Goal: Transaction & Acquisition: Book appointment/travel/reservation

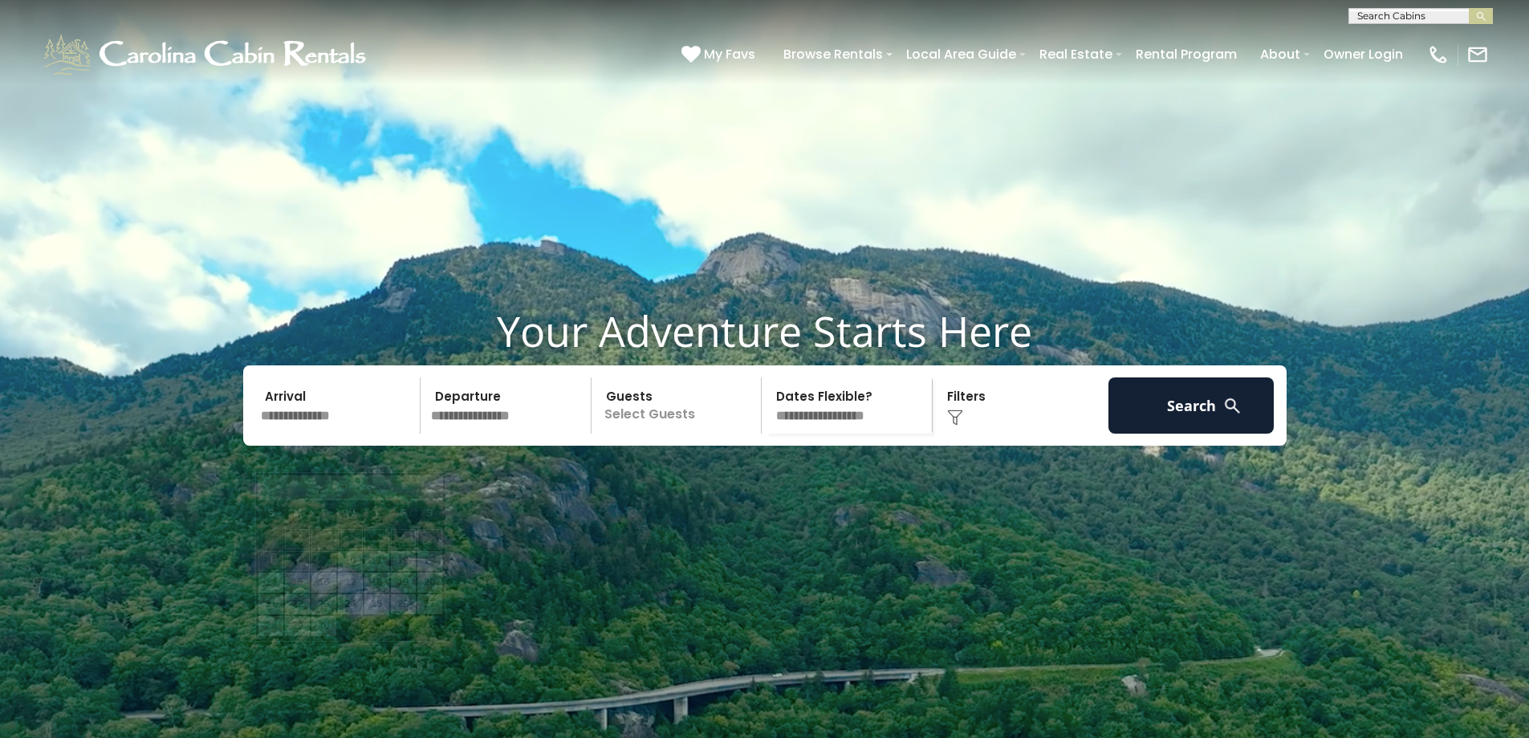
click at [292, 433] on input "text" at bounding box center [338, 405] width 166 height 56
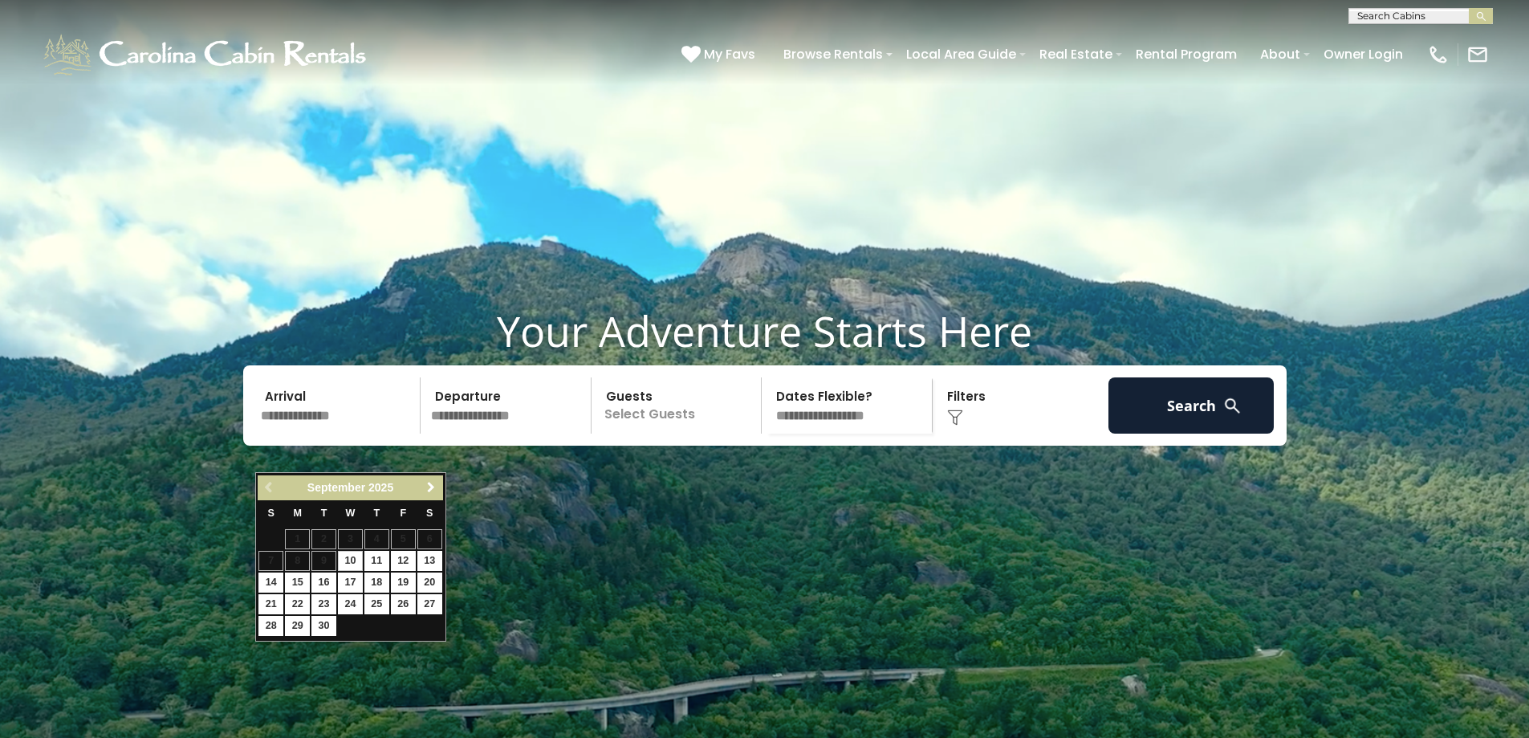
click at [430, 484] on span "Next" at bounding box center [431, 487] width 13 height 13
click at [403, 560] on link "10" at bounding box center [403, 561] width 25 height 20
type input "********"
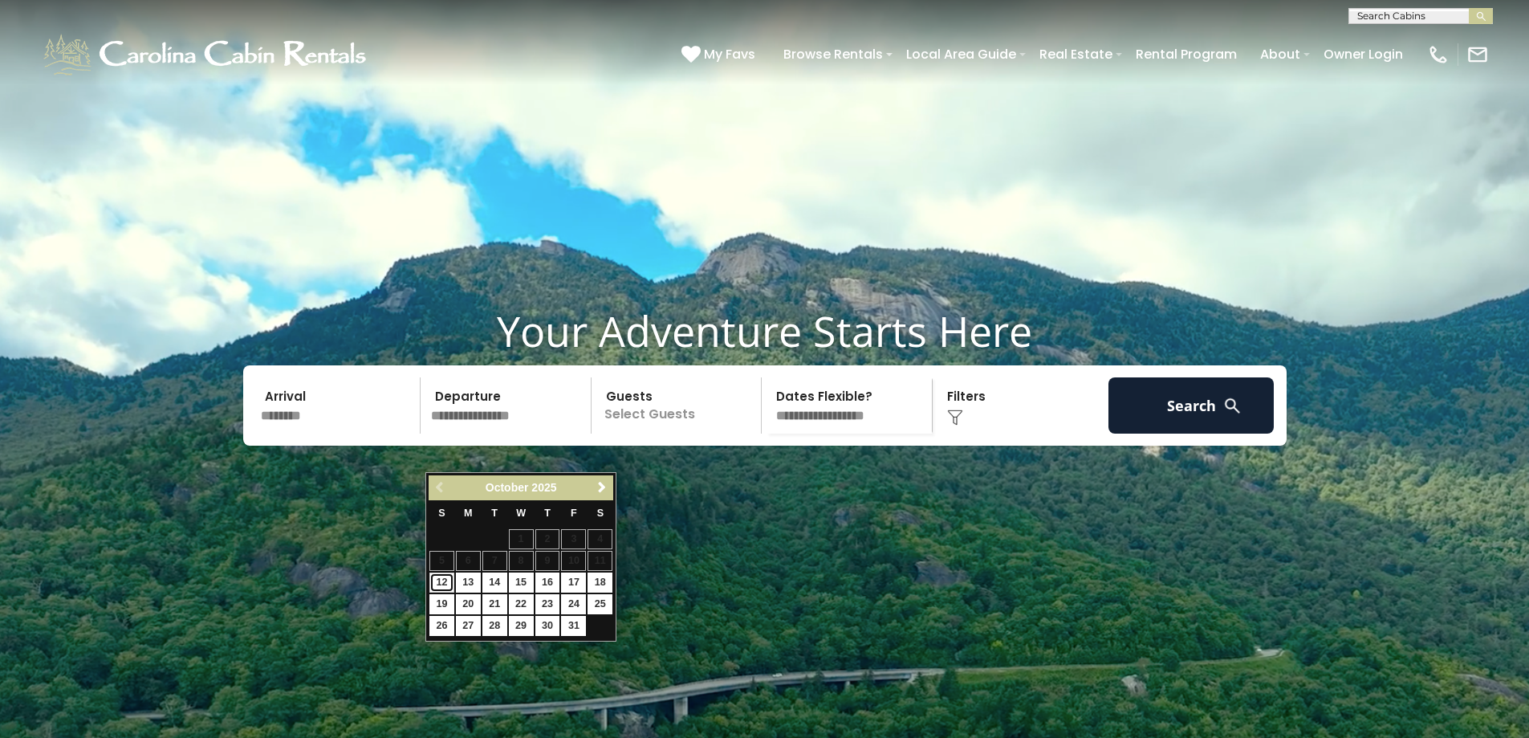
click at [438, 580] on link "12" at bounding box center [441, 582] width 25 height 20
type input "********"
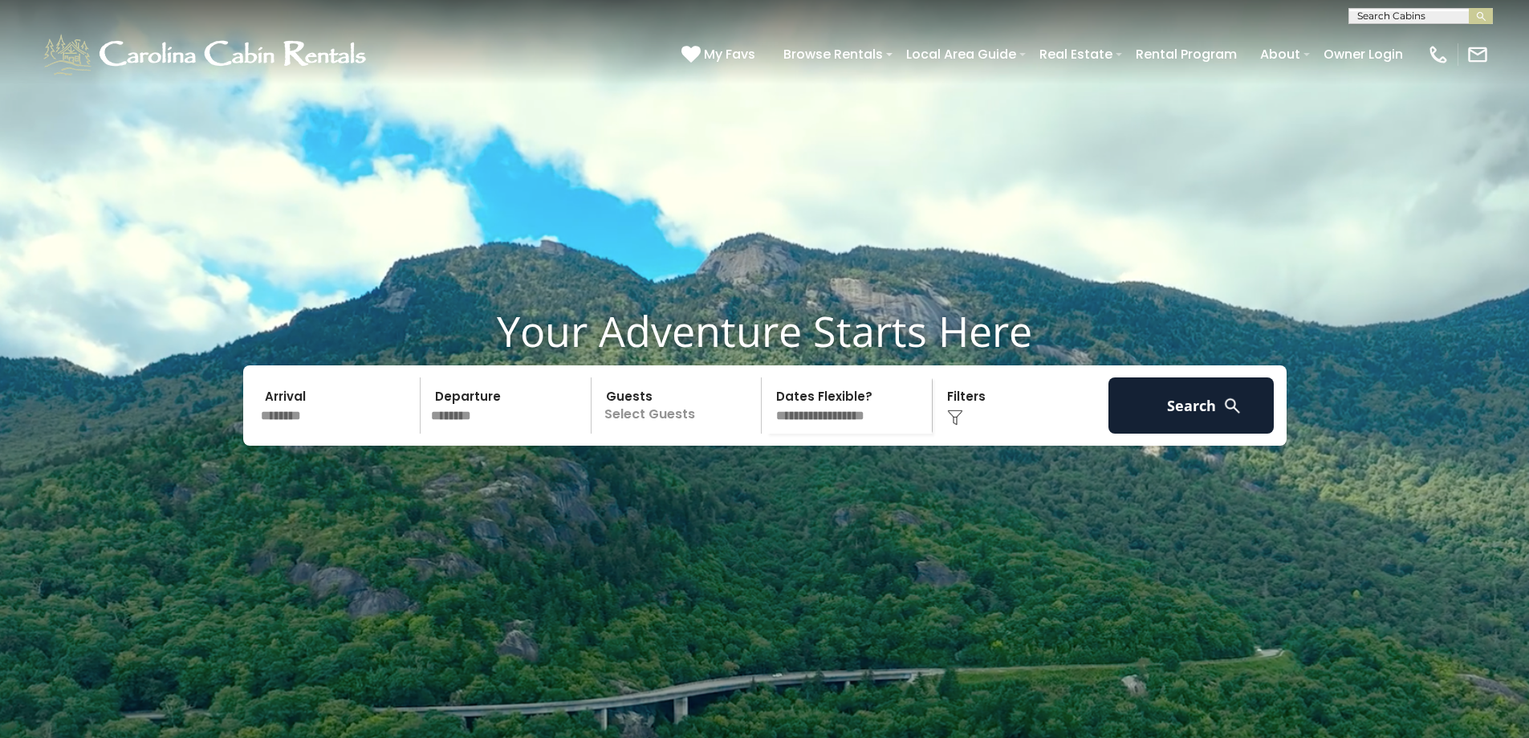
click at [632, 433] on p "Select Guests" at bounding box center [678, 405] width 165 height 56
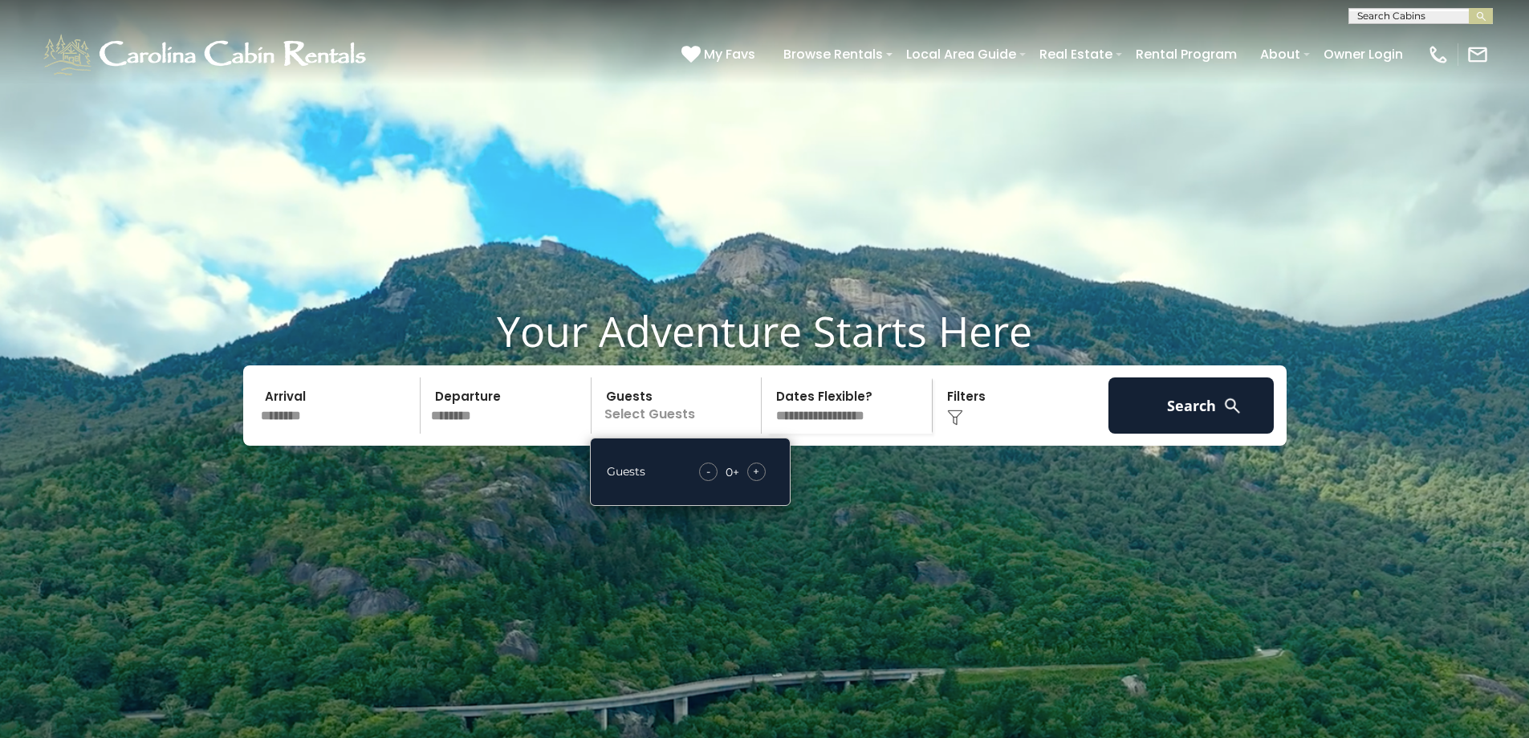
click at [761, 481] on div "+" at bounding box center [756, 471] width 18 height 18
click at [1182, 433] on button "Search" at bounding box center [1192, 405] width 166 height 56
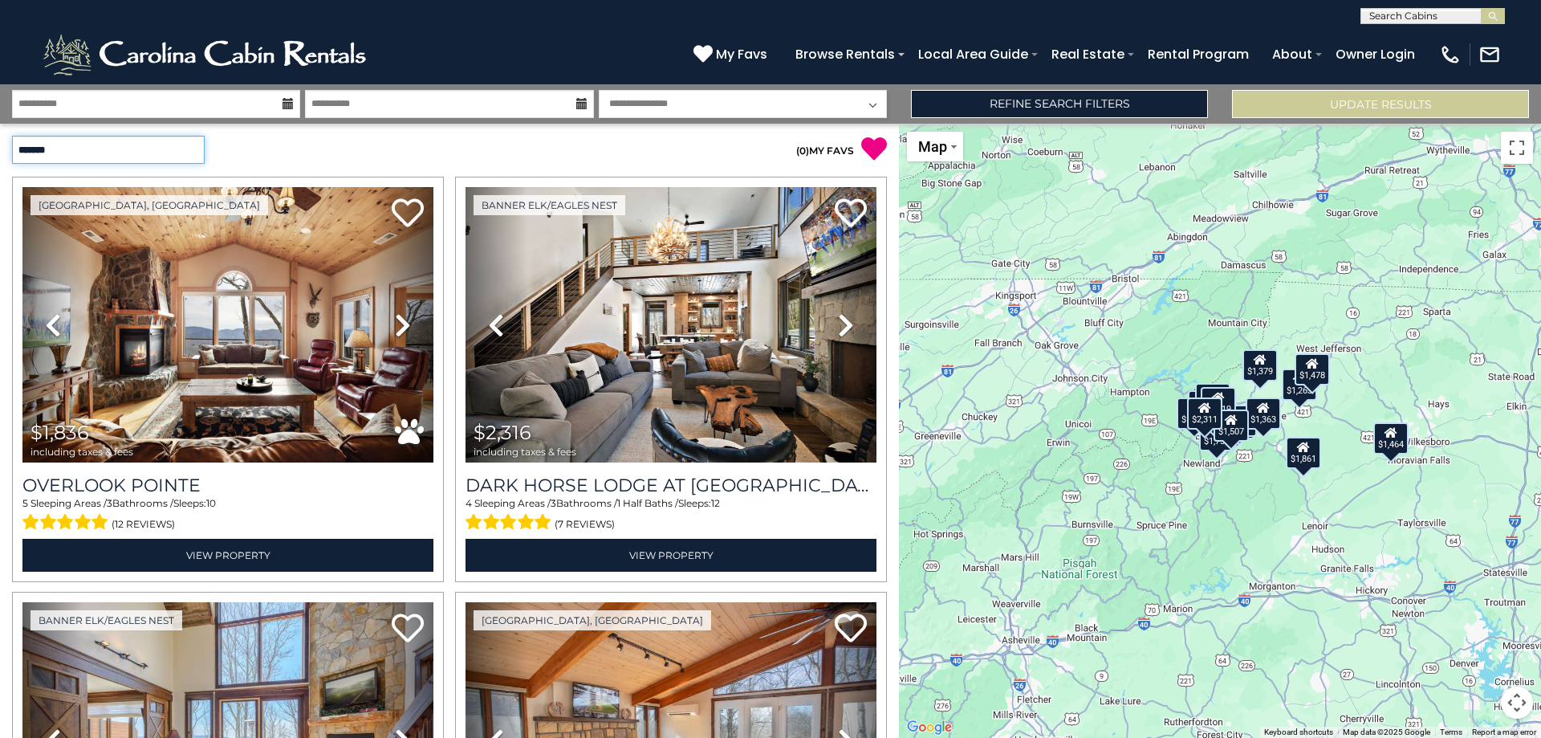
click at [193, 145] on select "**********" at bounding box center [108, 150] width 193 height 28
select select "**********"
click at [12, 136] on select "**********" at bounding box center [108, 150] width 193 height 28
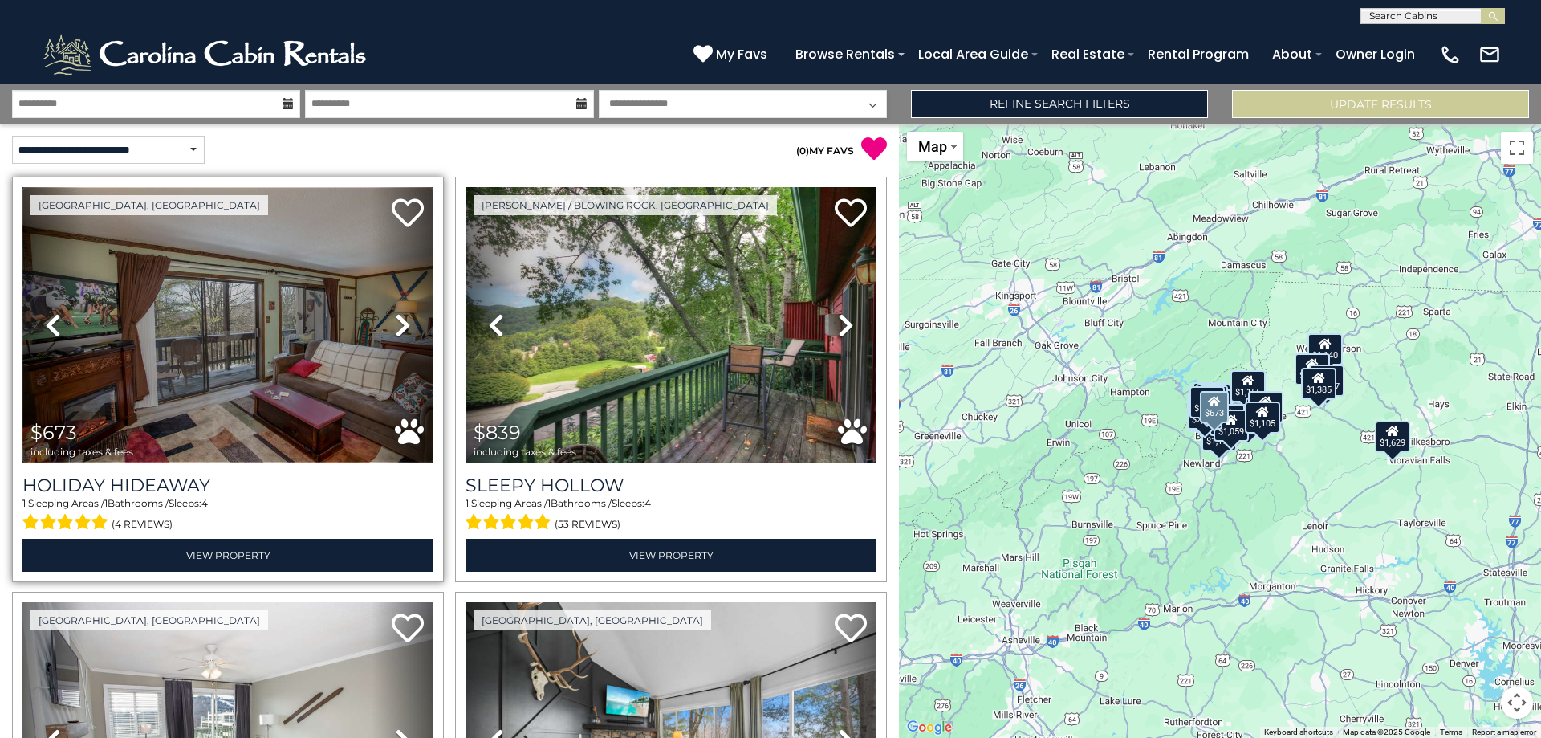
click at [182, 352] on img at bounding box center [227, 324] width 411 height 275
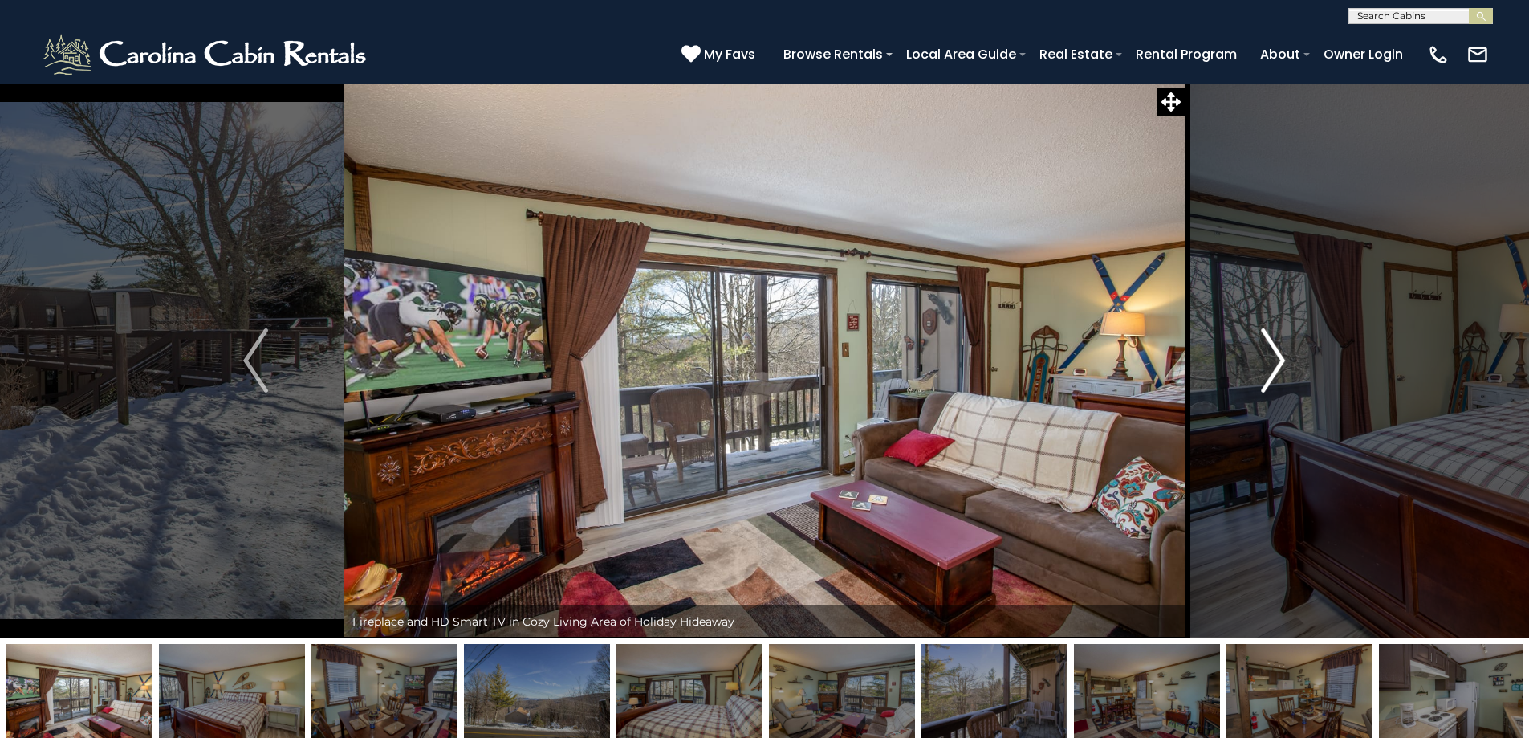
click at [1274, 371] on img "Next" at bounding box center [1273, 360] width 24 height 64
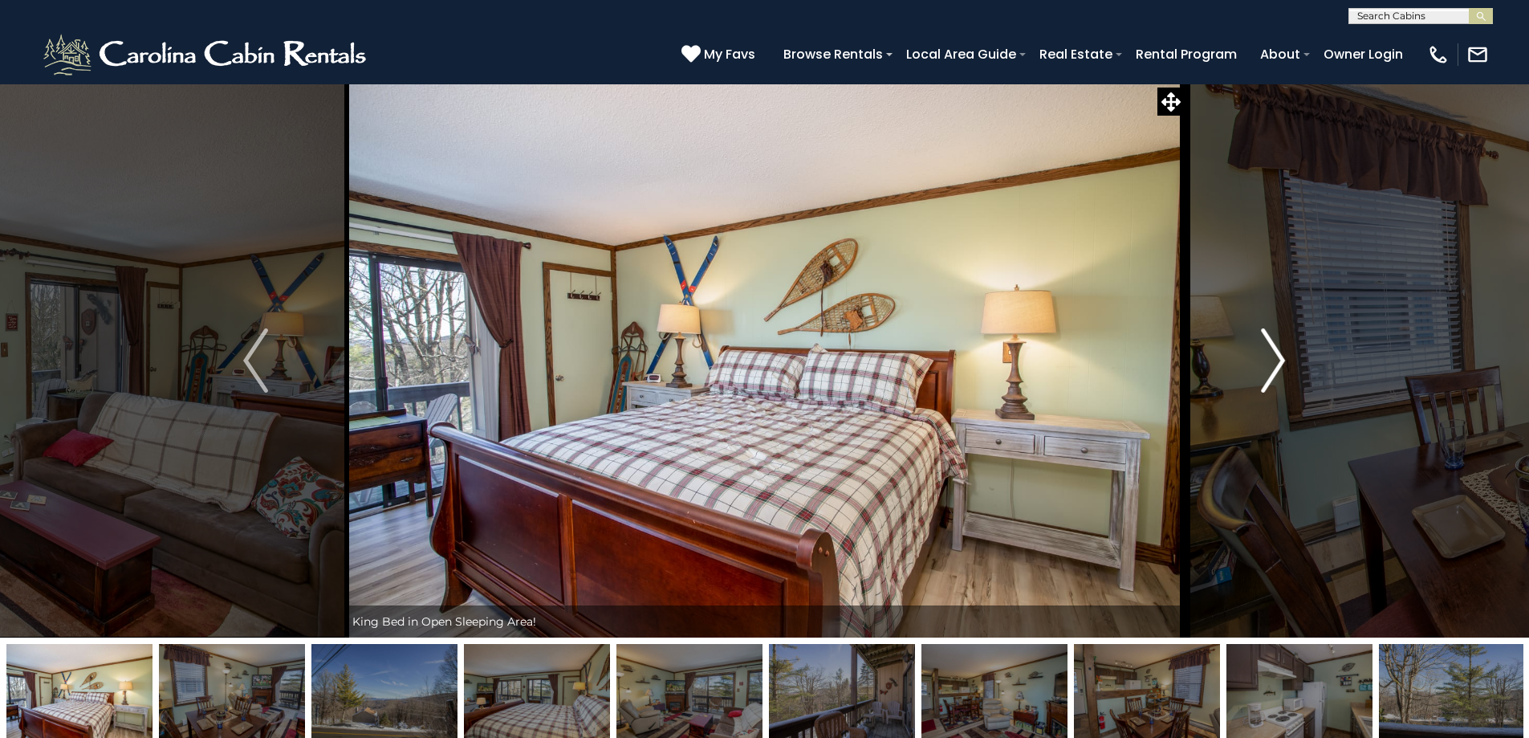
click at [1274, 371] on img "Next" at bounding box center [1273, 360] width 24 height 64
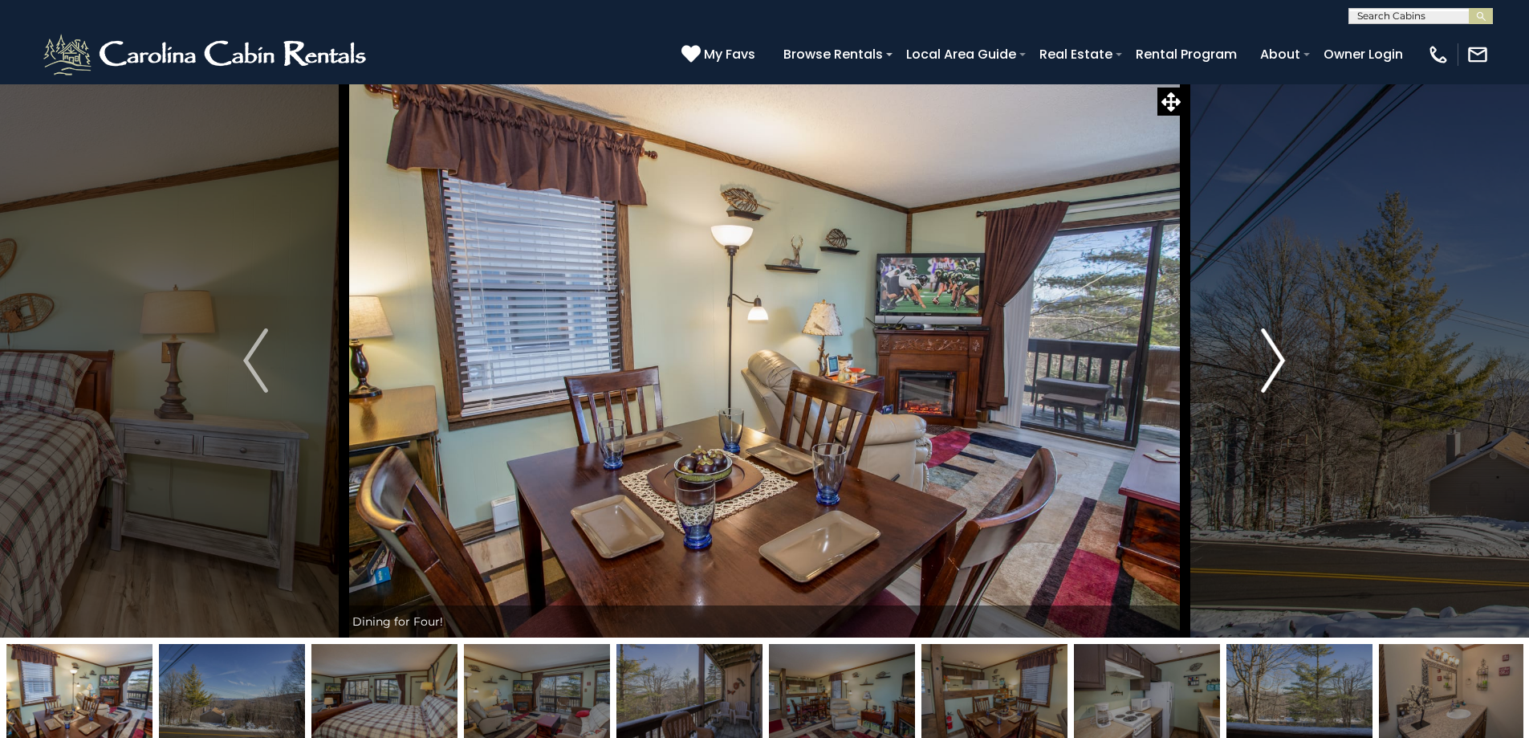
click at [1274, 371] on img "Next" at bounding box center [1273, 360] width 24 height 64
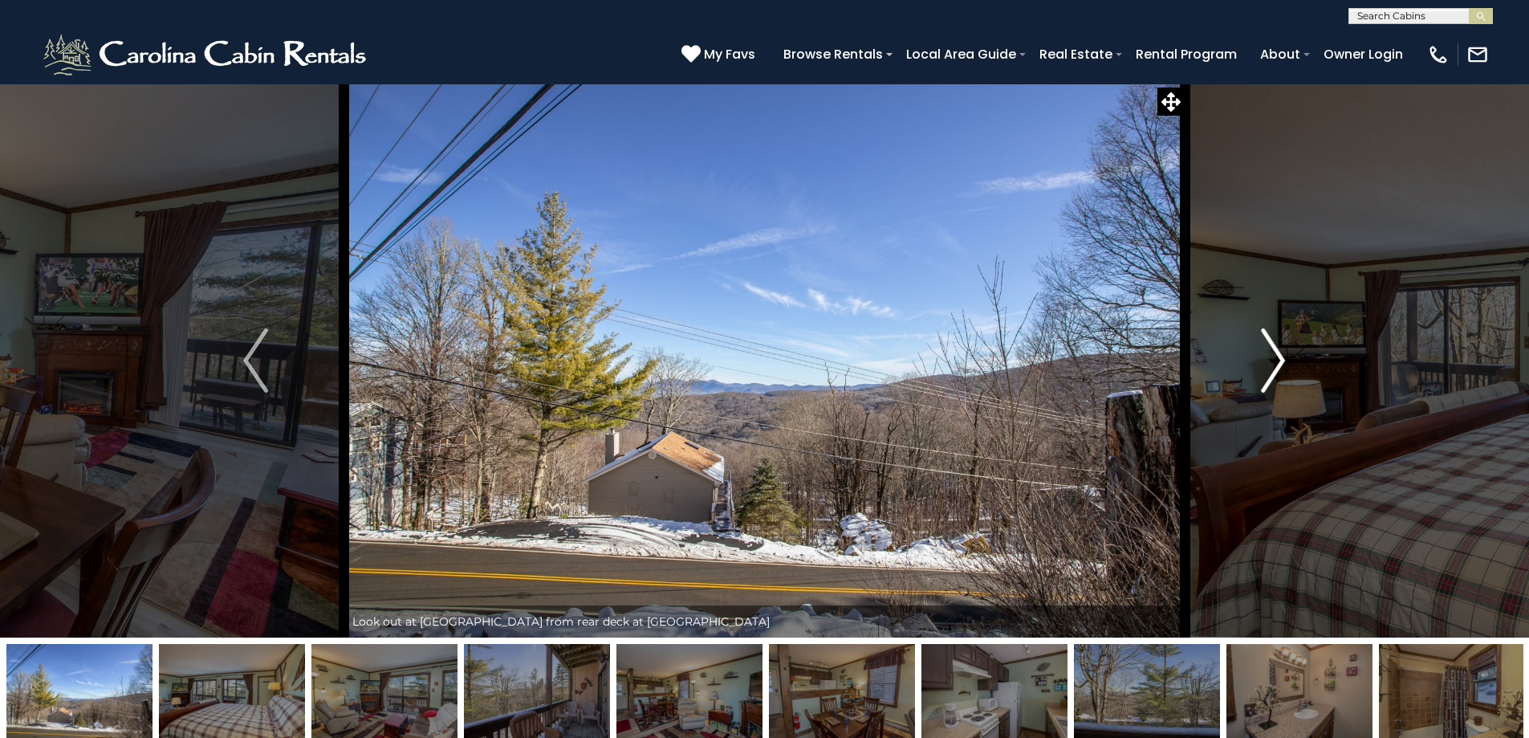
click at [1274, 371] on img "Next" at bounding box center [1273, 360] width 24 height 64
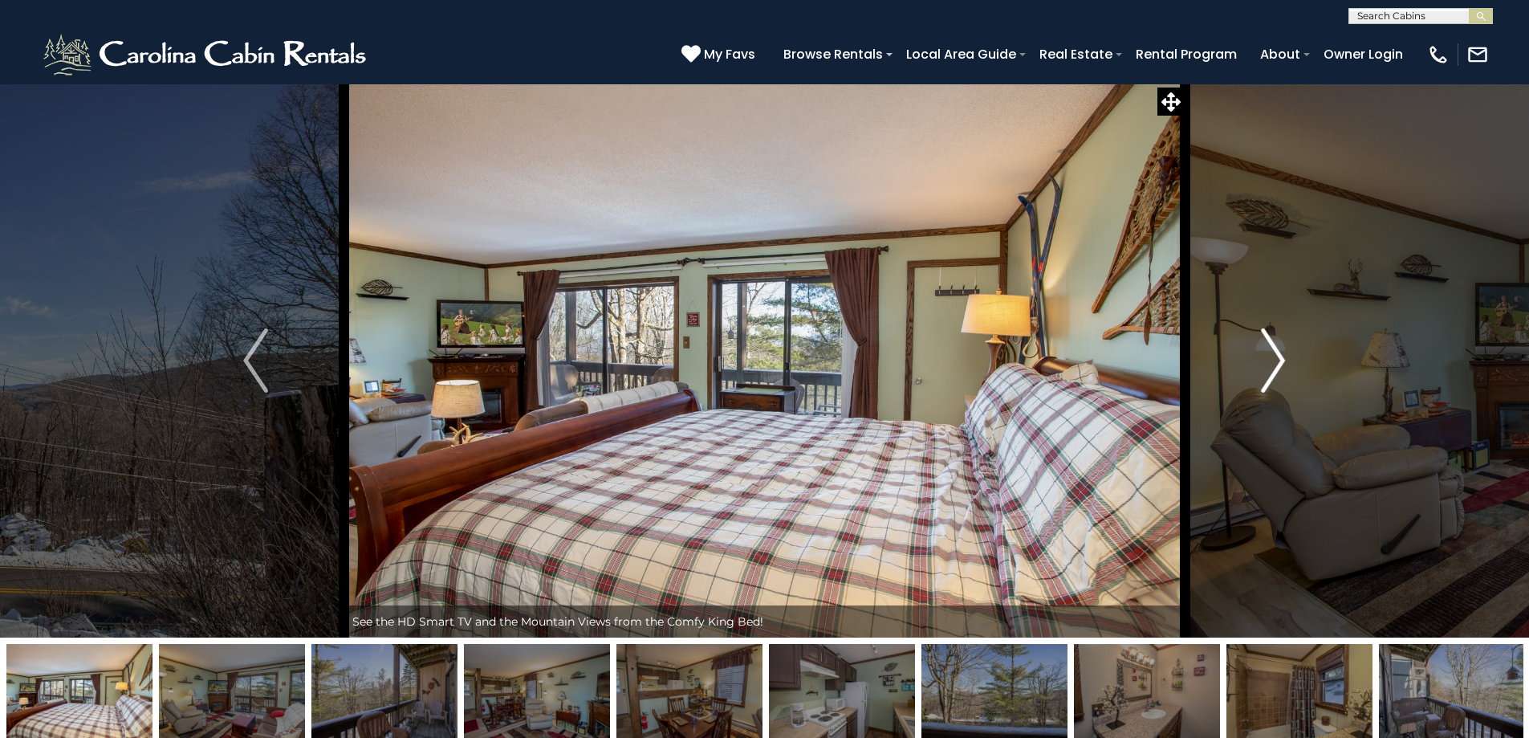
click at [1274, 371] on img "Next" at bounding box center [1273, 360] width 24 height 64
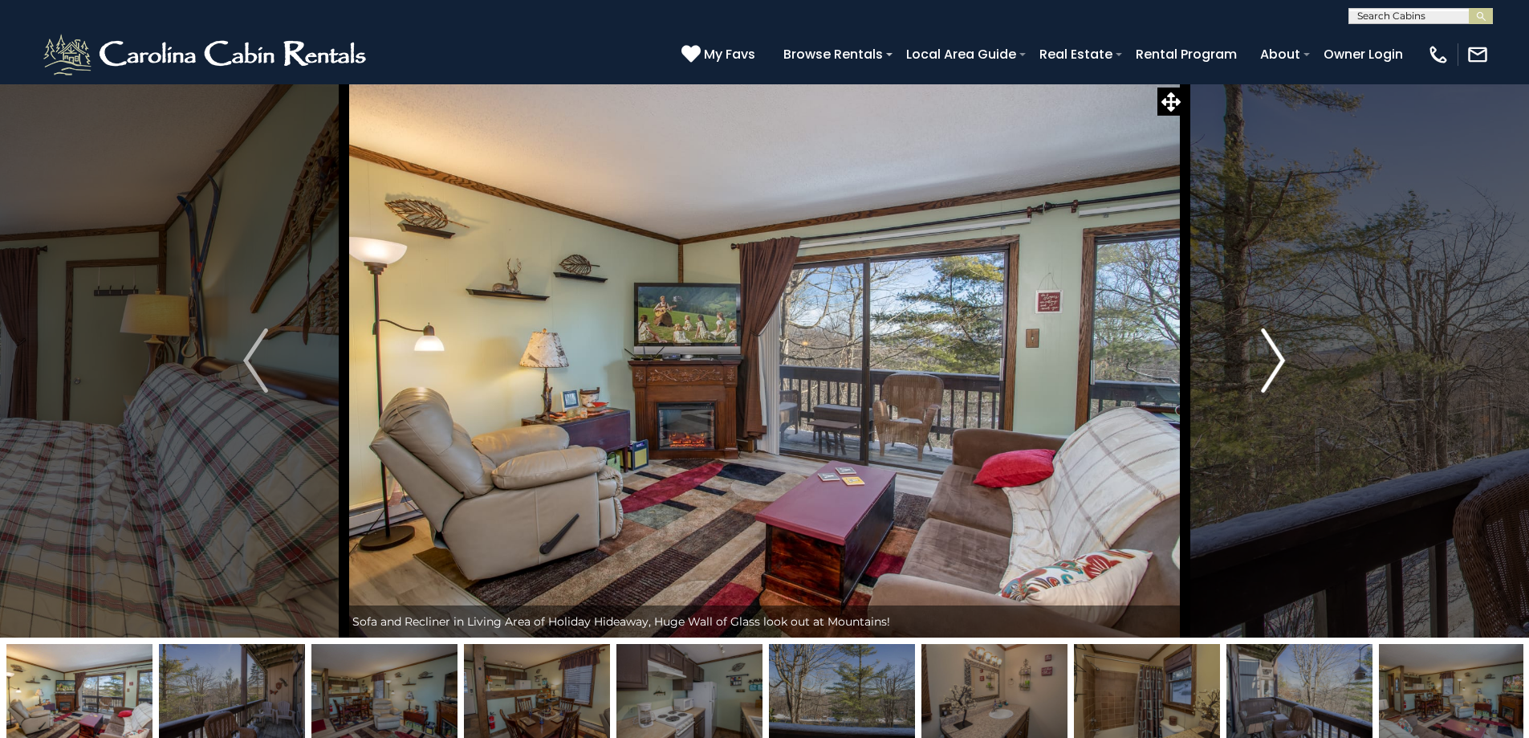
click at [1274, 371] on img "Next" at bounding box center [1273, 360] width 24 height 64
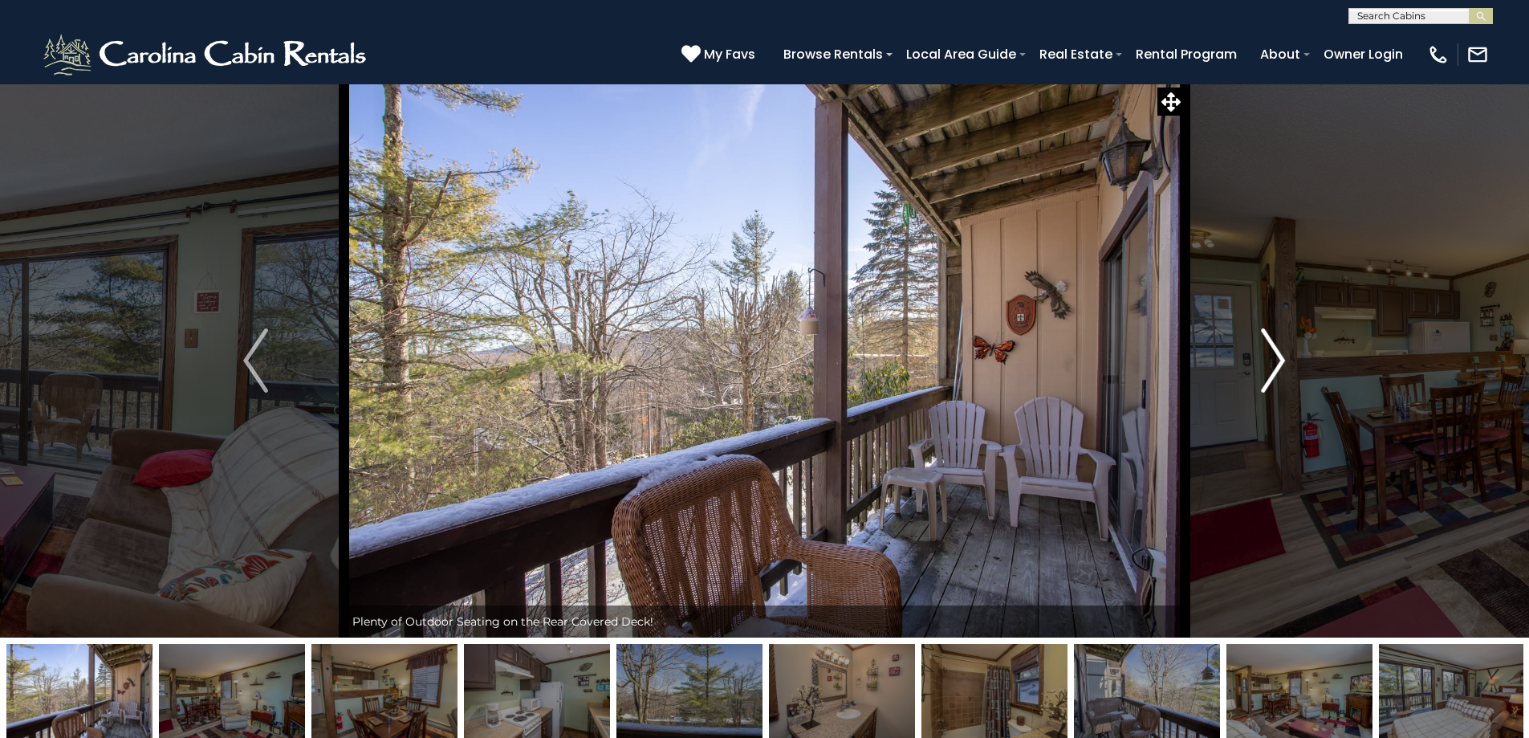
click at [1274, 371] on img "Next" at bounding box center [1273, 360] width 24 height 64
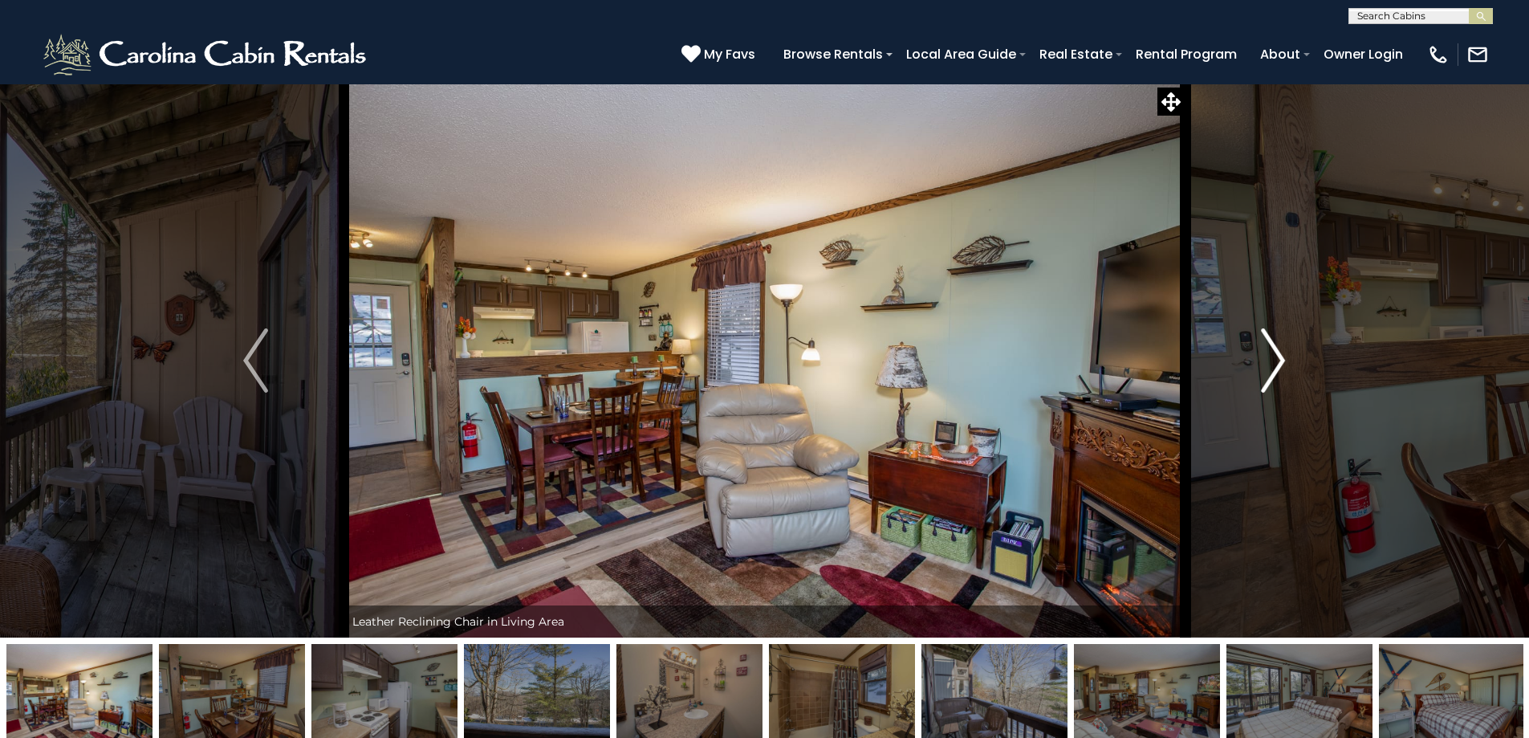
click at [1274, 371] on img "Next" at bounding box center [1273, 360] width 24 height 64
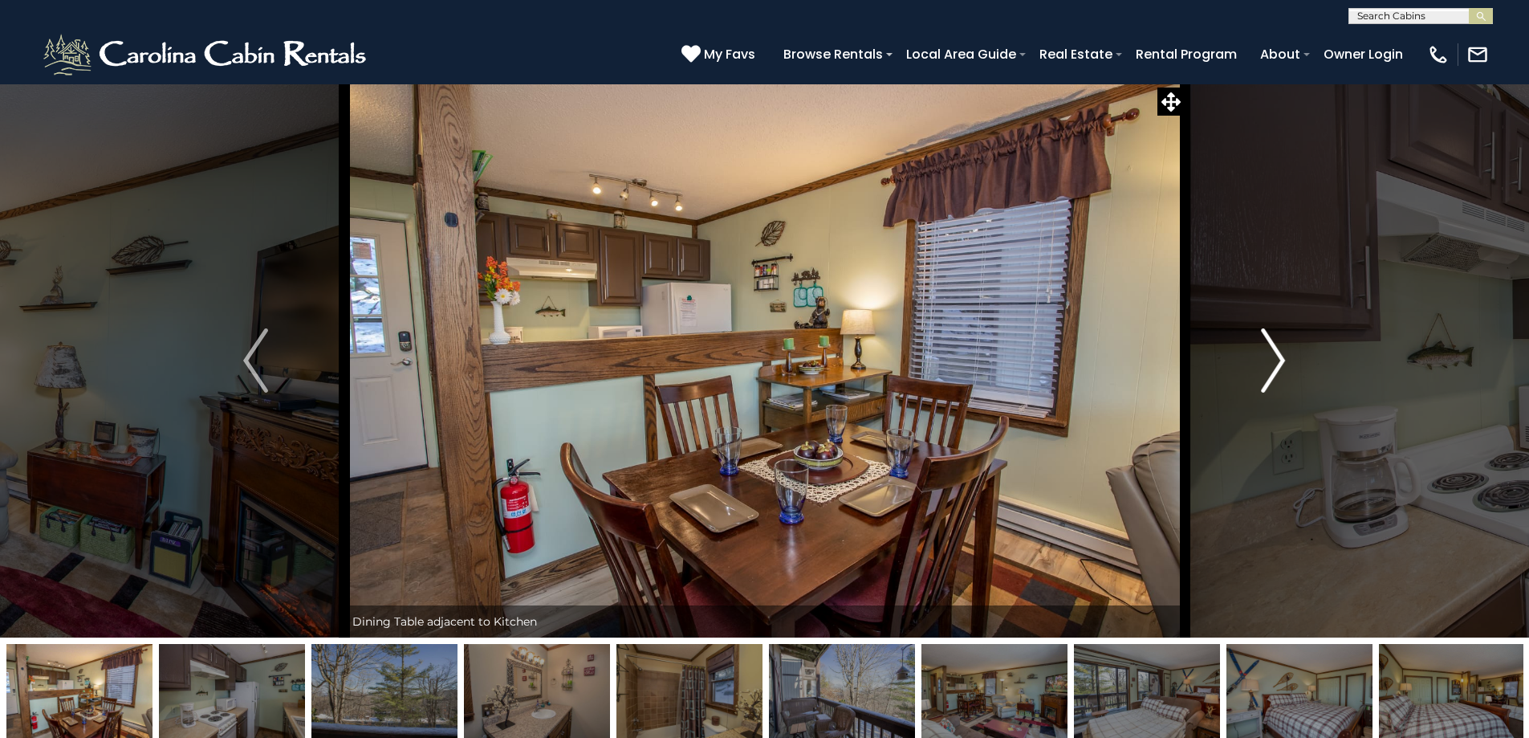
click at [1274, 371] on img "Next" at bounding box center [1273, 360] width 24 height 64
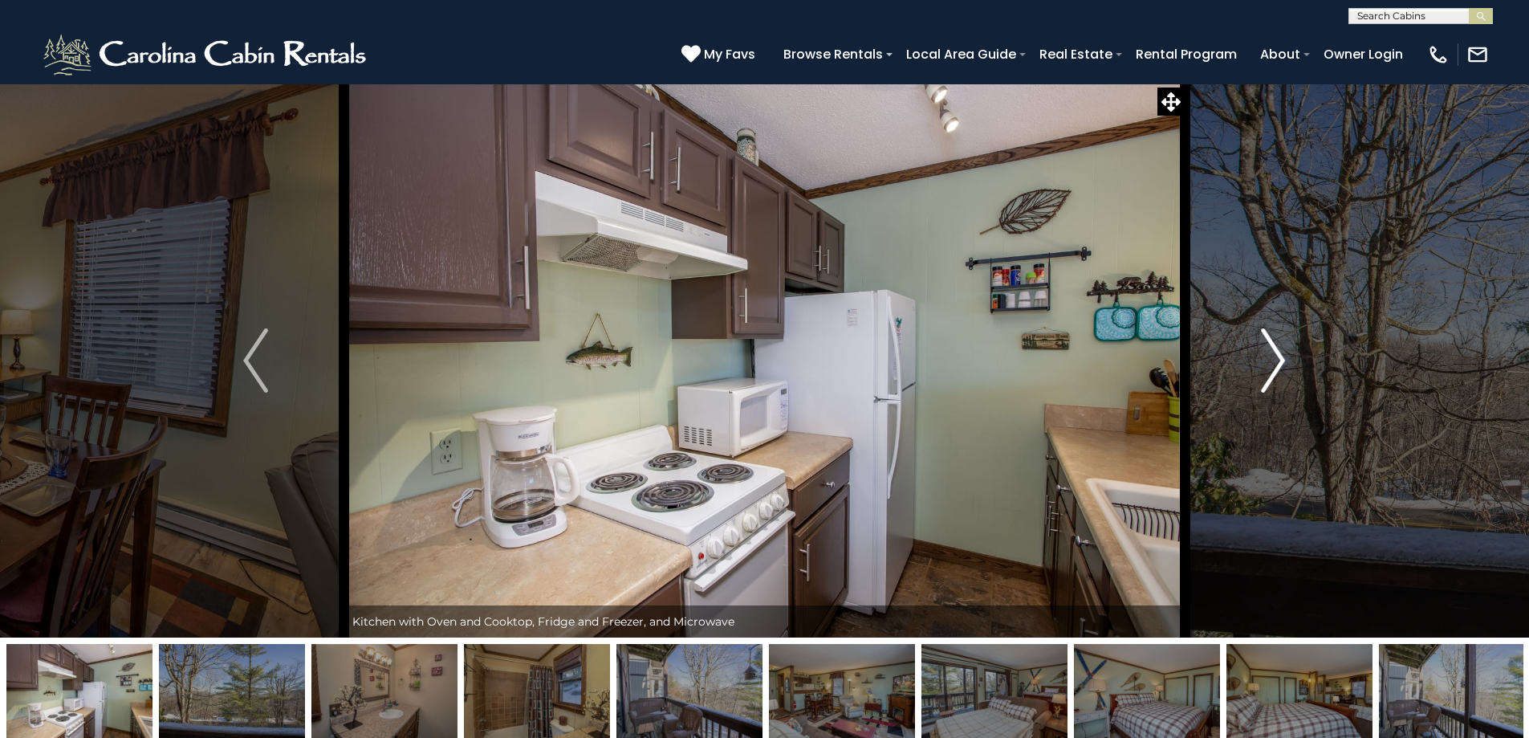
click at [1276, 367] on img "Next" at bounding box center [1273, 360] width 24 height 64
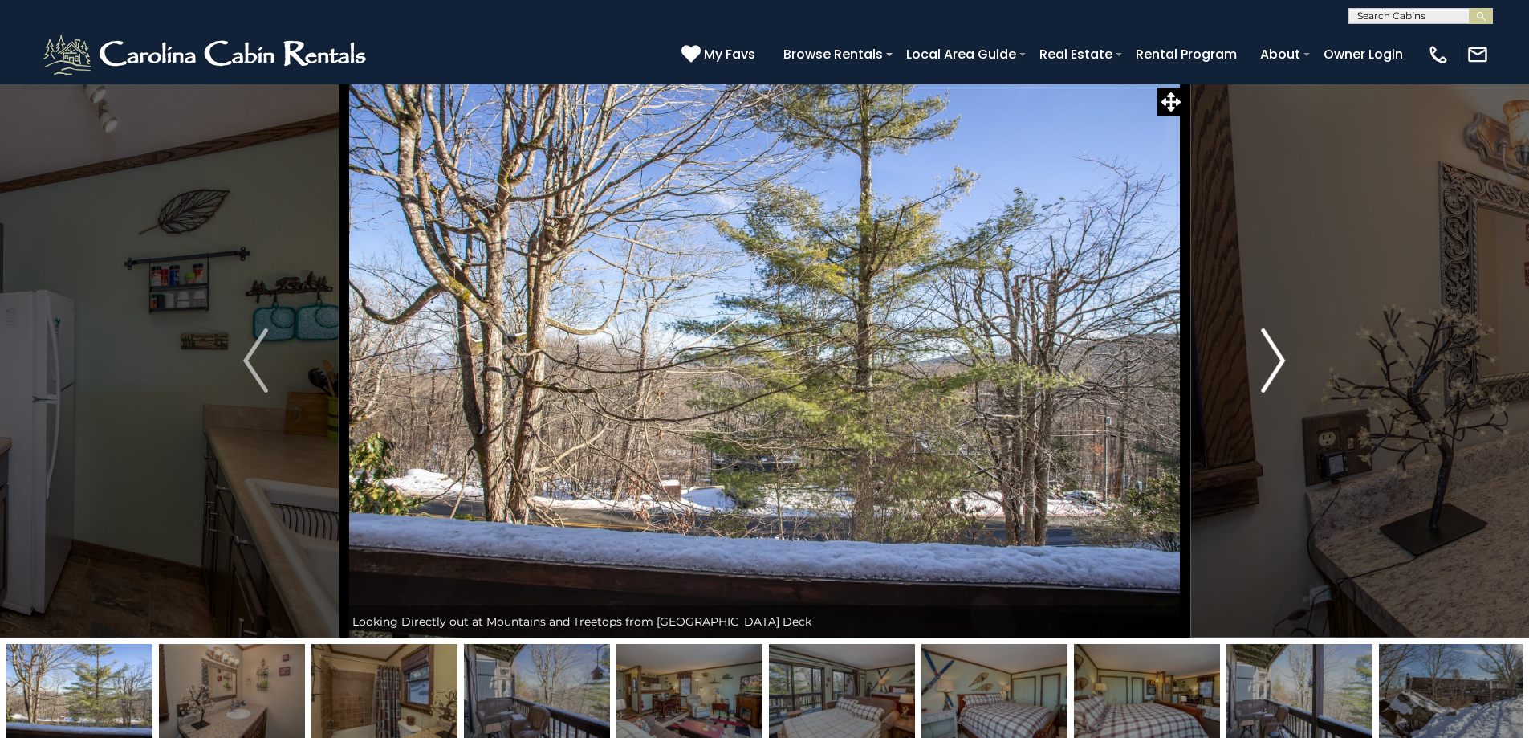
click at [1276, 368] on img "Next" at bounding box center [1273, 360] width 24 height 64
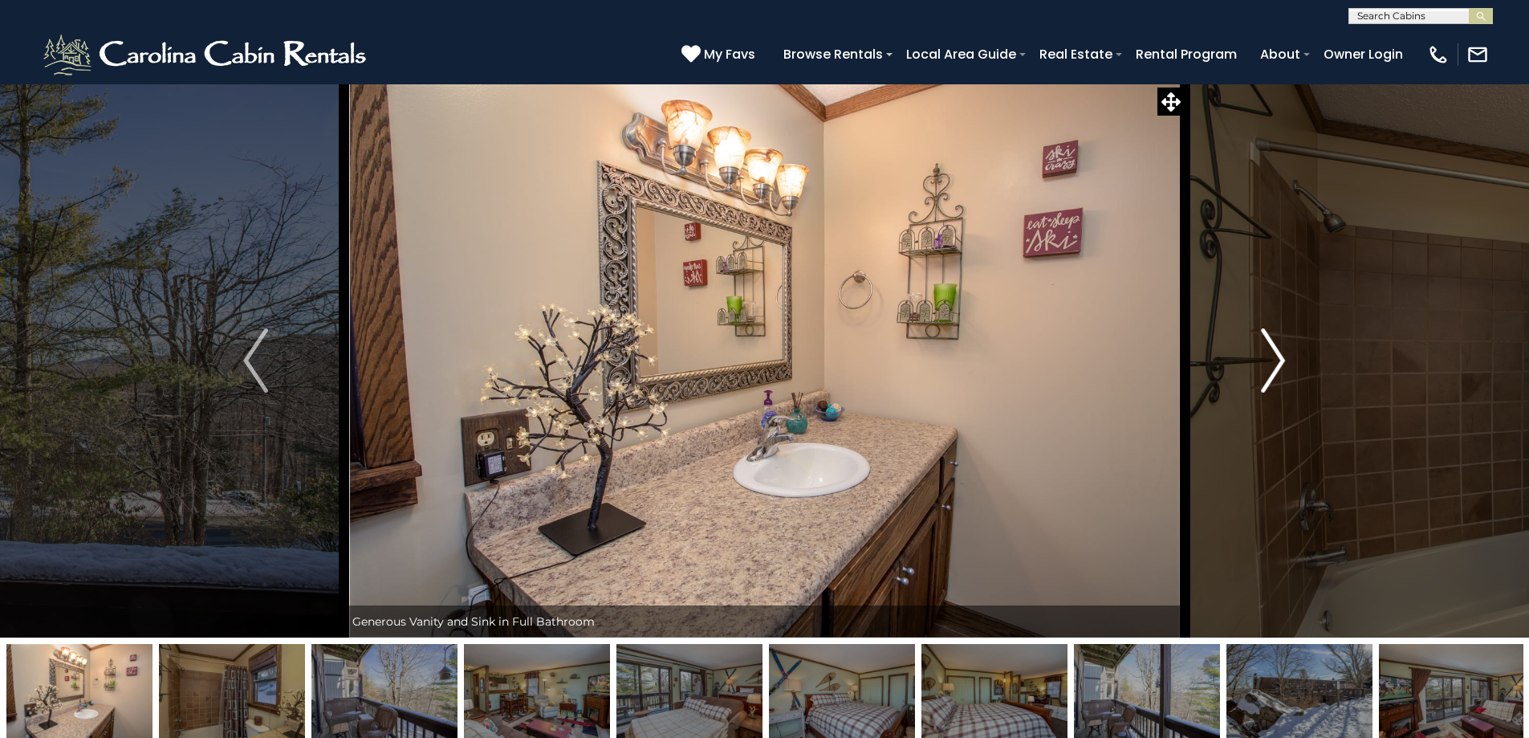
click at [1276, 396] on button "Next" at bounding box center [1273, 360] width 177 height 554
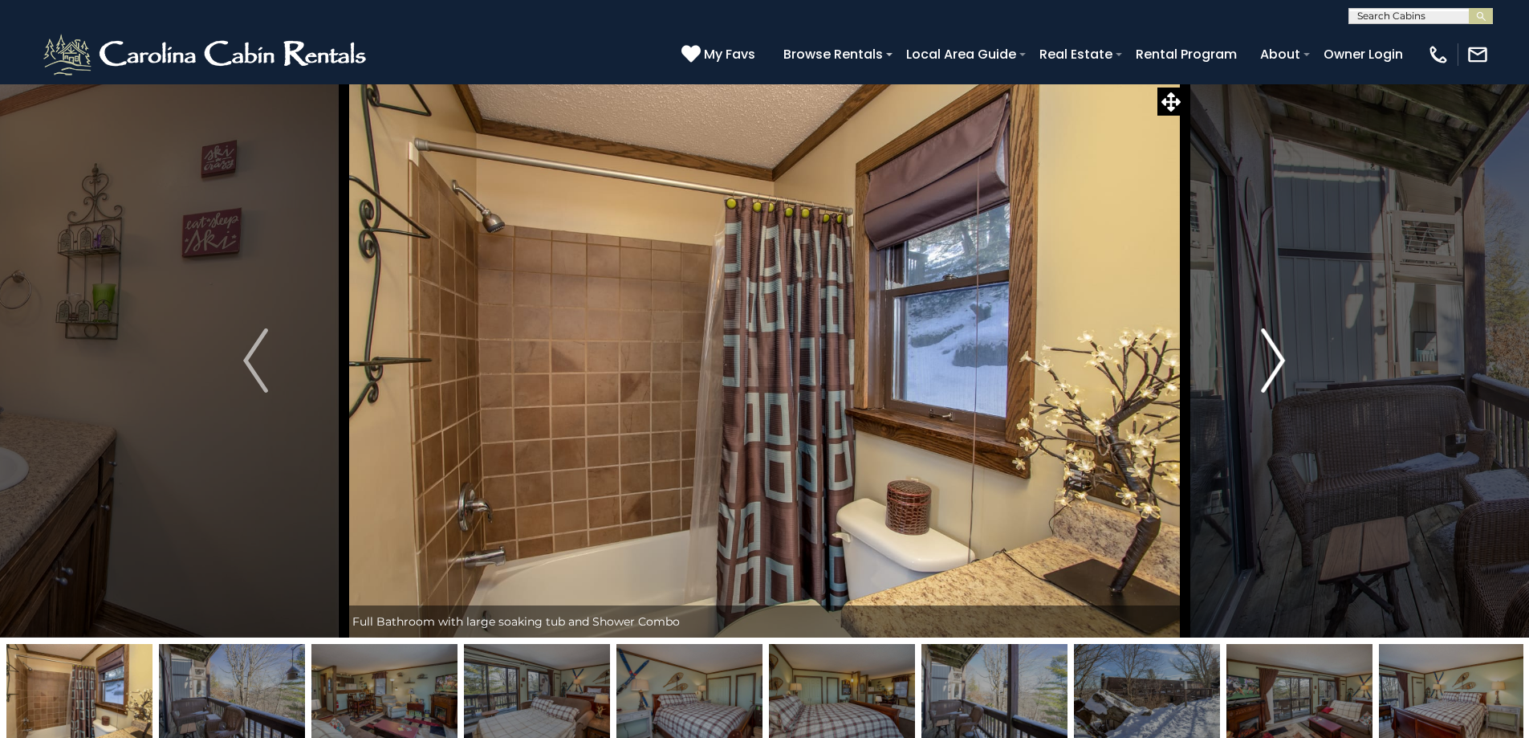
click at [1277, 403] on button "Next" at bounding box center [1273, 360] width 177 height 554
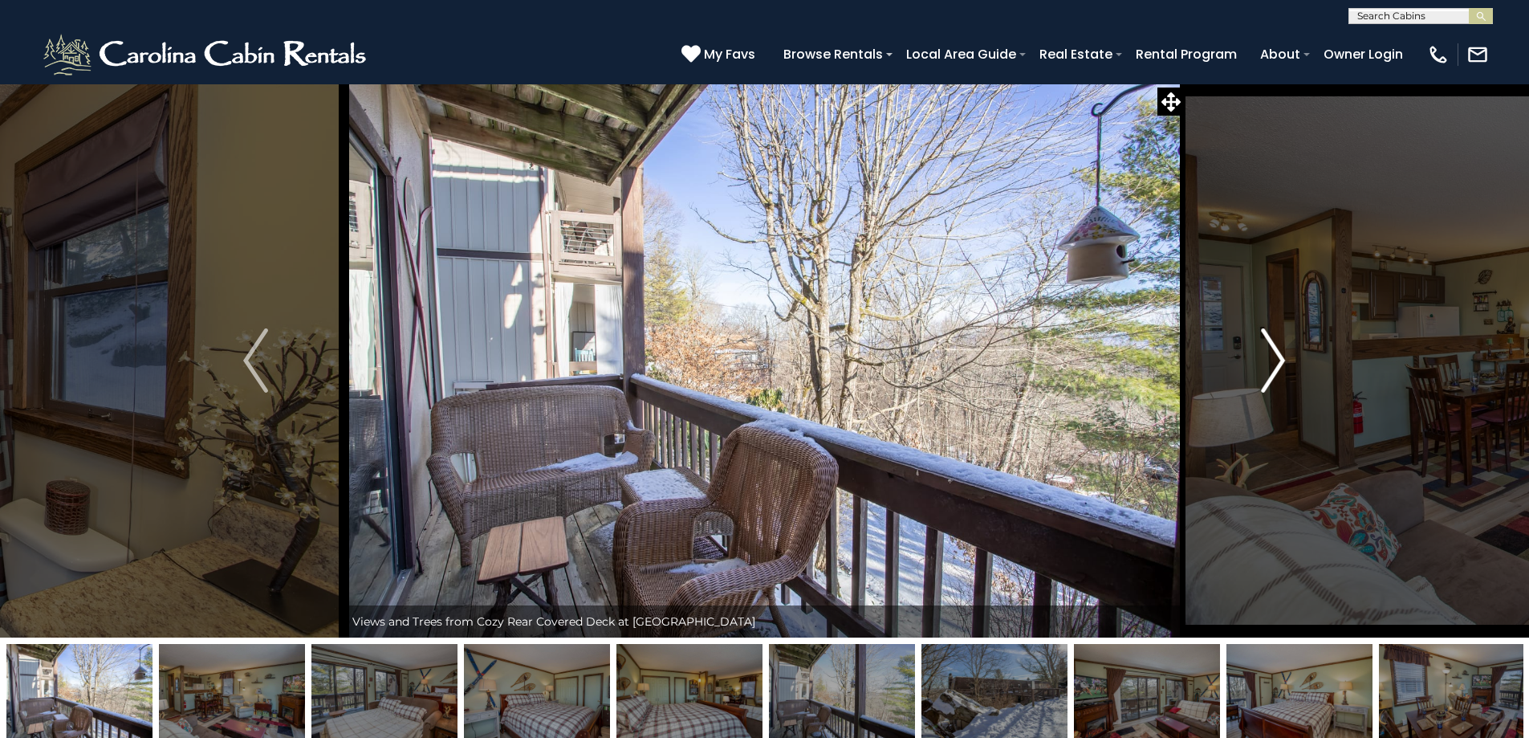
drag, startPoint x: 1277, startPoint y: 403, endPoint x: 1281, endPoint y: 424, distance: 21.3
click at [1281, 424] on button "Next" at bounding box center [1273, 360] width 177 height 554
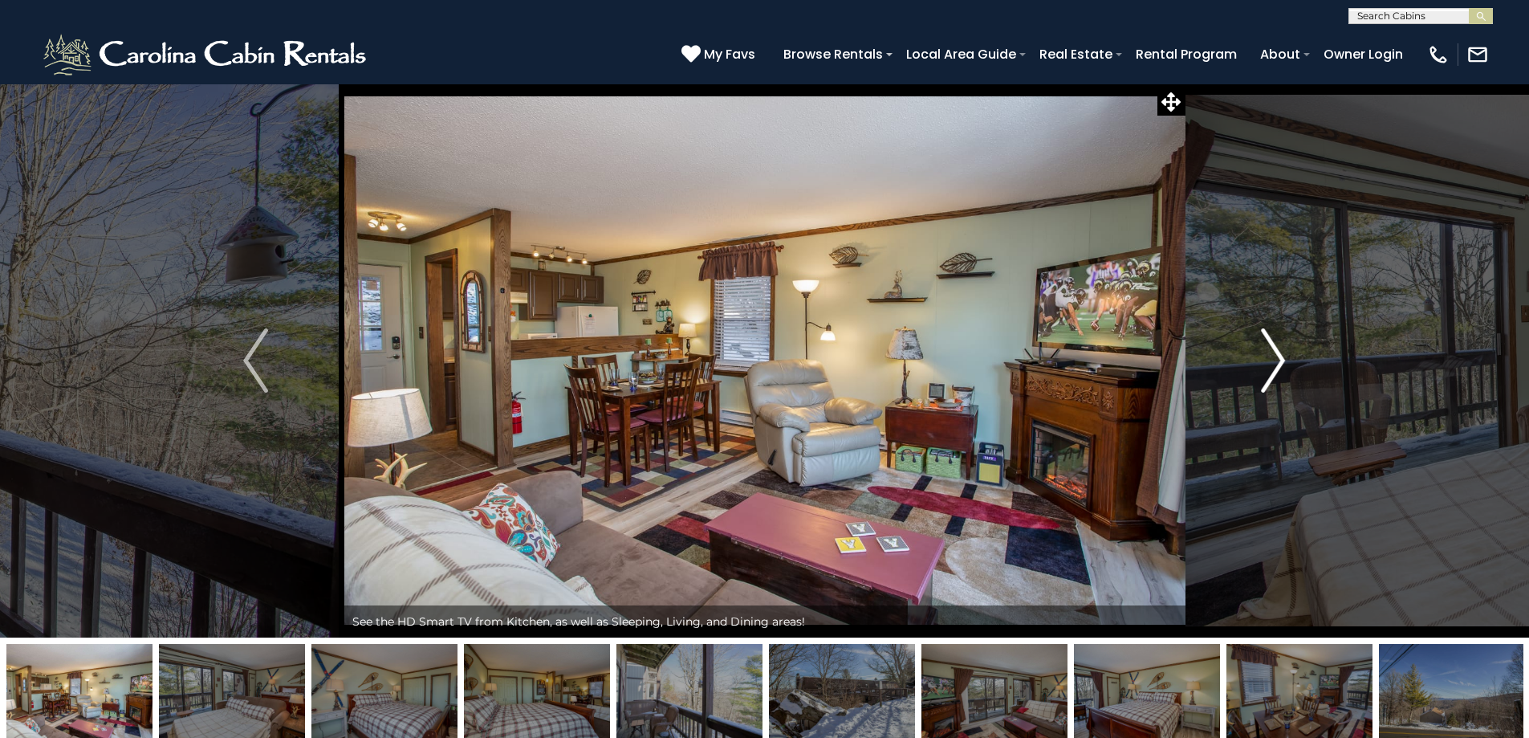
click at [1283, 432] on button "Next" at bounding box center [1273, 360] width 177 height 554
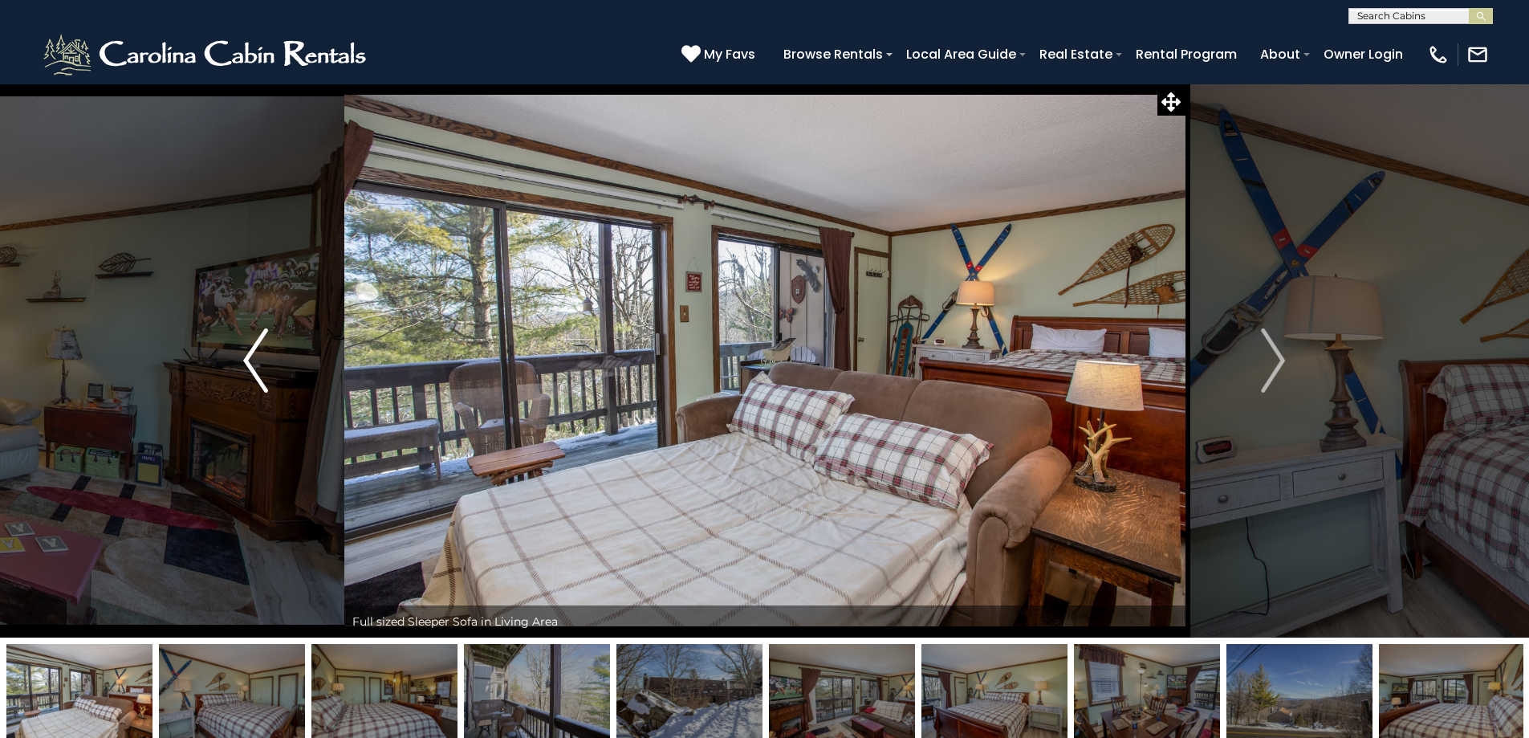
click at [254, 367] on img "Previous" at bounding box center [255, 360] width 24 height 64
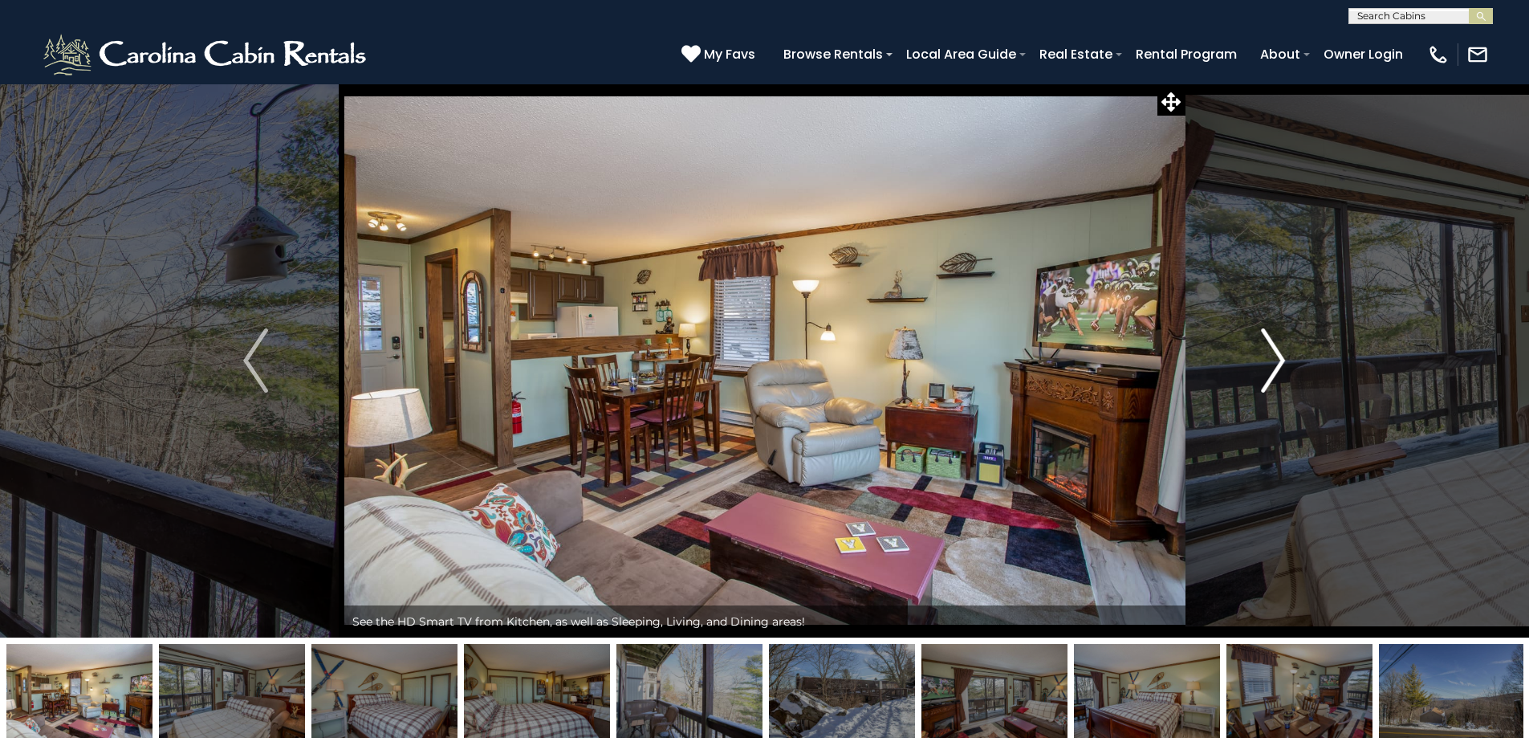
click at [1276, 368] on img "Next" at bounding box center [1273, 360] width 24 height 64
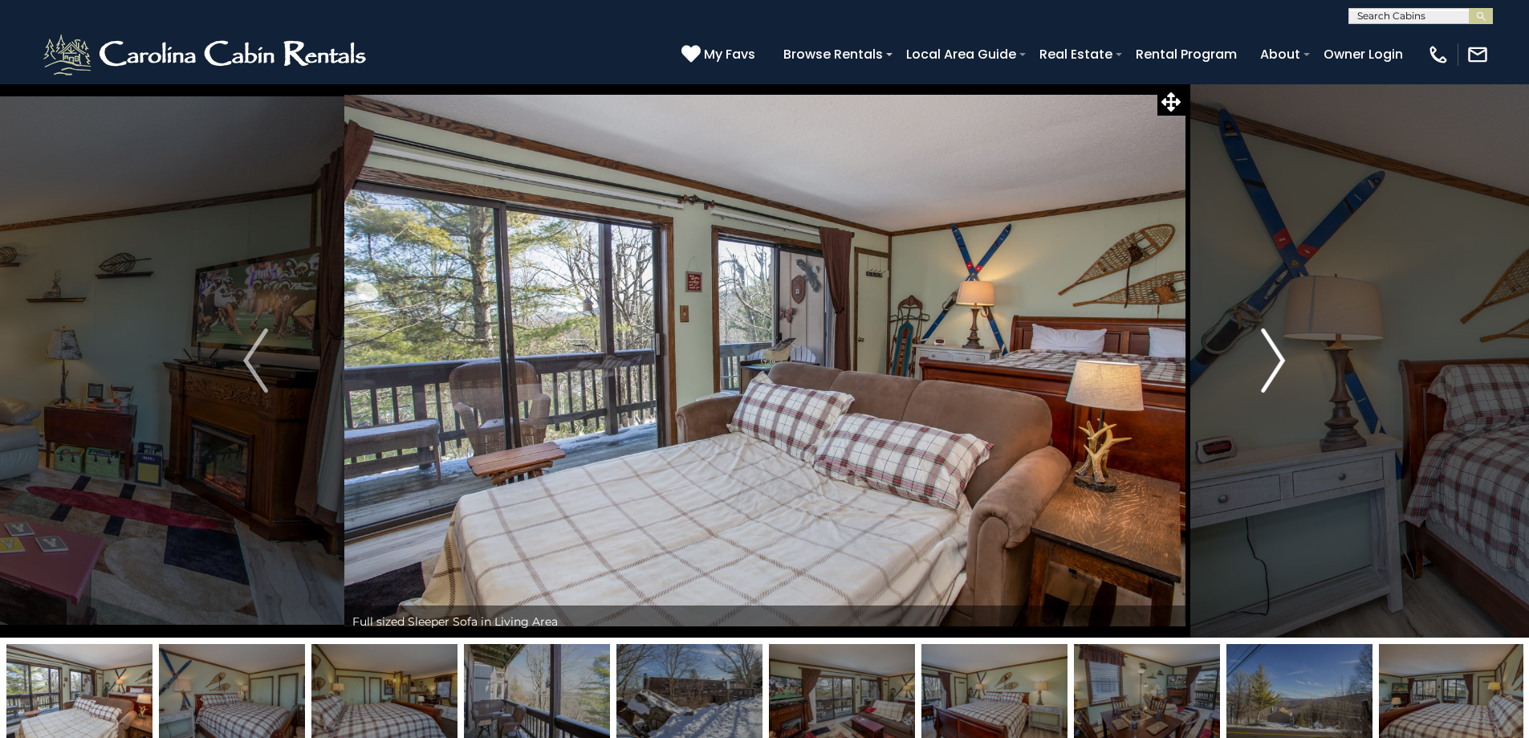
click at [1276, 368] on img "Next" at bounding box center [1273, 360] width 24 height 64
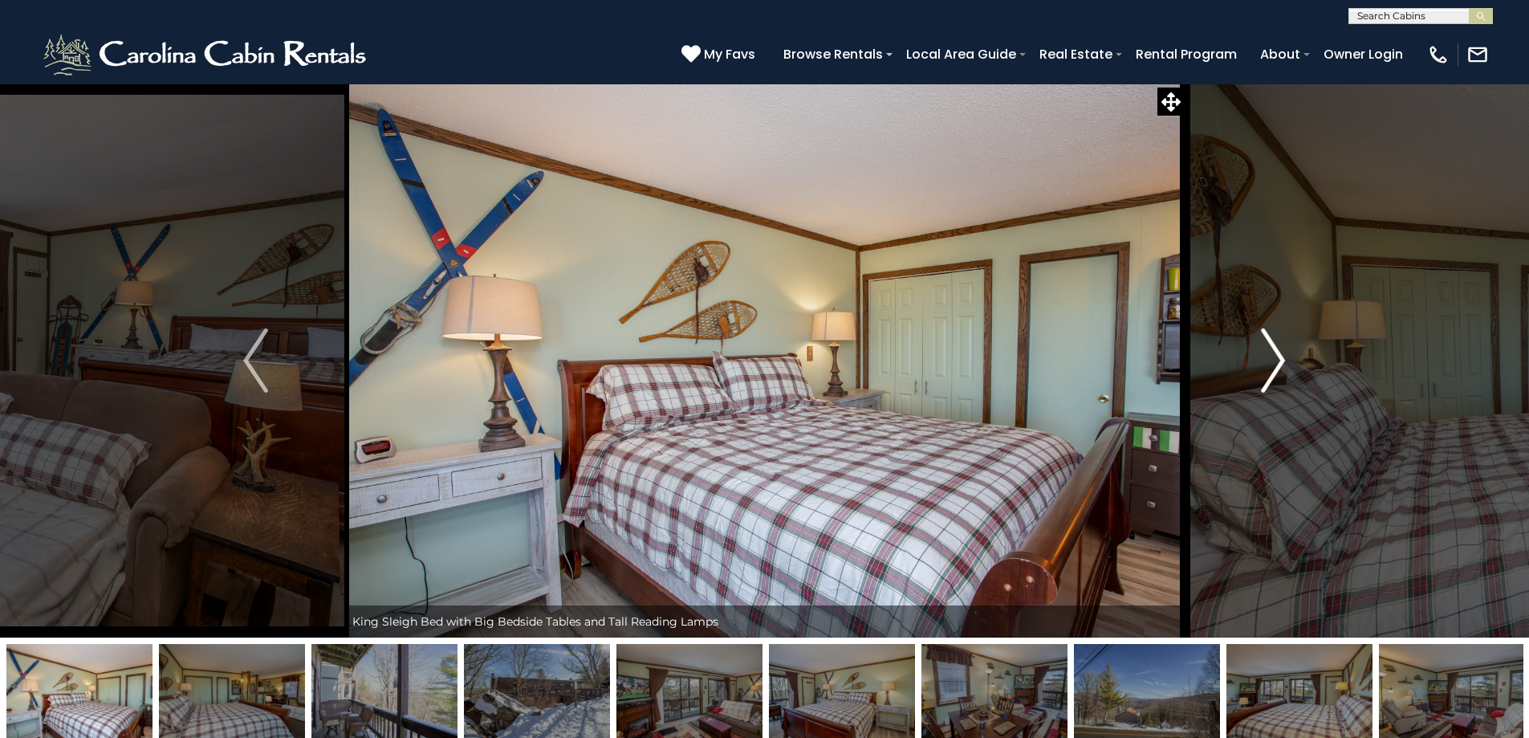
click at [1276, 368] on img "Next" at bounding box center [1273, 360] width 24 height 64
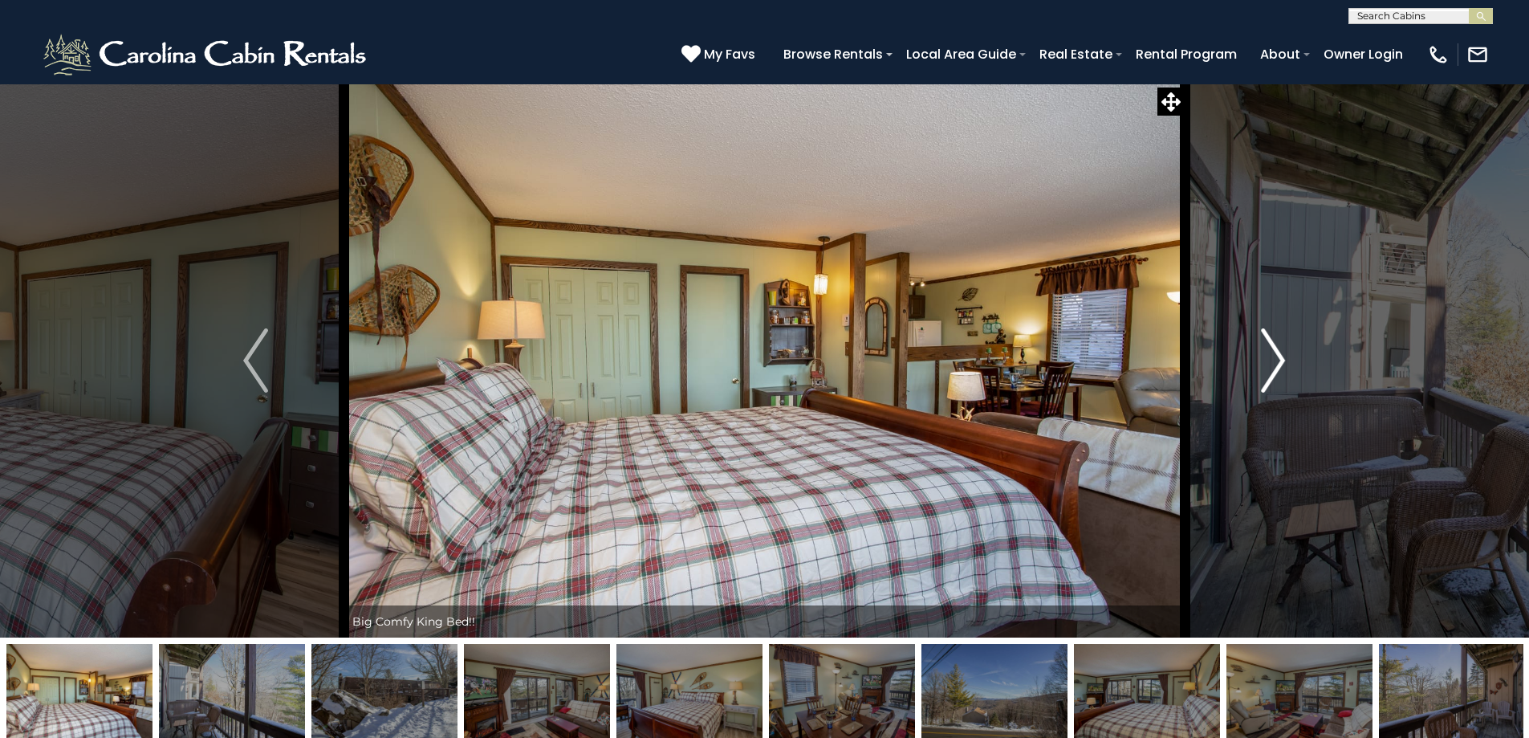
click at [1276, 371] on img "Next" at bounding box center [1273, 360] width 24 height 64
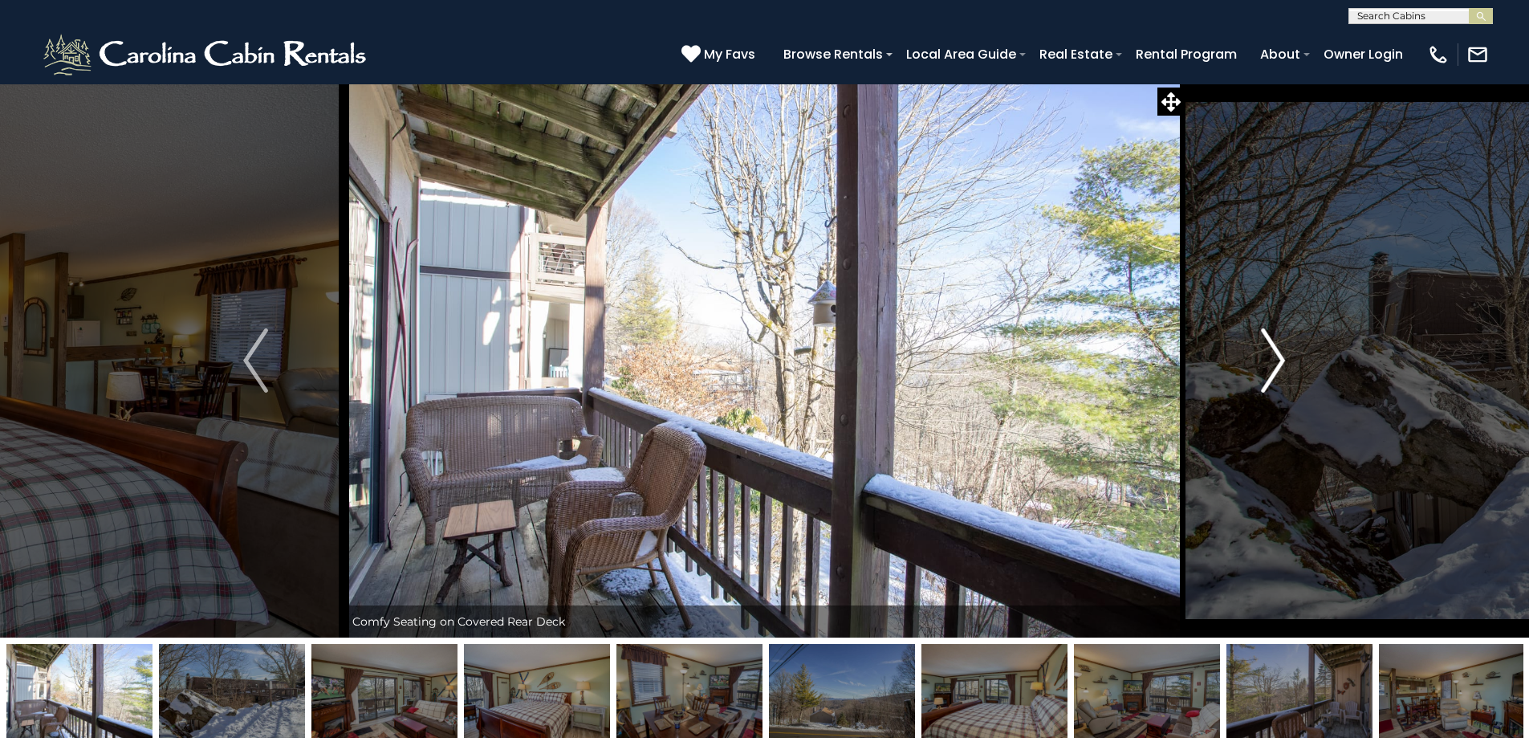
click at [1276, 371] on img "Next" at bounding box center [1273, 360] width 24 height 64
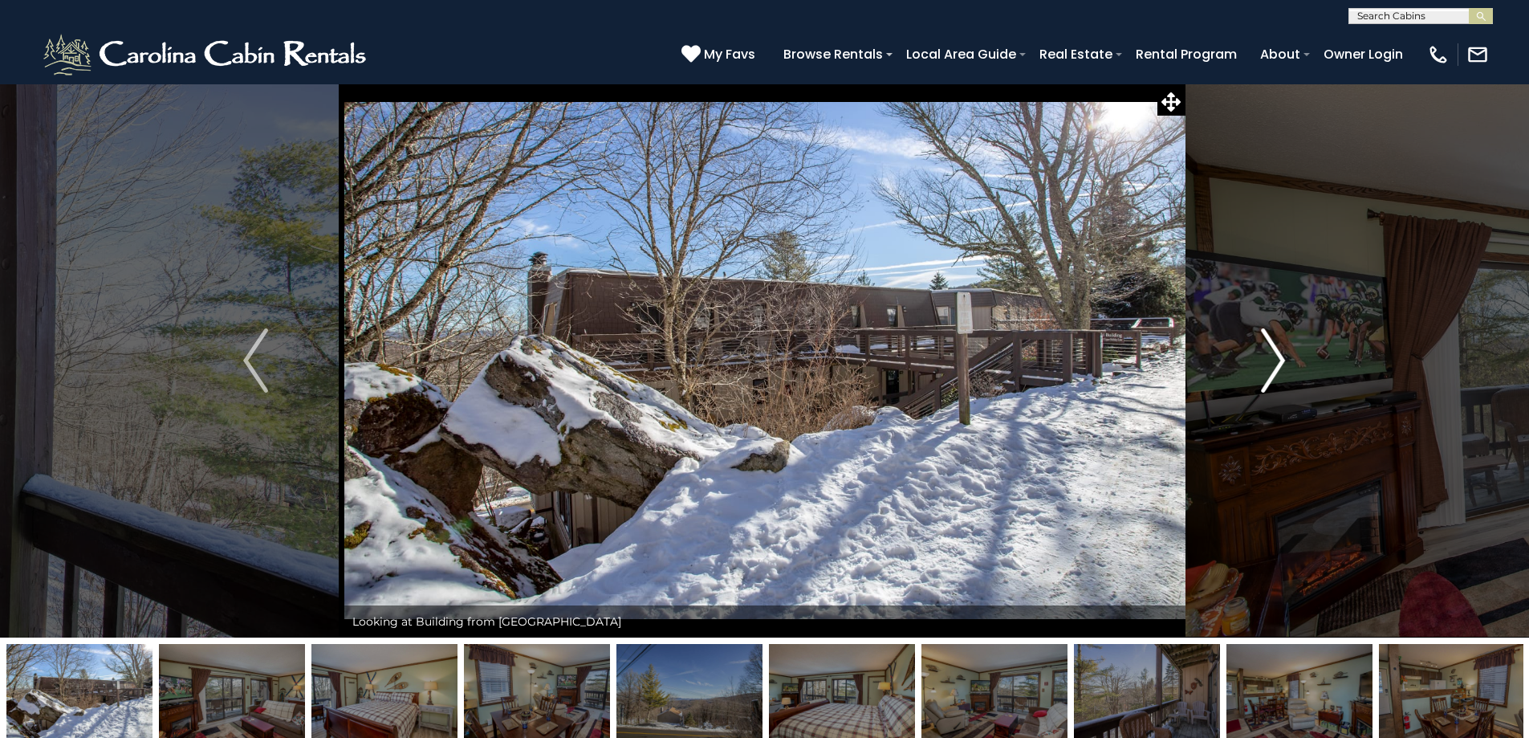
click at [1280, 401] on button "Next" at bounding box center [1273, 360] width 177 height 554
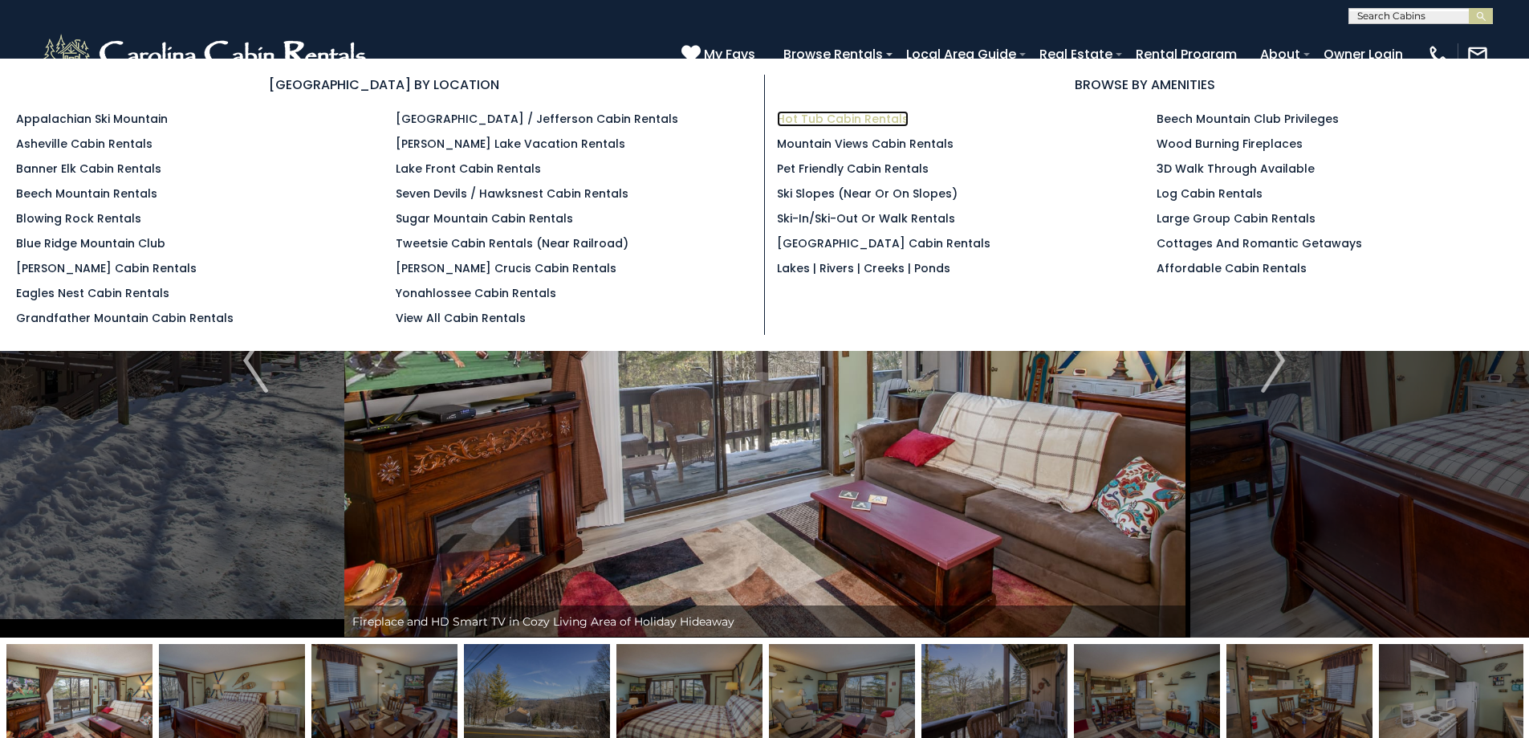
click at [858, 122] on link "Hot Tub Cabin Rentals" at bounding box center [843, 119] width 132 height 16
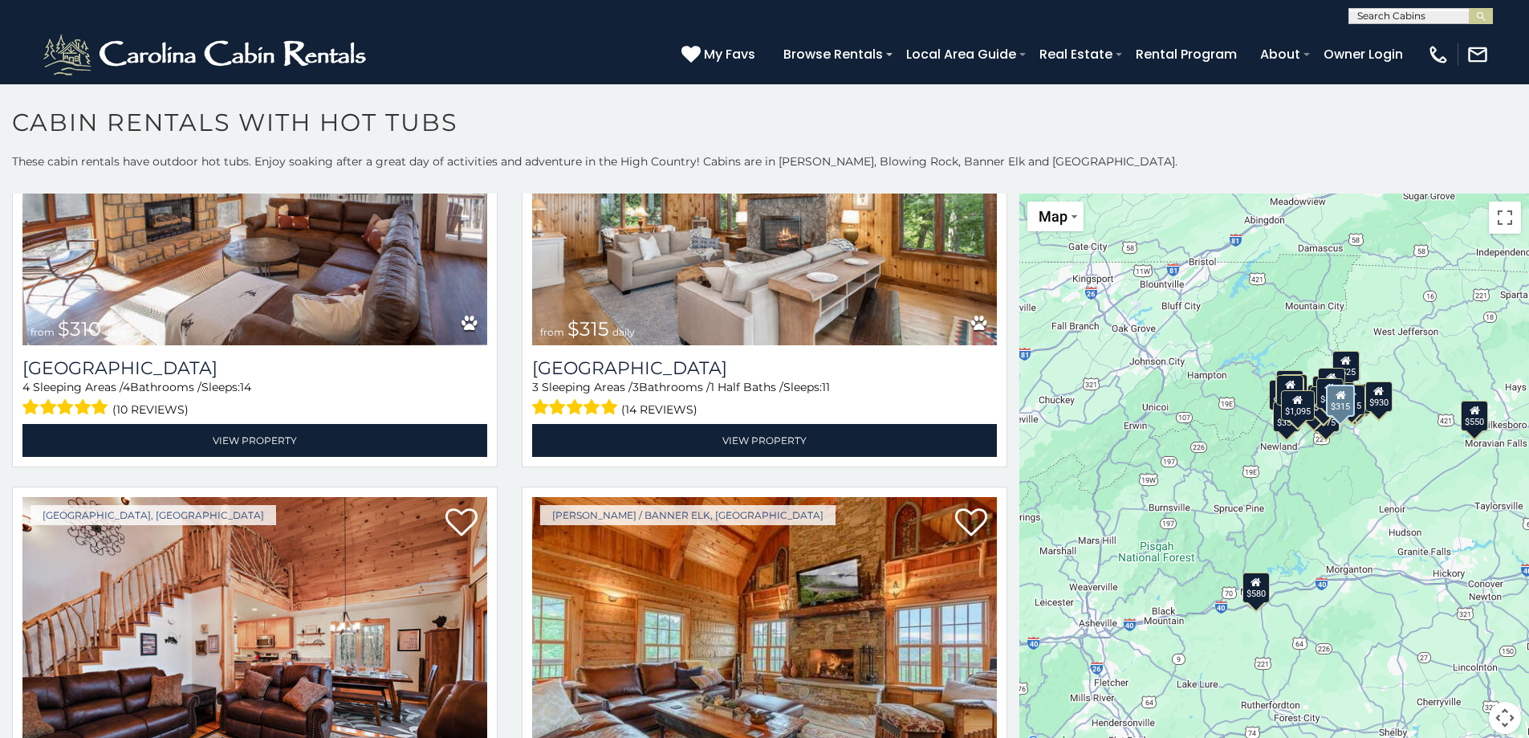
scroll to position [2890, 0]
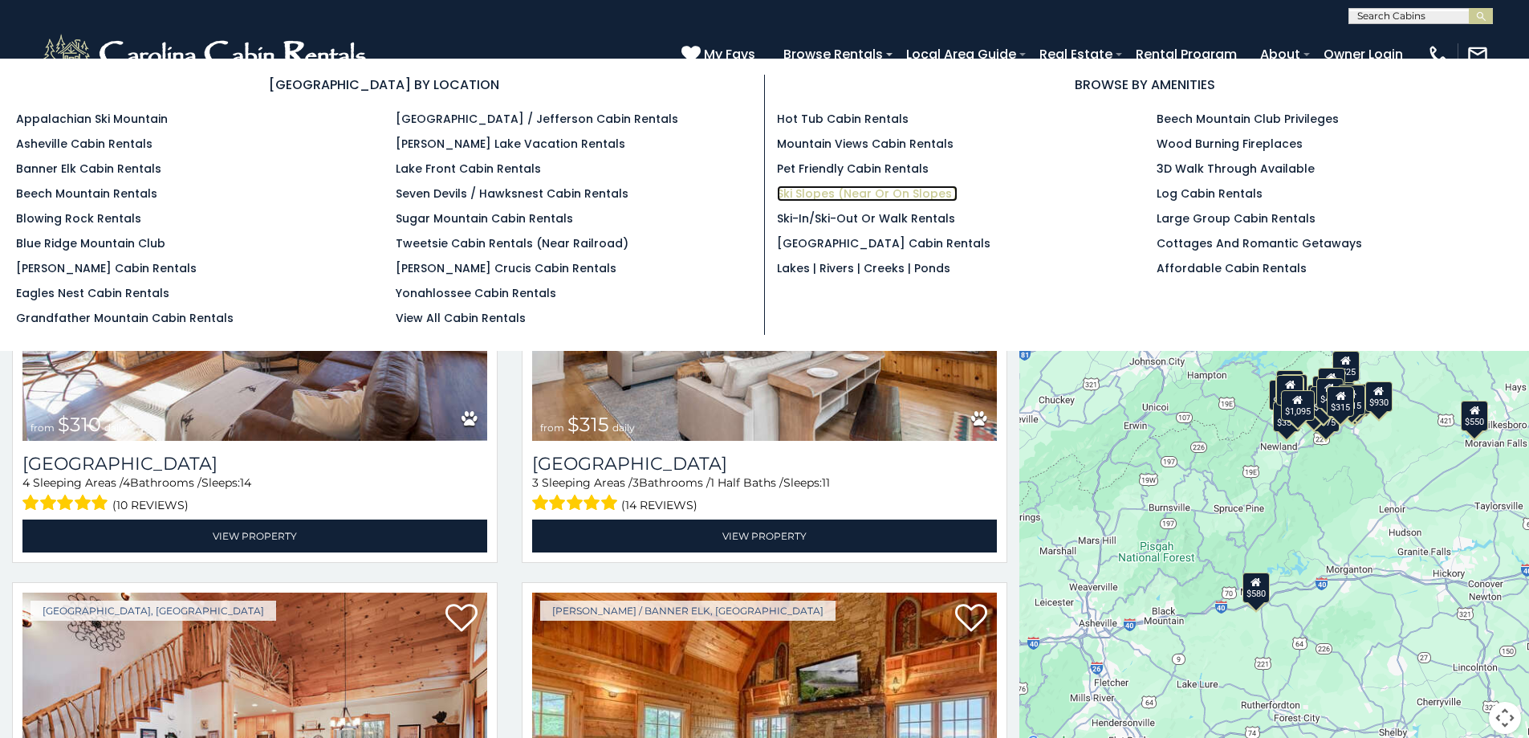
click at [814, 190] on link "Ski Slopes (Near or On Slopes)" at bounding box center [867, 193] width 181 height 16
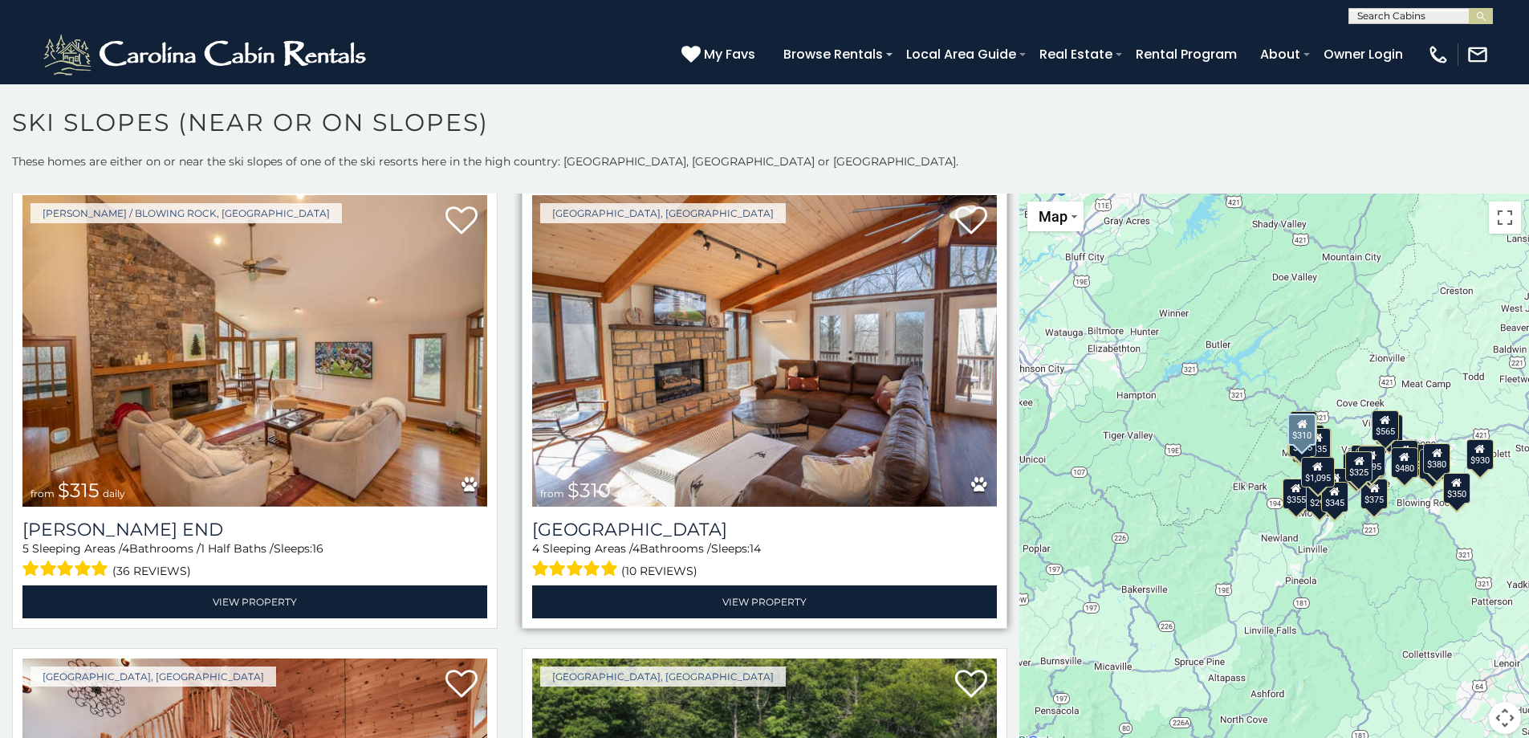
scroll to position [2167, 0]
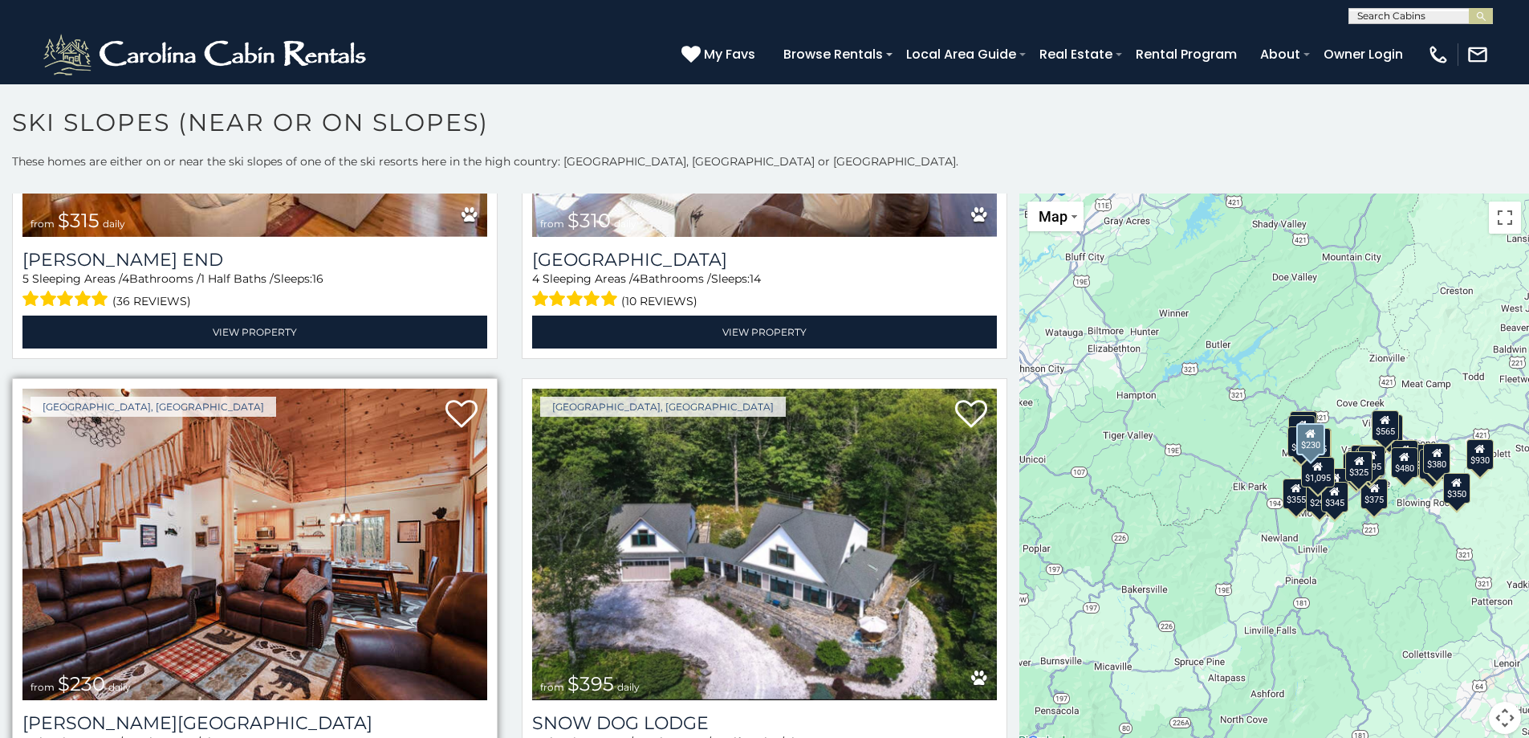
click at [240, 519] on img at bounding box center [254, 544] width 465 height 311
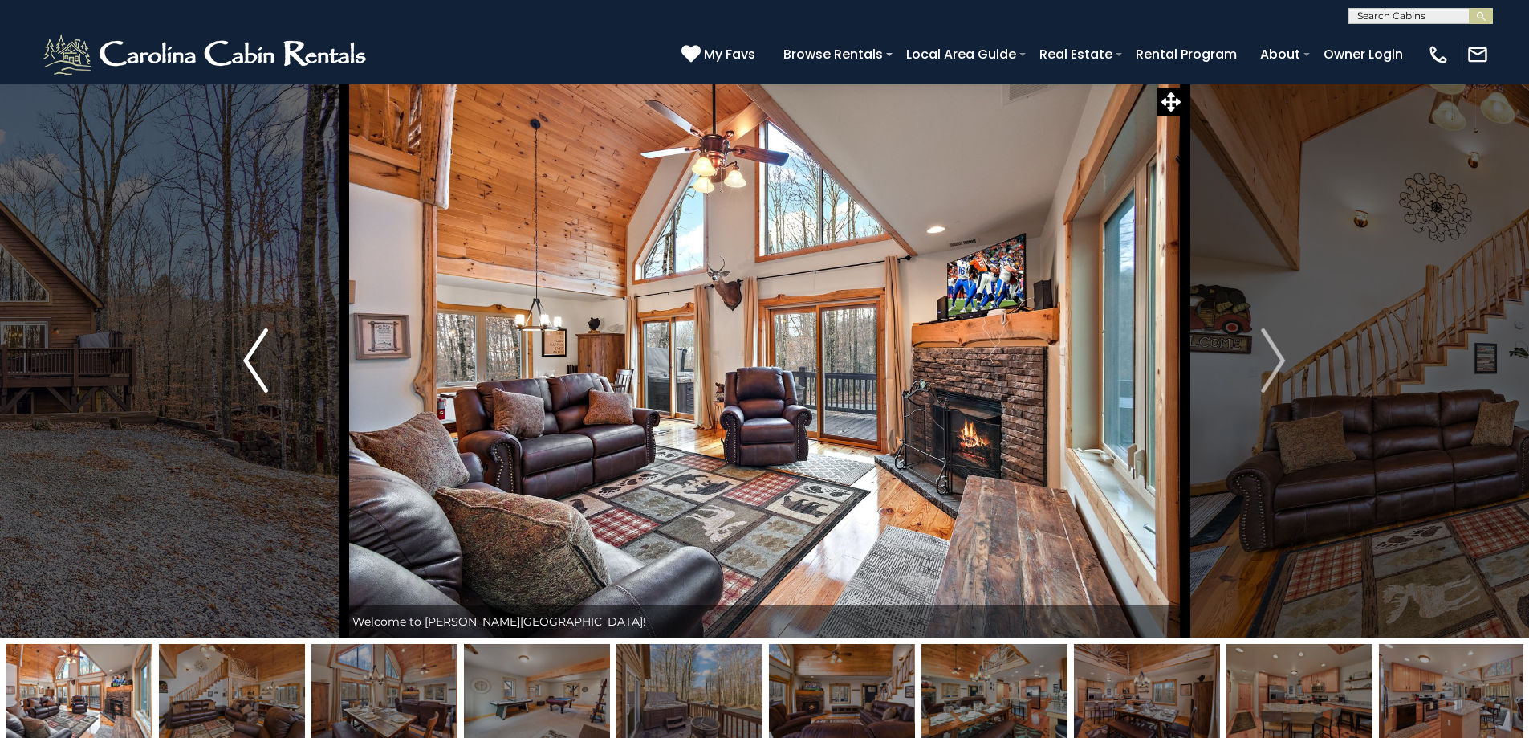
click at [246, 365] on img "Previous" at bounding box center [255, 360] width 24 height 64
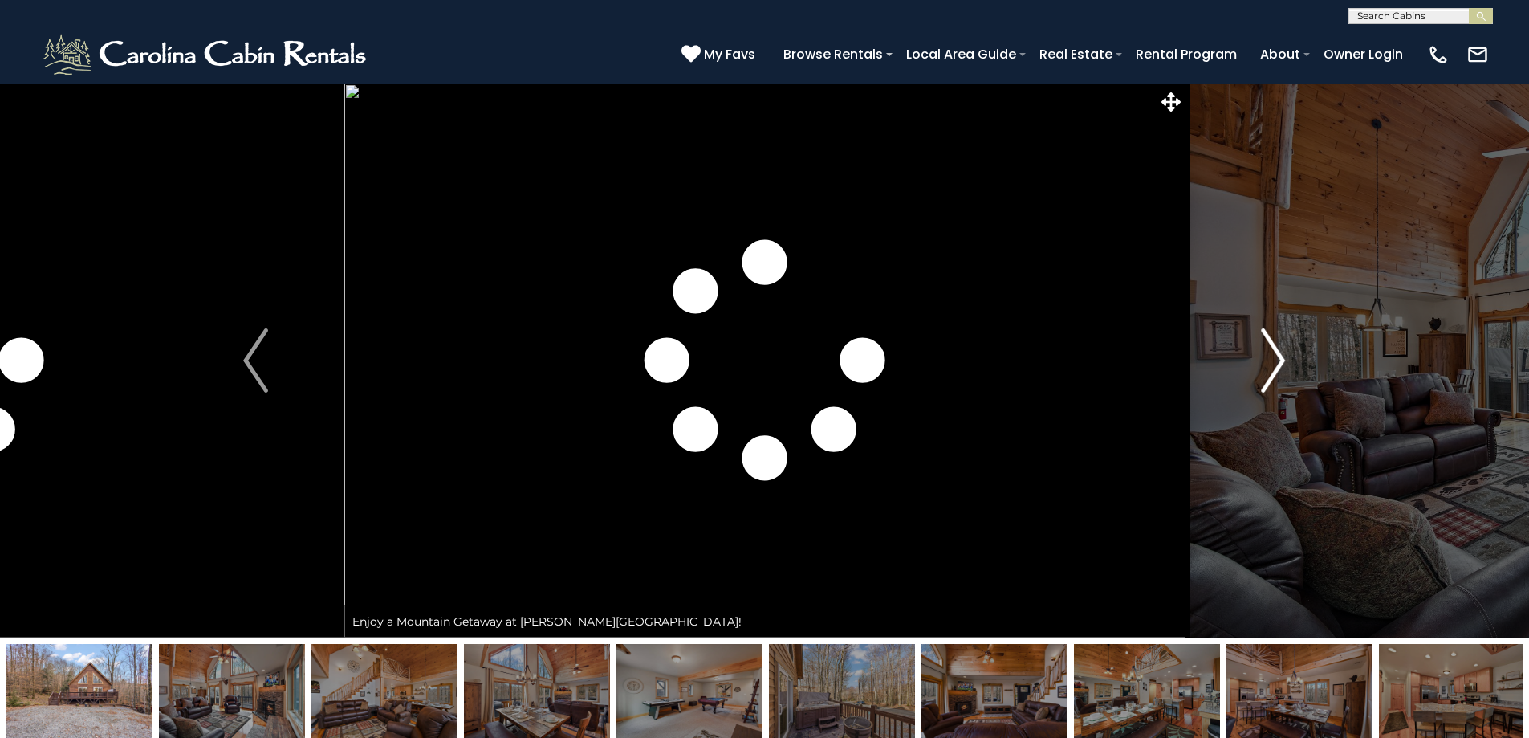
click at [1281, 364] on img "Next" at bounding box center [1273, 360] width 24 height 64
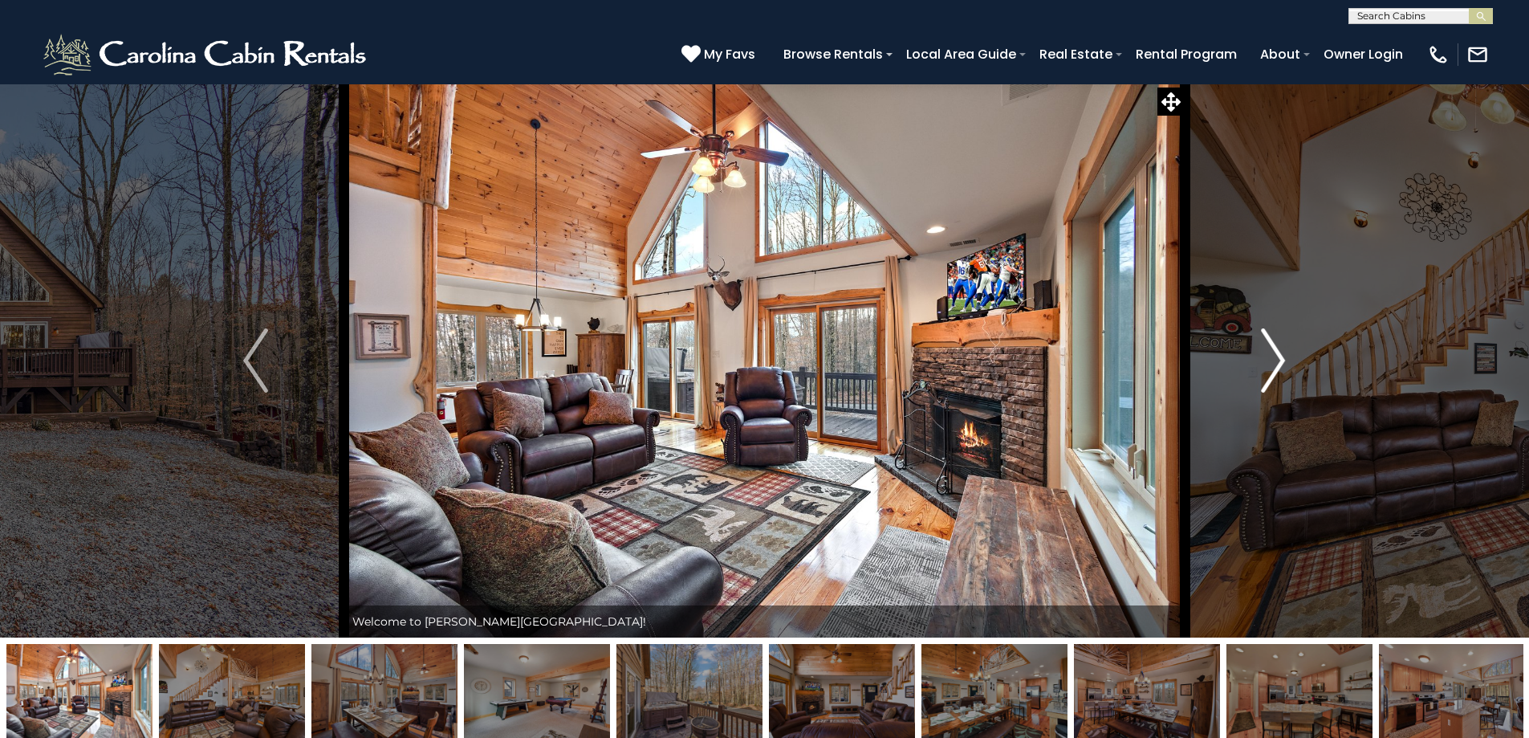
click at [1281, 364] on img "Next" at bounding box center [1273, 360] width 24 height 64
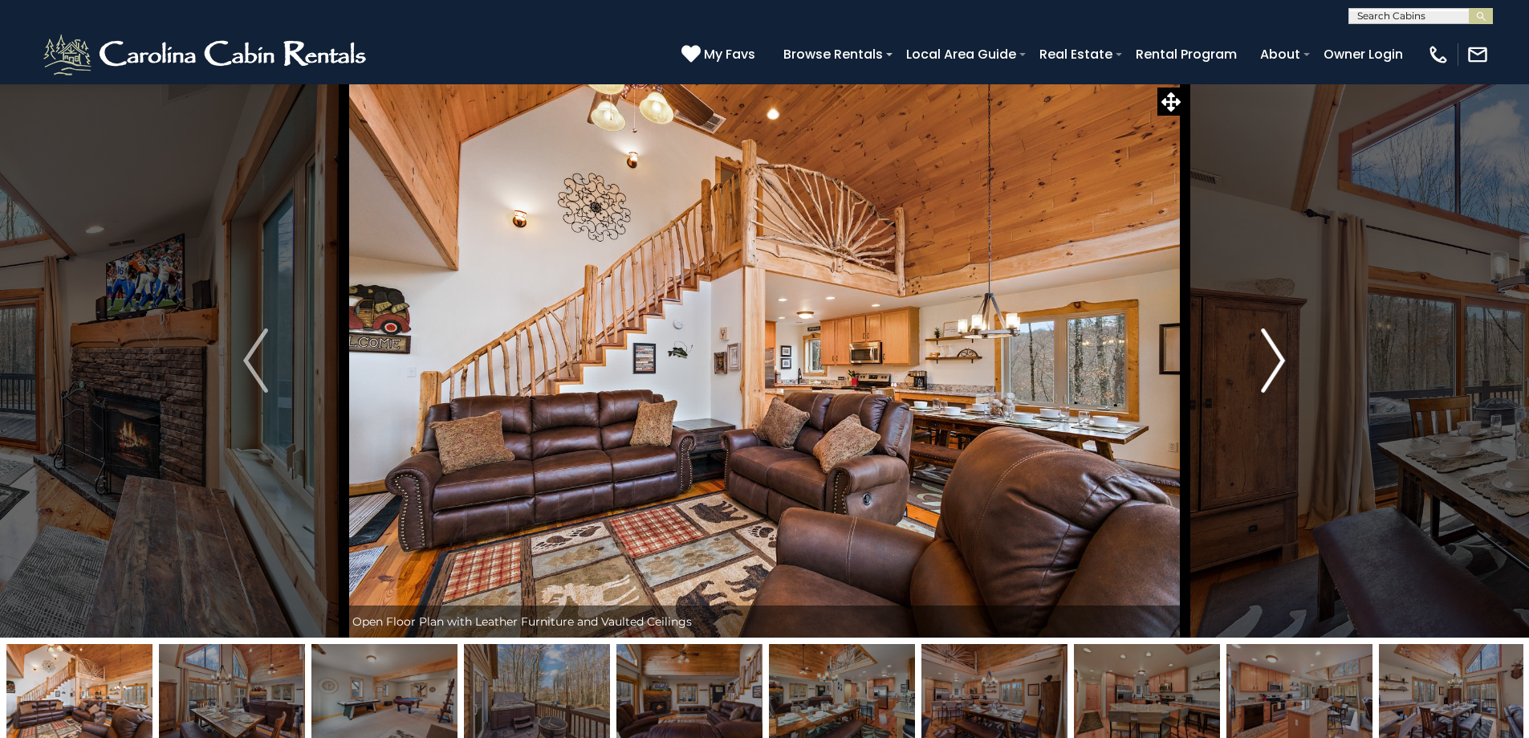
click at [1281, 364] on img "Next" at bounding box center [1273, 360] width 24 height 64
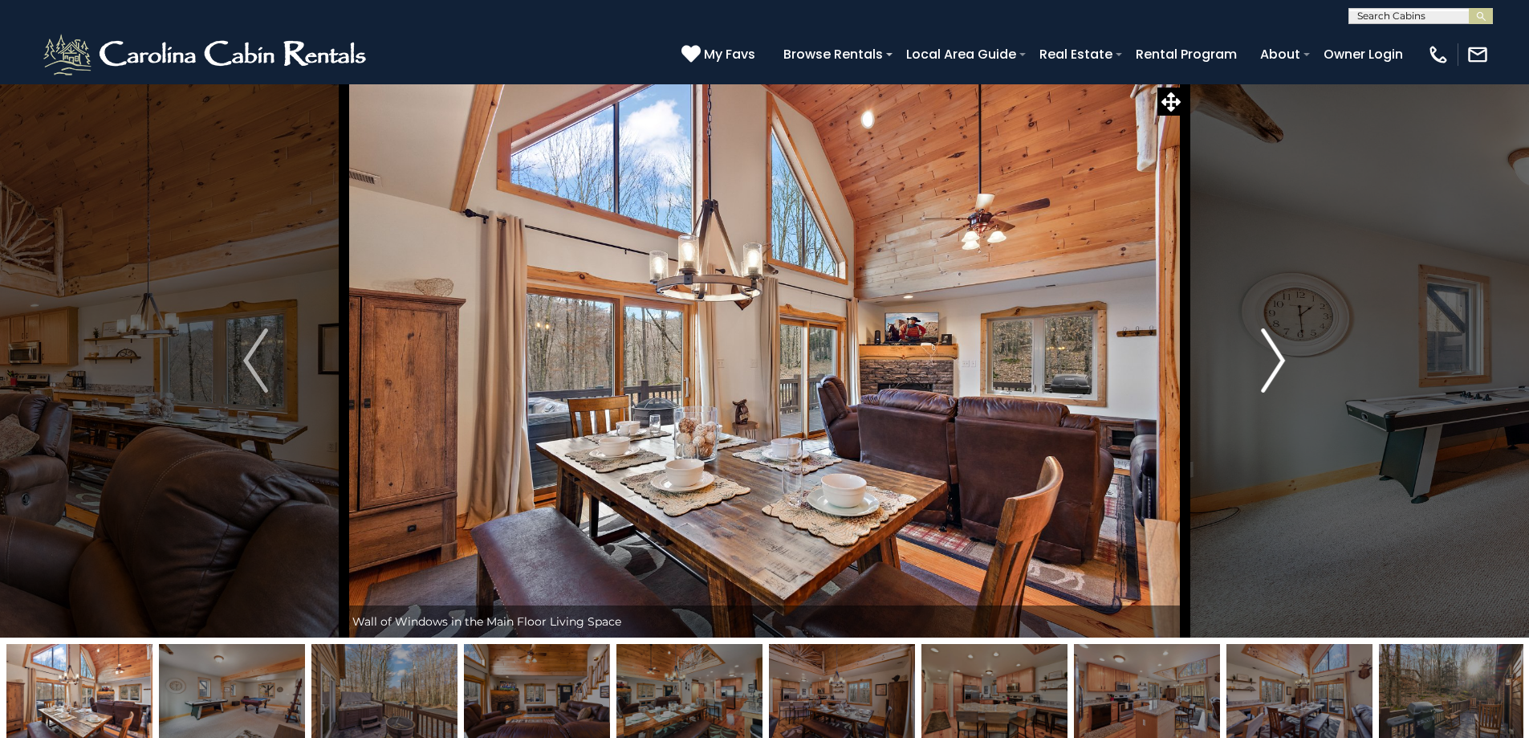
click at [1281, 364] on img "Next" at bounding box center [1273, 360] width 24 height 64
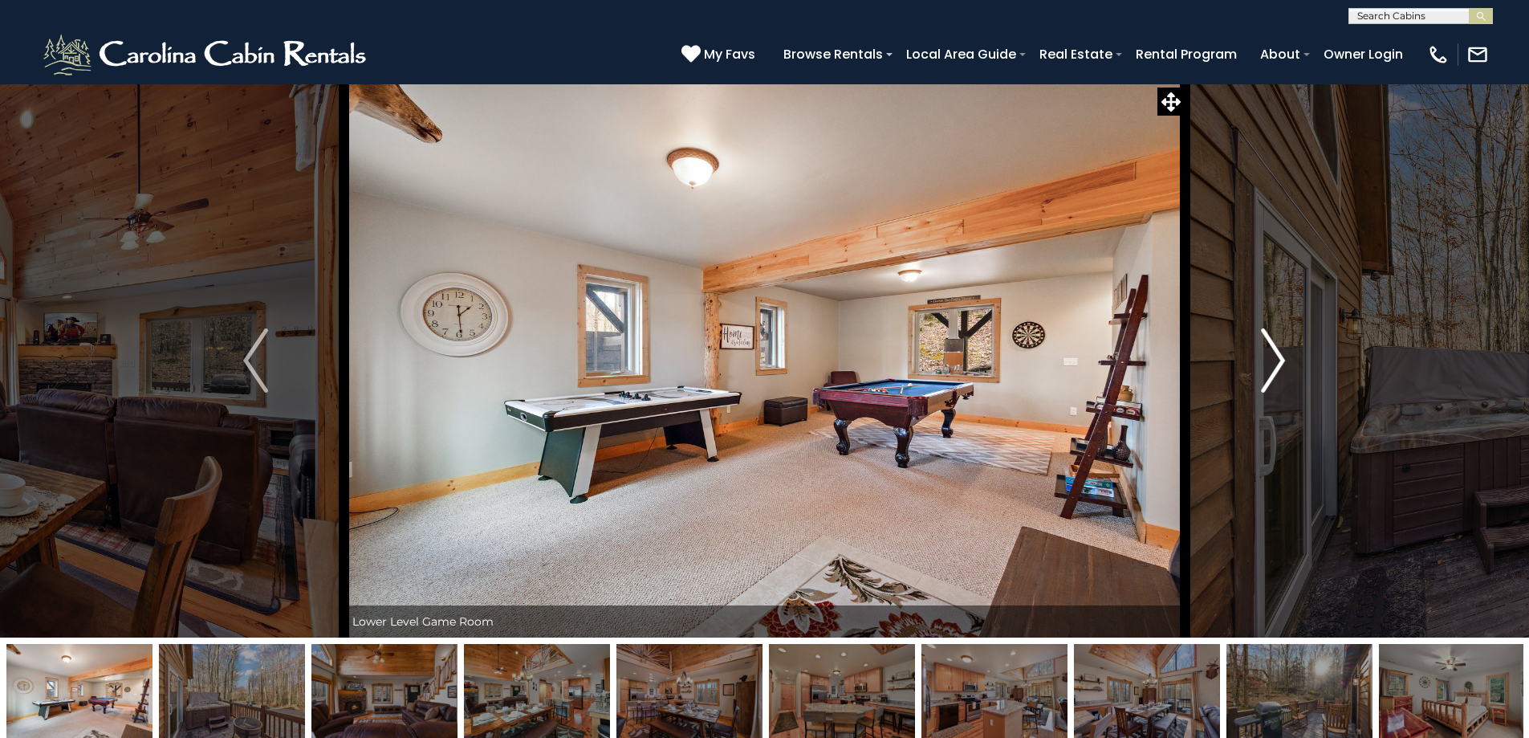
click at [1281, 364] on img "Next" at bounding box center [1273, 360] width 24 height 64
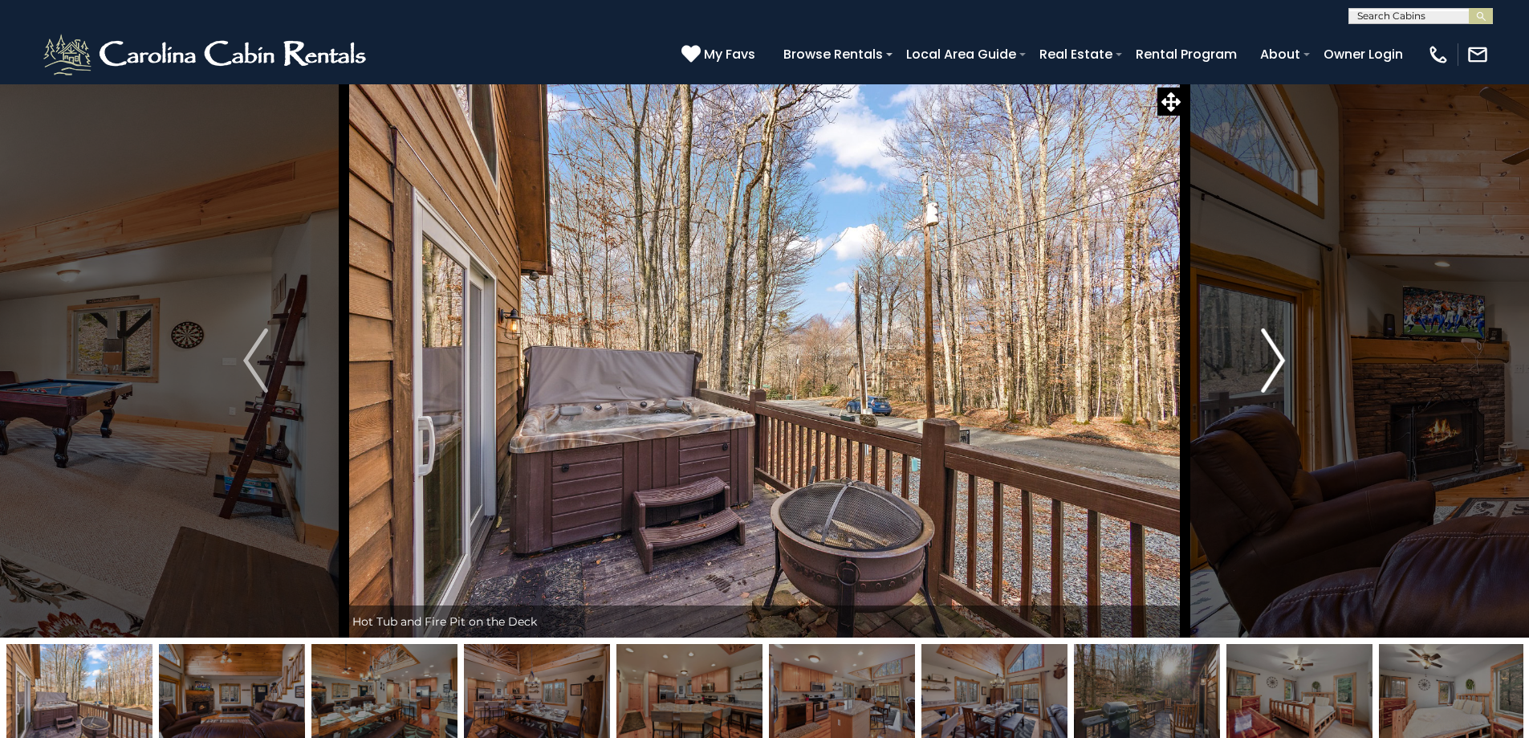
click at [1281, 364] on img "Next" at bounding box center [1273, 360] width 24 height 64
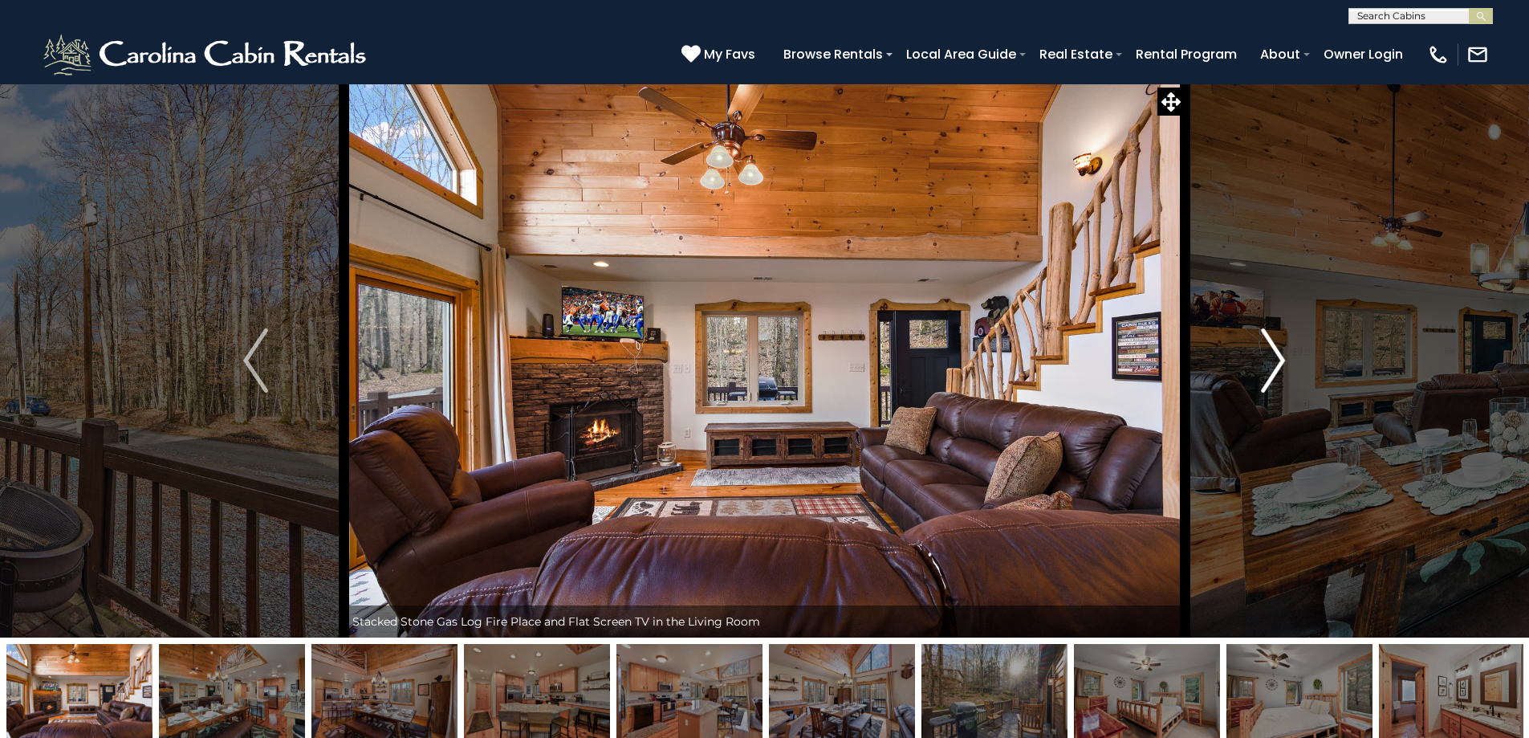
click at [1281, 364] on img "Next" at bounding box center [1273, 360] width 24 height 64
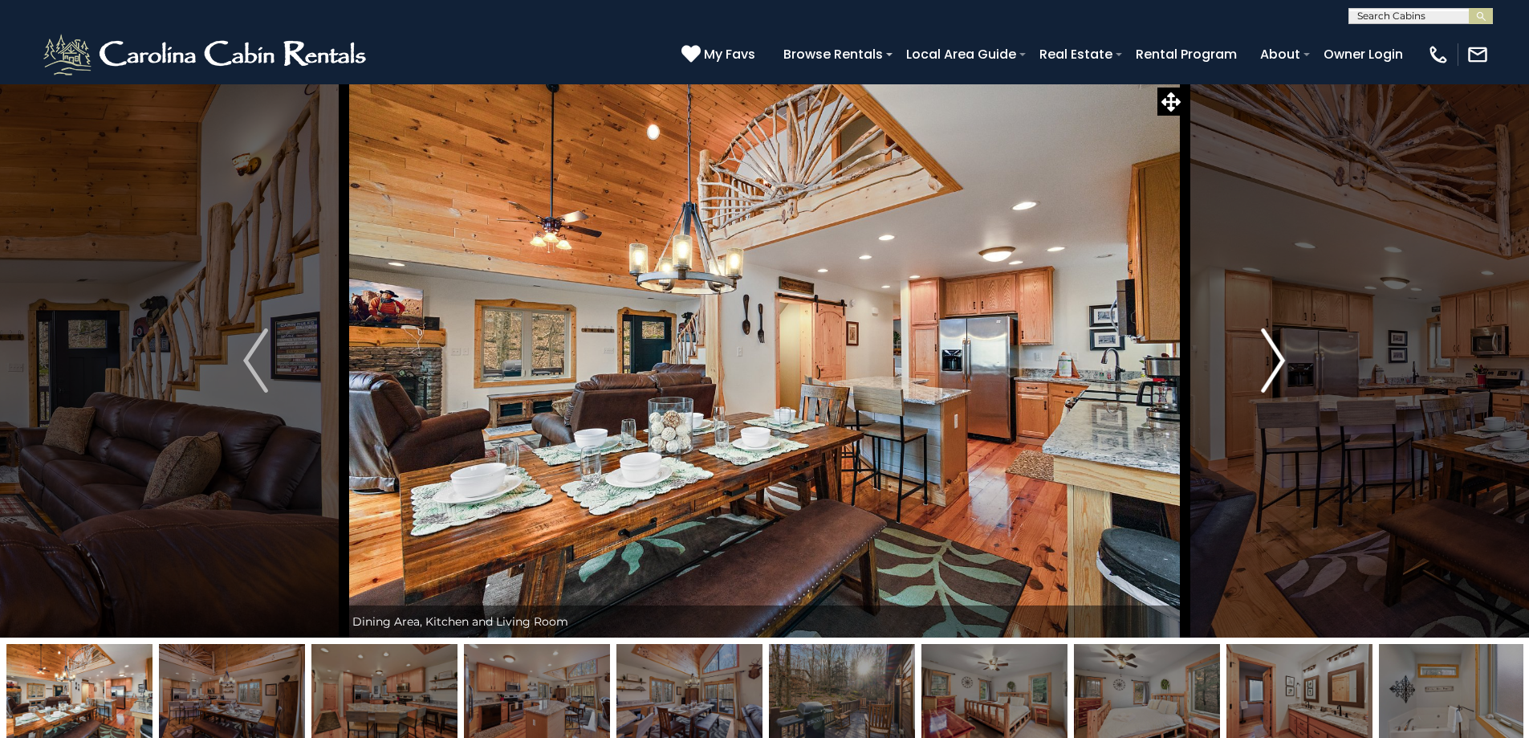
click at [1281, 364] on img "Next" at bounding box center [1273, 360] width 24 height 64
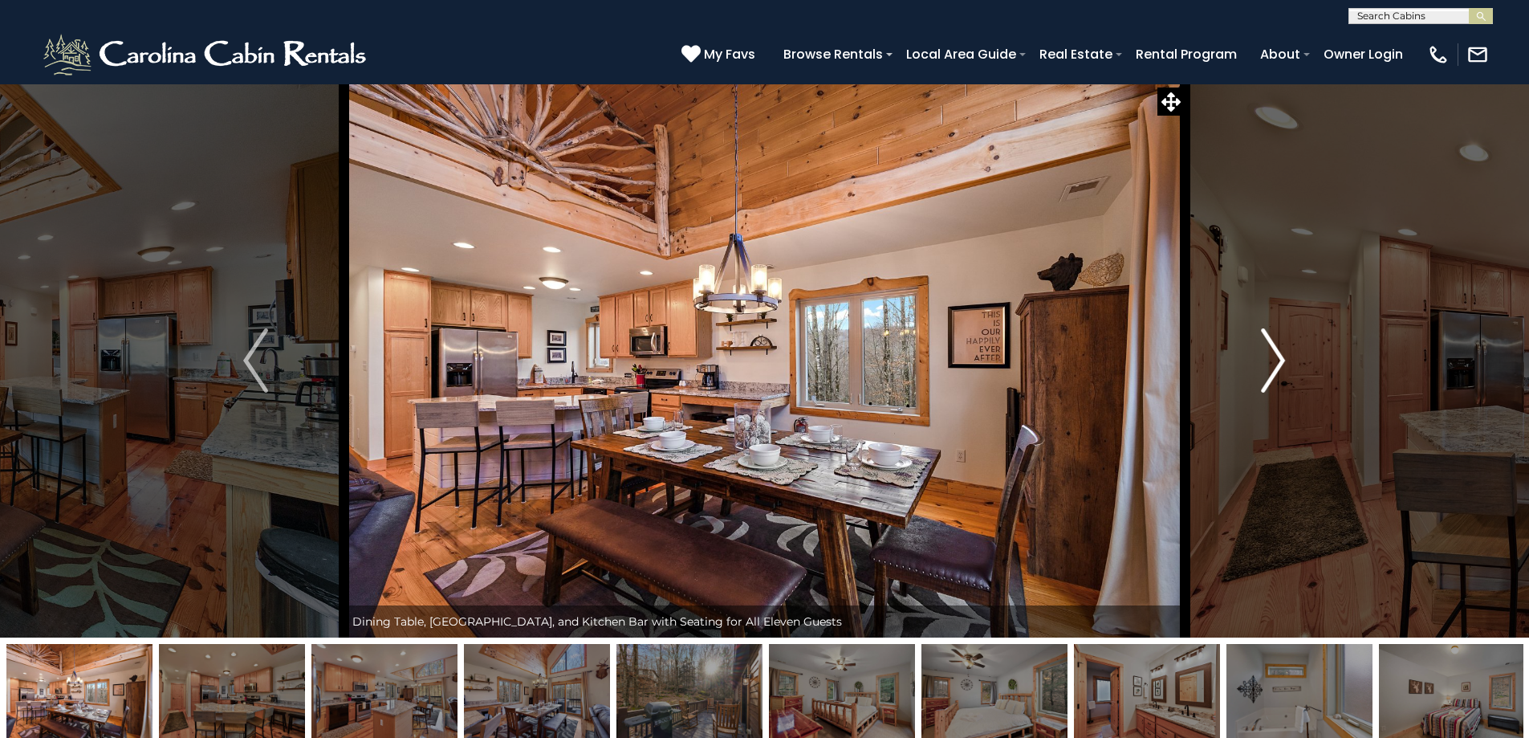
click at [1281, 364] on img "Next" at bounding box center [1273, 360] width 24 height 64
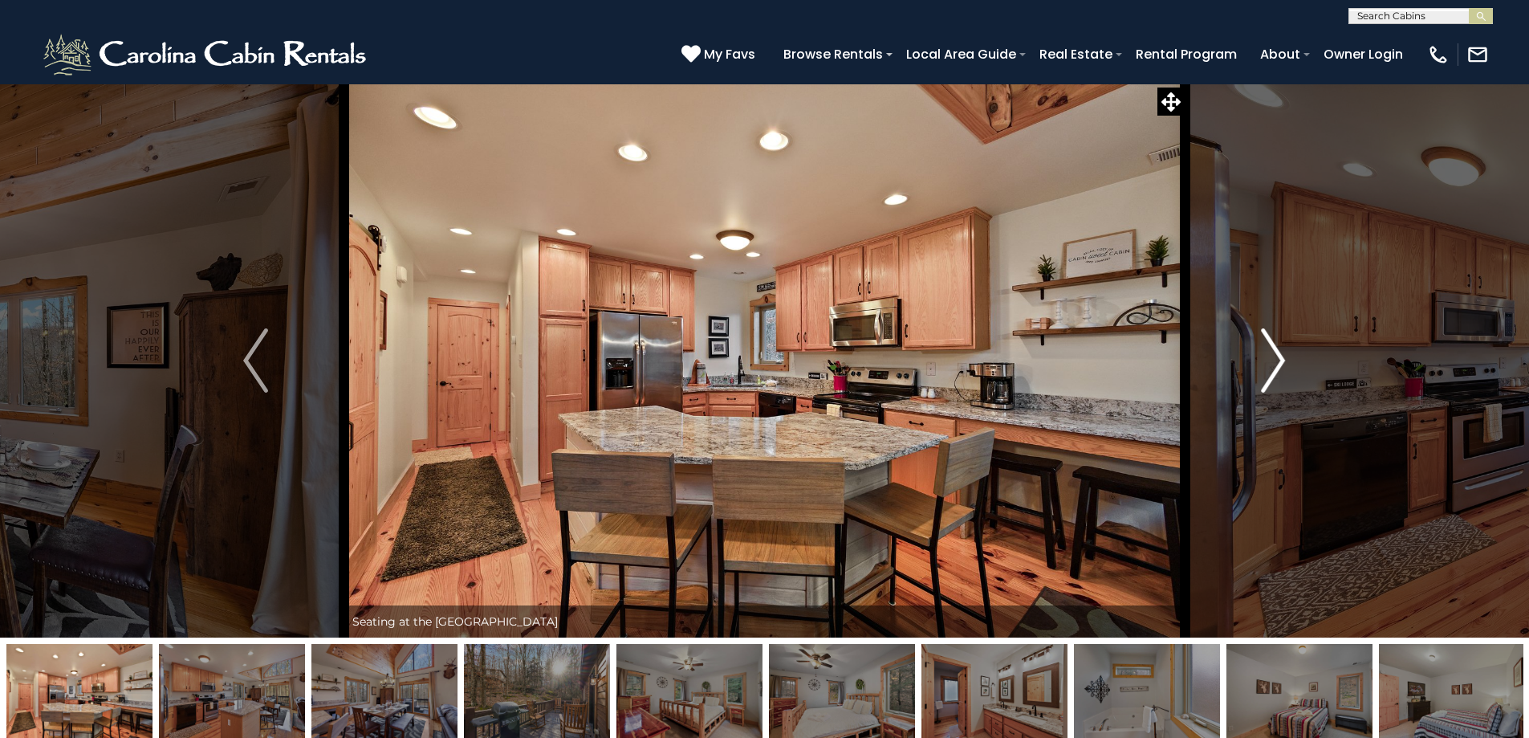
click at [1281, 364] on img "Next" at bounding box center [1273, 360] width 24 height 64
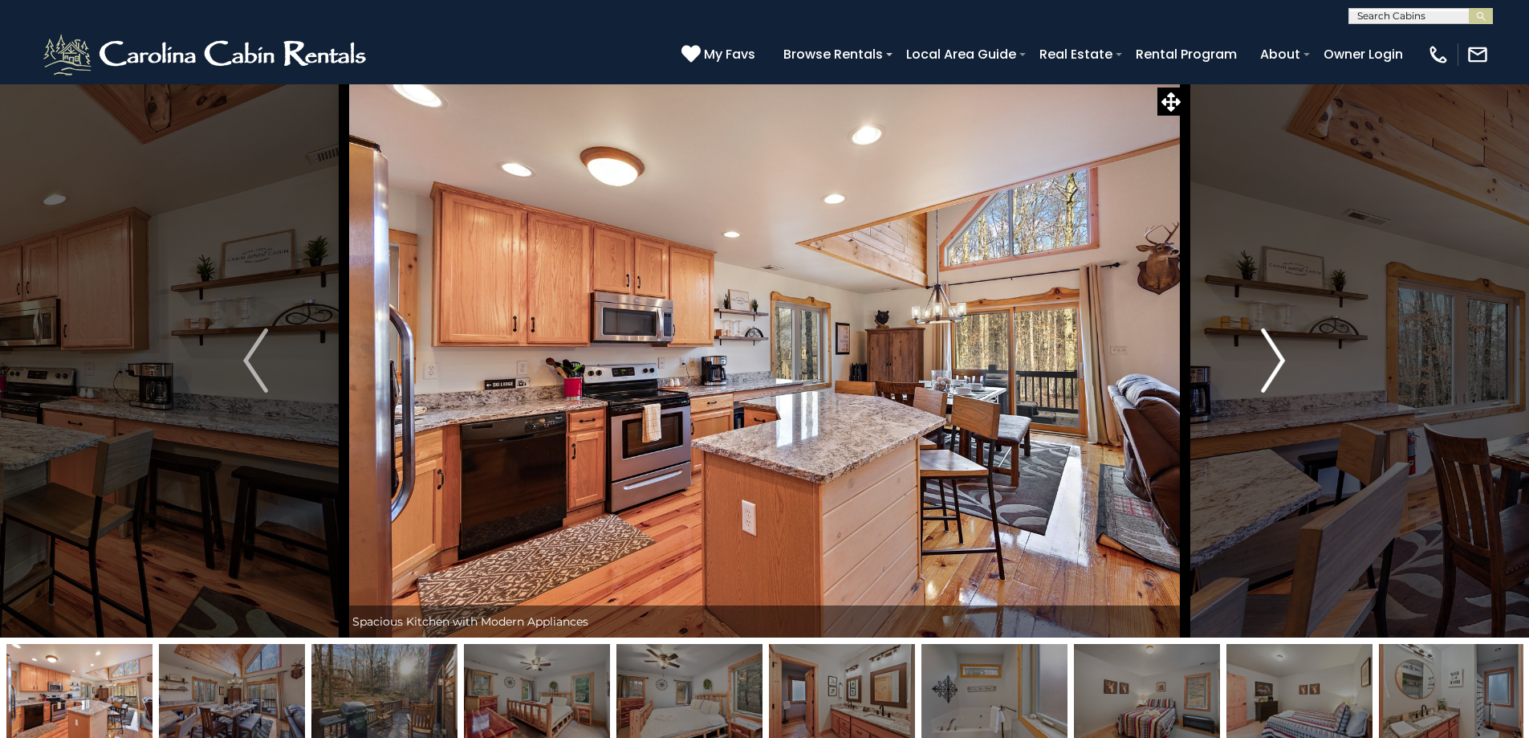
click at [1281, 364] on img "Next" at bounding box center [1273, 360] width 24 height 64
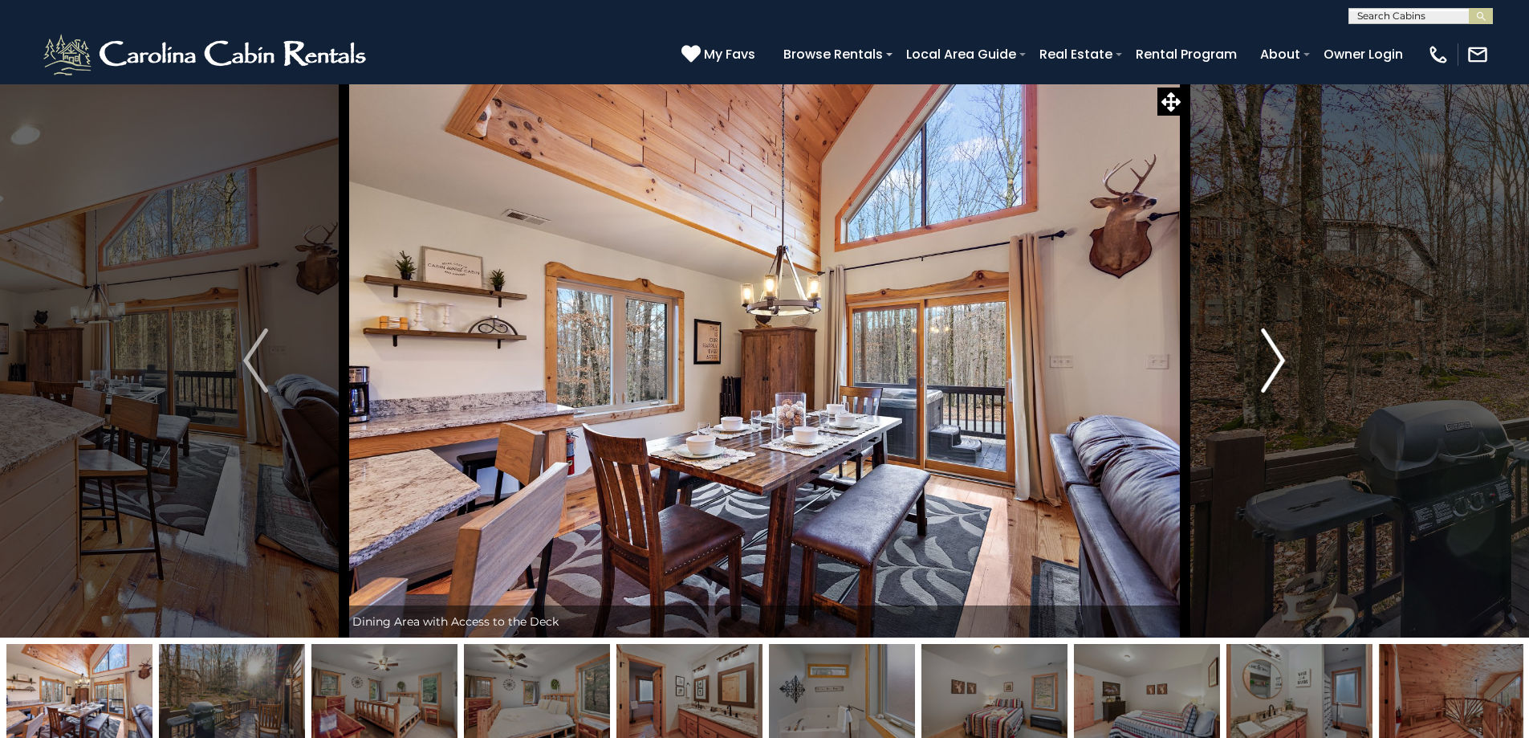
click at [1281, 364] on img "Next" at bounding box center [1273, 360] width 24 height 64
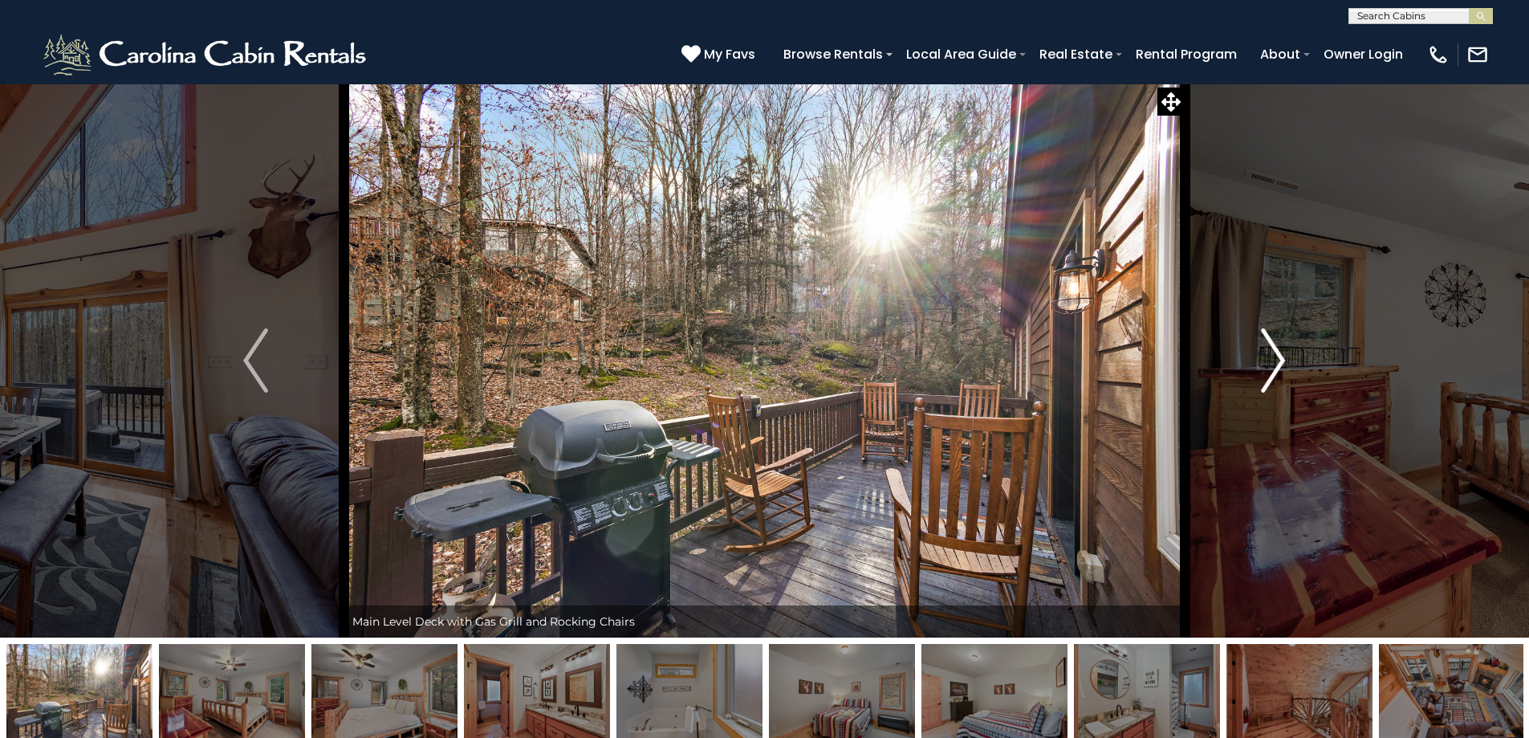
click at [1281, 364] on img "Next" at bounding box center [1273, 360] width 24 height 64
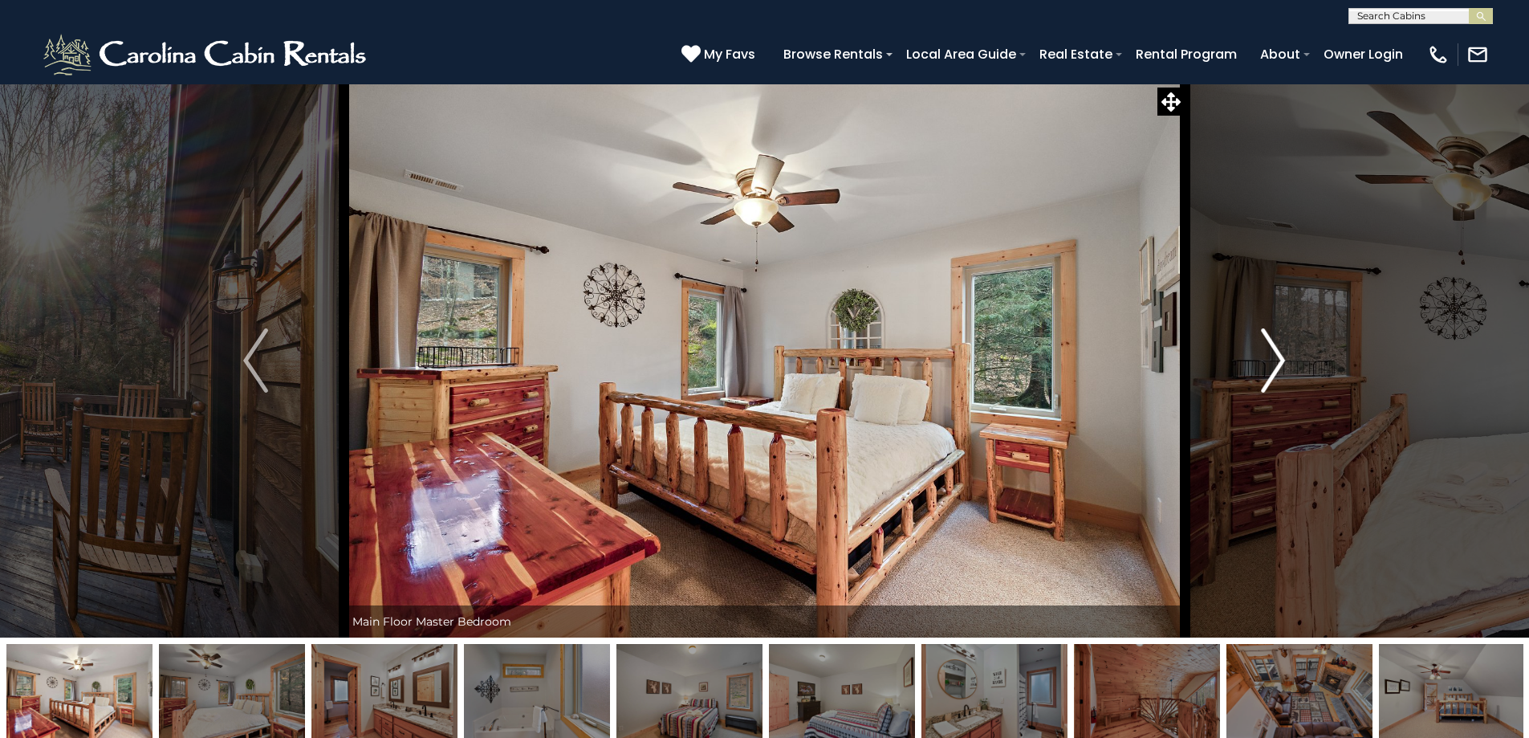
click at [1281, 364] on img "Next" at bounding box center [1273, 360] width 24 height 64
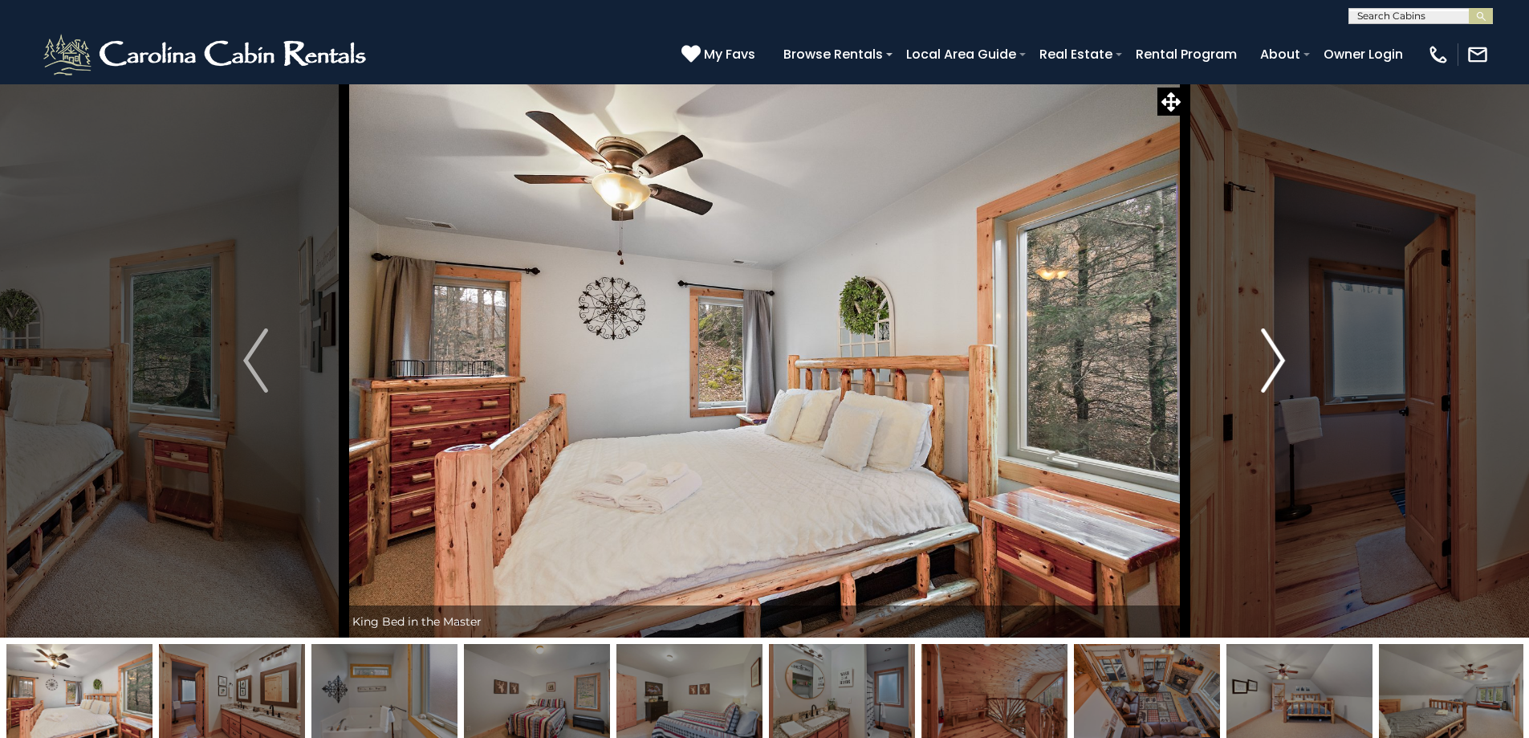
click at [1281, 364] on img "Next" at bounding box center [1273, 360] width 24 height 64
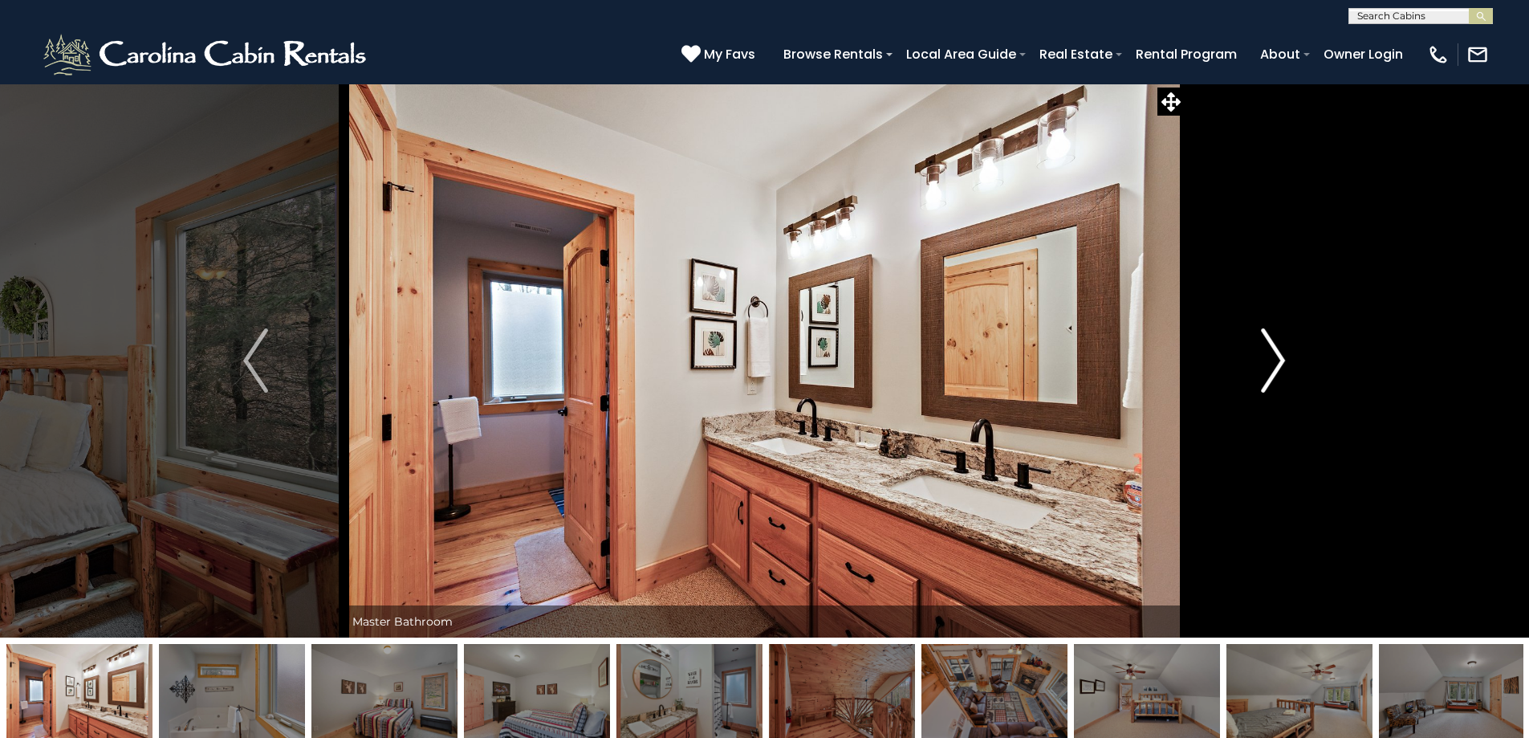
click at [1281, 364] on img "Next" at bounding box center [1273, 360] width 24 height 64
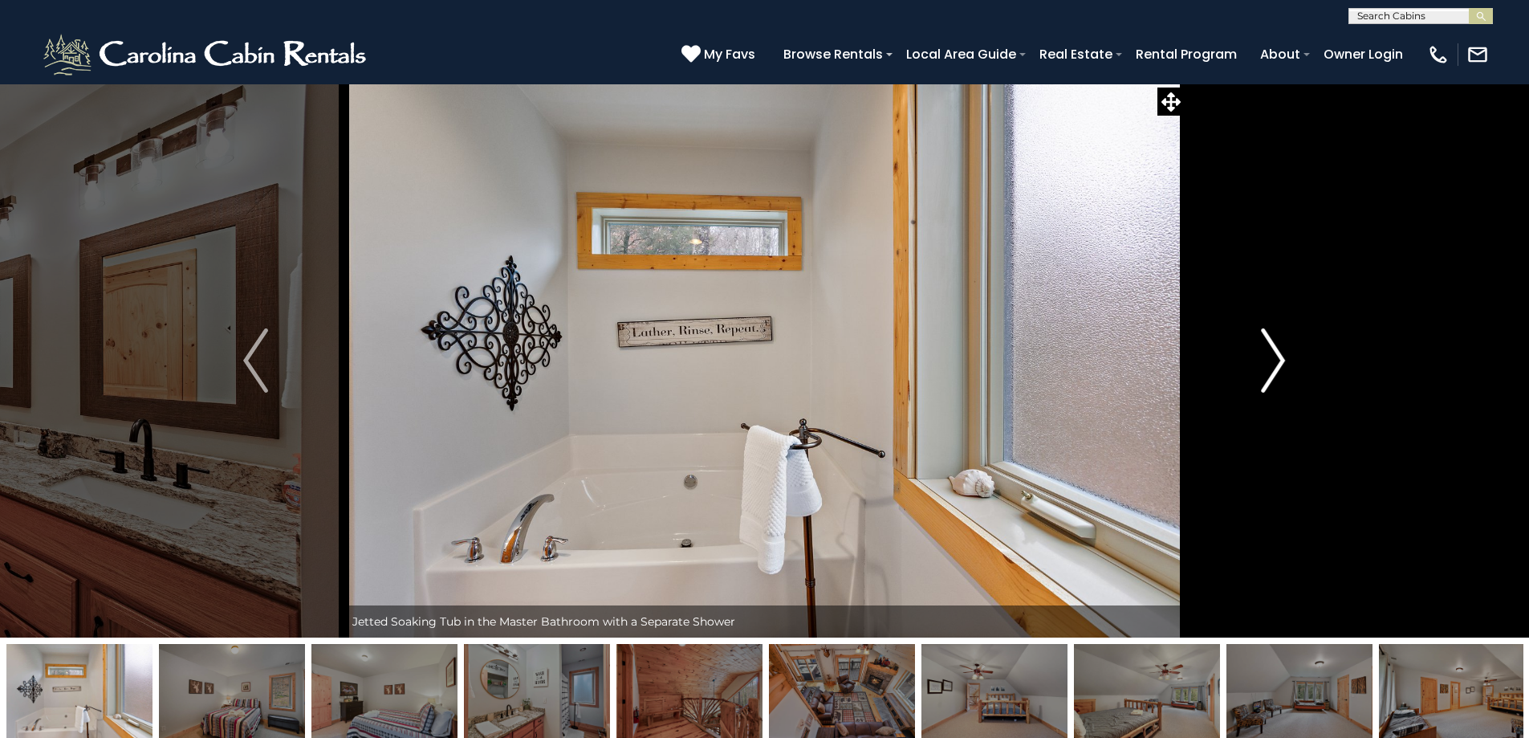
click at [1281, 364] on img "Next" at bounding box center [1273, 360] width 24 height 64
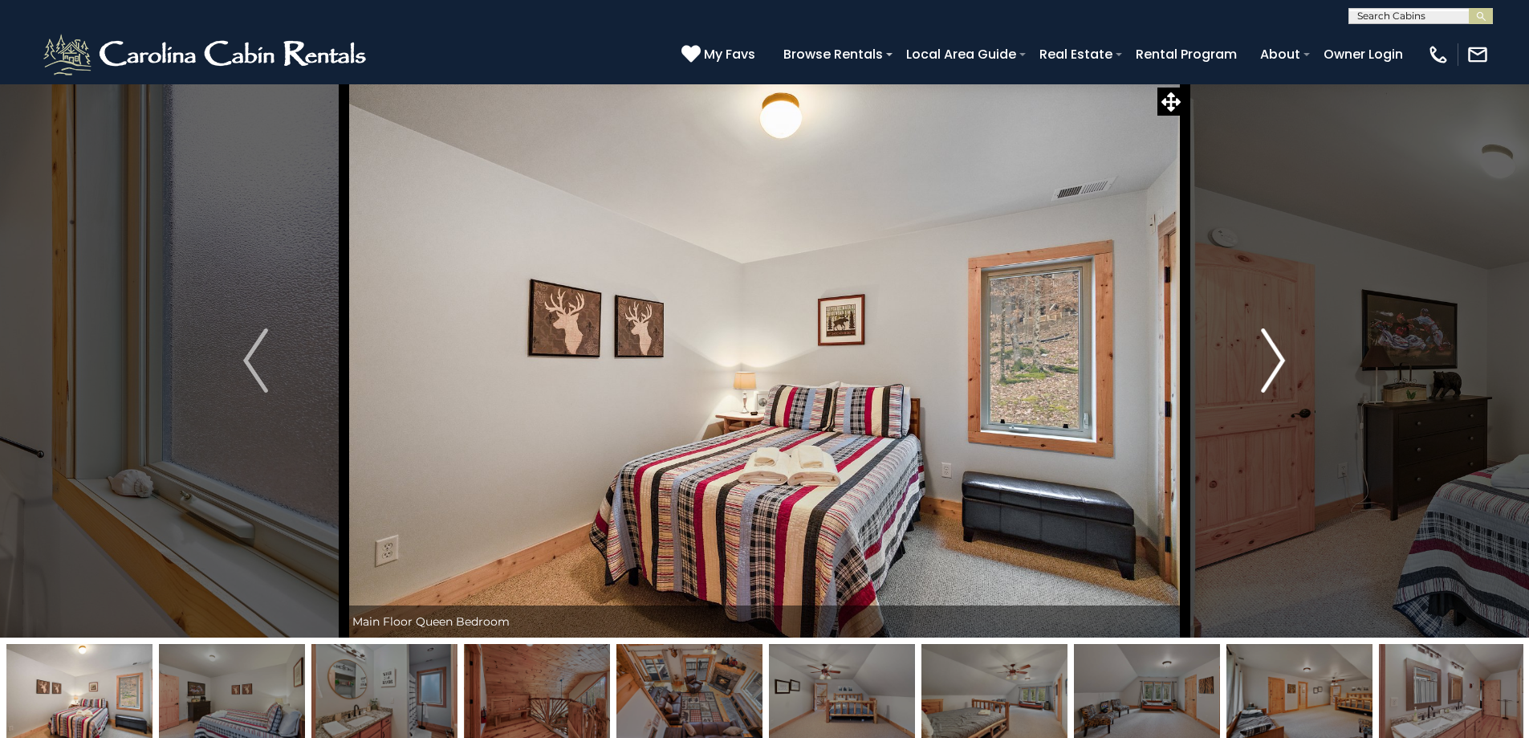
click at [1281, 364] on img "Next" at bounding box center [1273, 360] width 24 height 64
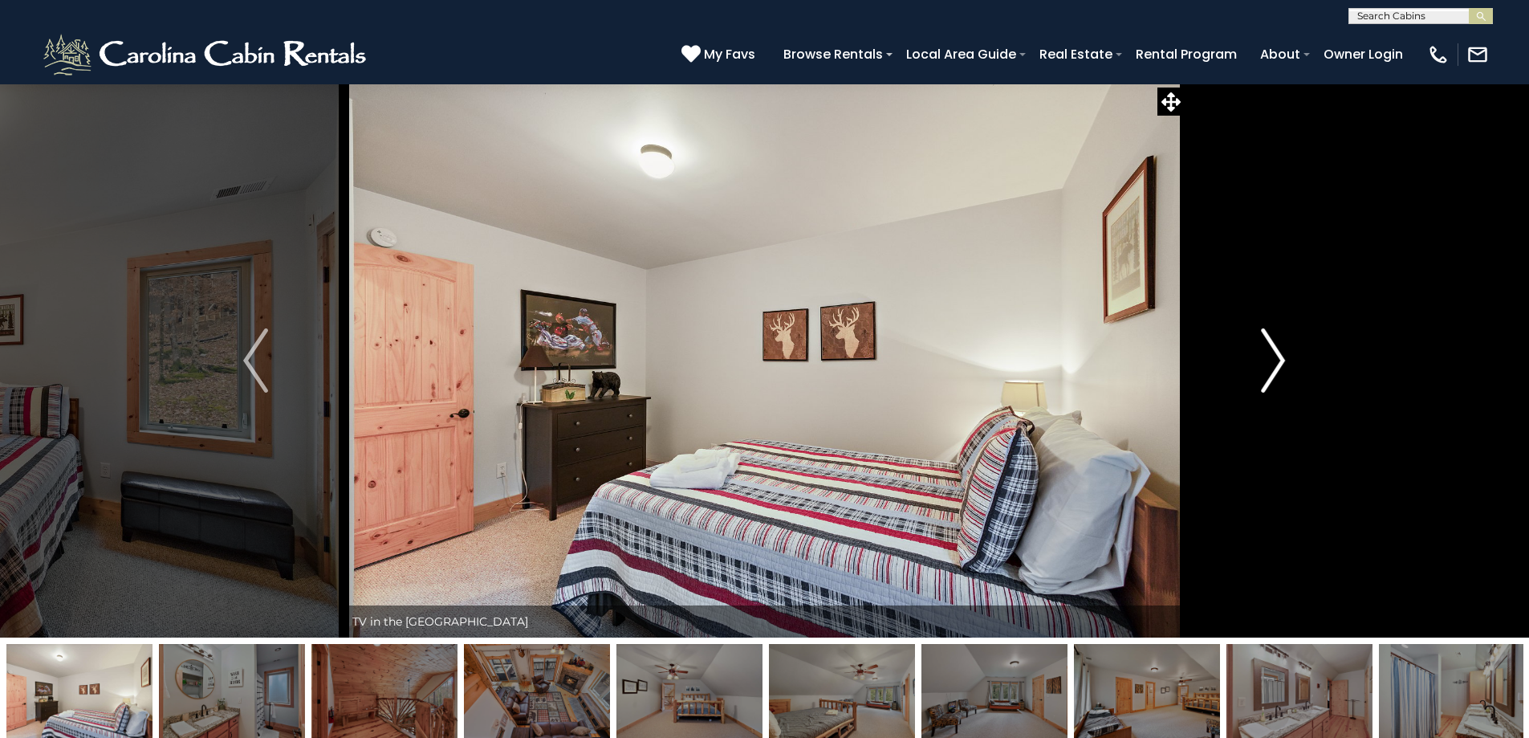
click at [1281, 364] on img "Next" at bounding box center [1273, 360] width 24 height 64
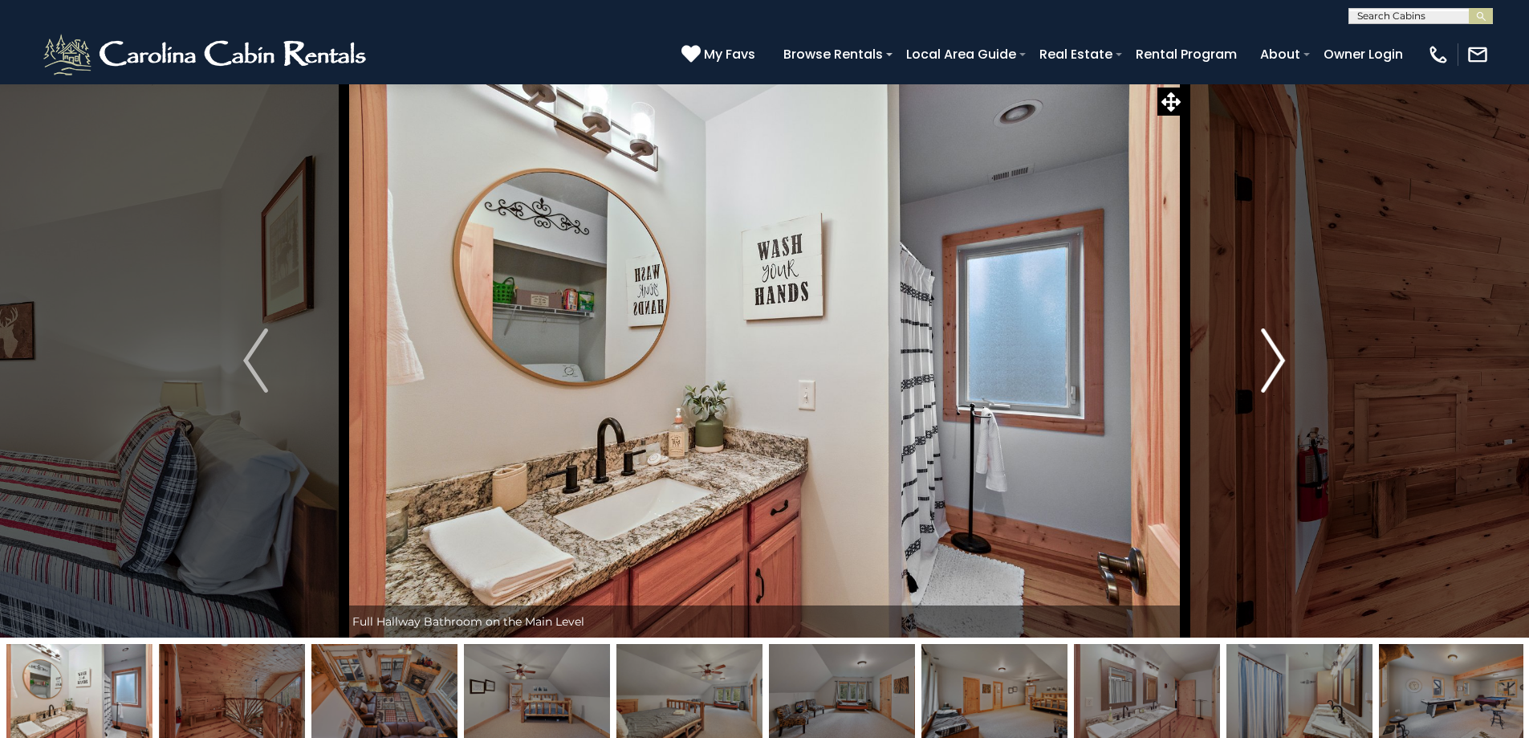
click at [1281, 364] on img "Next" at bounding box center [1273, 360] width 24 height 64
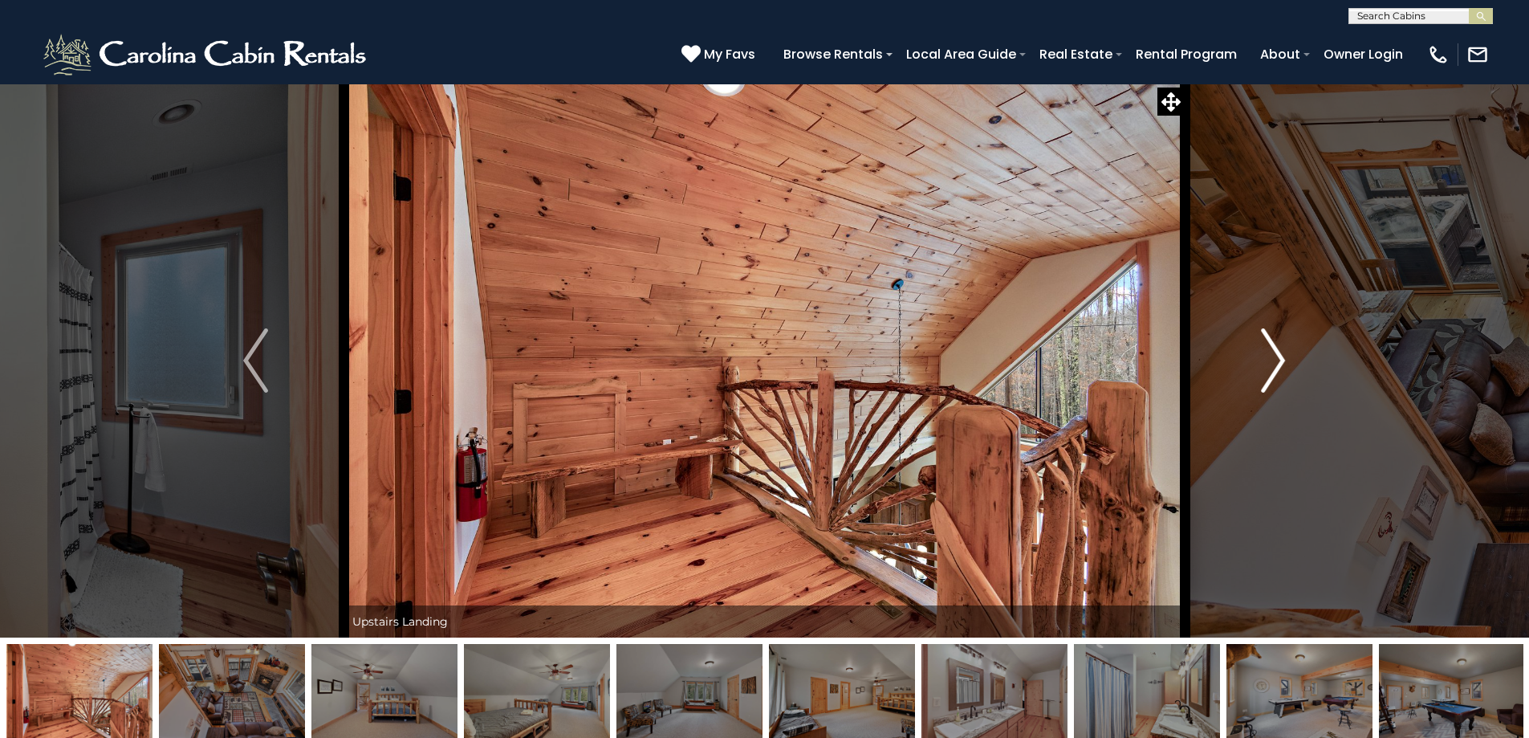
click at [1281, 364] on img "Next" at bounding box center [1273, 360] width 24 height 64
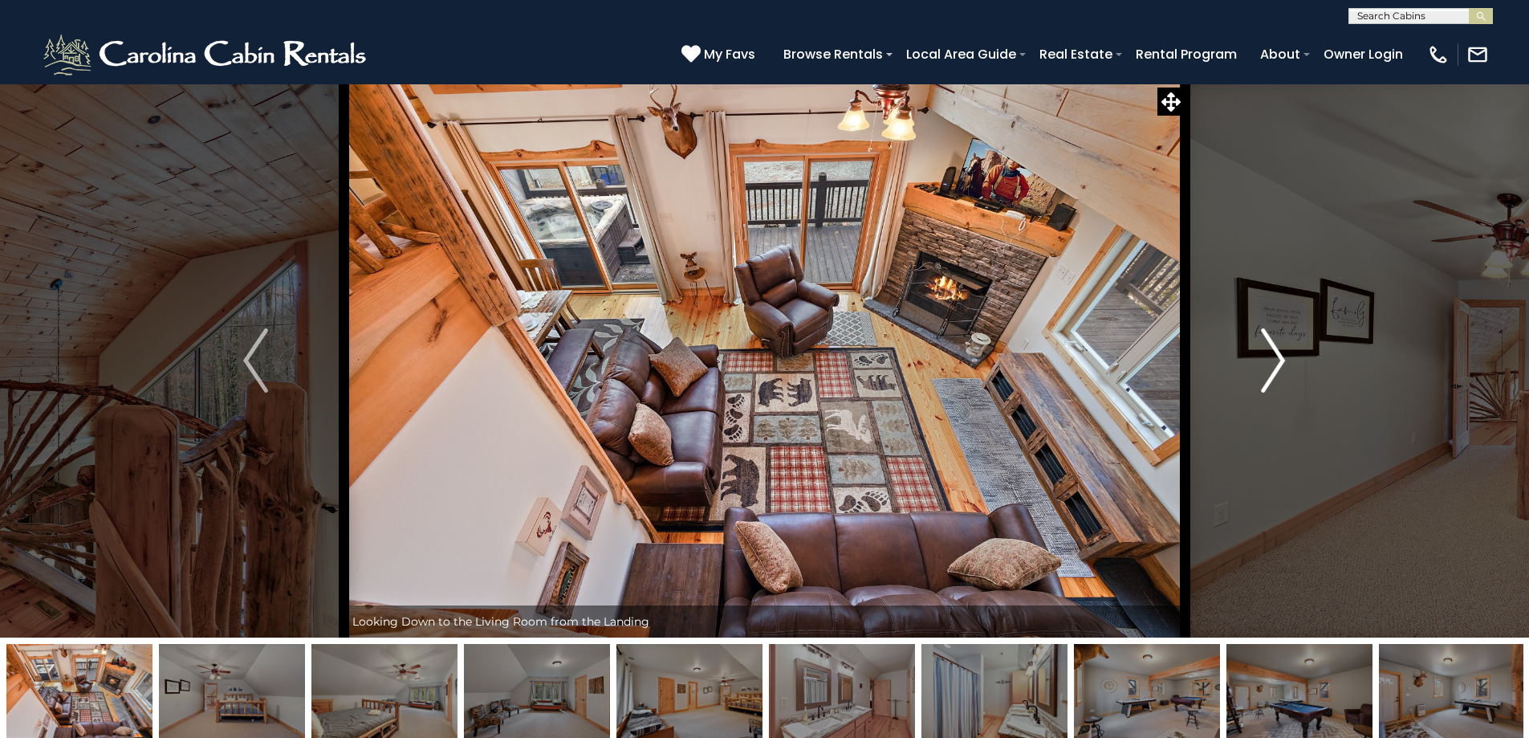
click at [1281, 364] on img "Next" at bounding box center [1273, 360] width 24 height 64
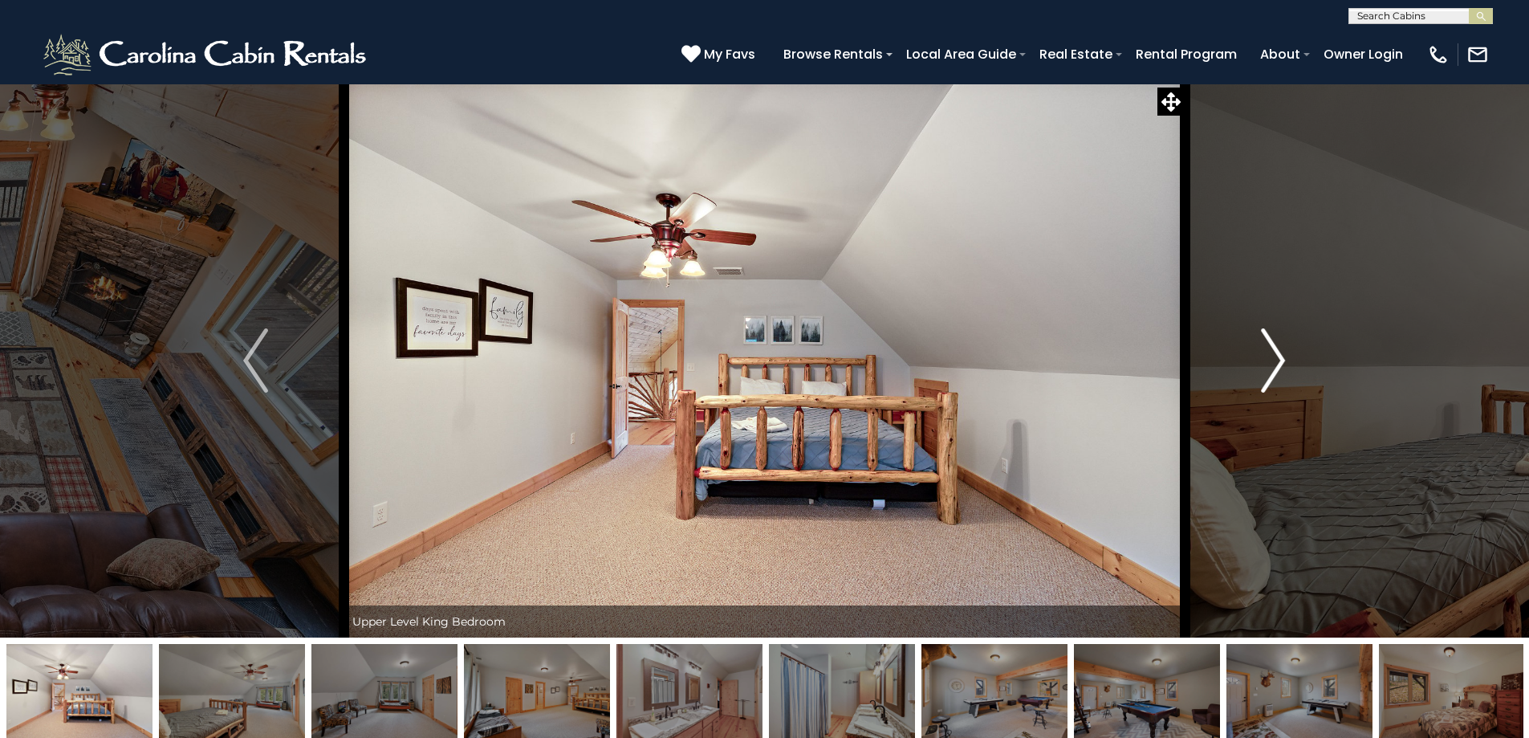
click at [1281, 364] on img "Next" at bounding box center [1273, 360] width 24 height 64
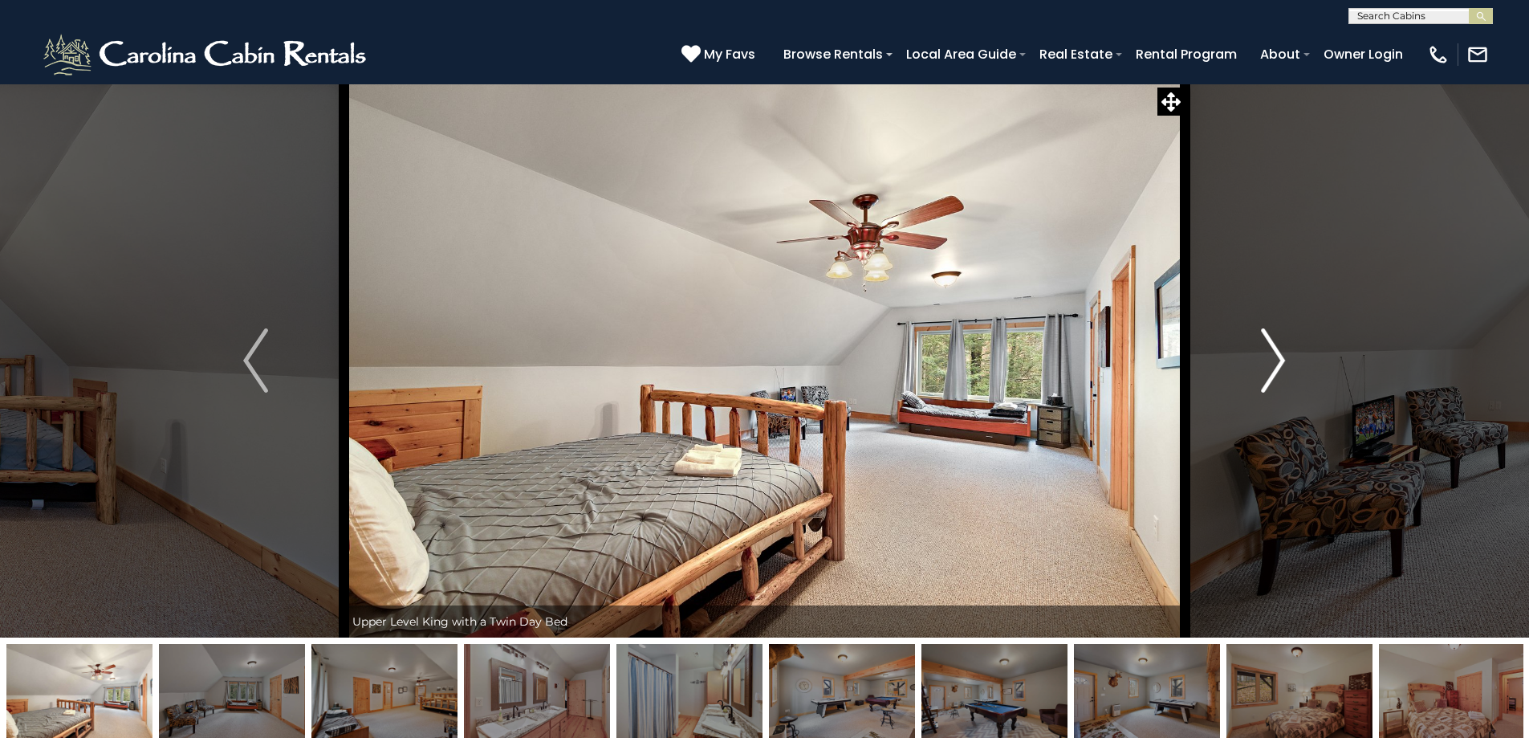
click at [1281, 364] on img "Next" at bounding box center [1273, 360] width 24 height 64
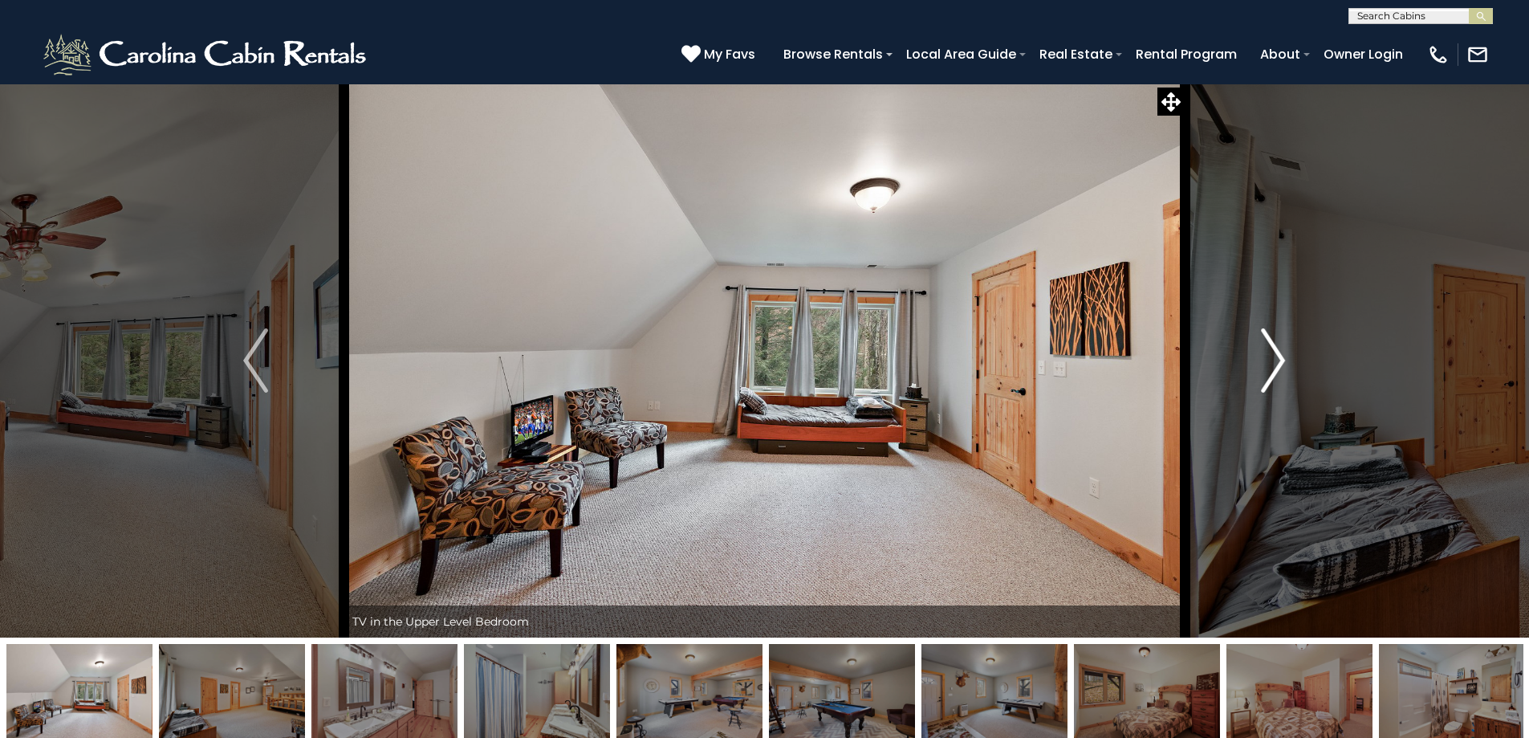
click at [1281, 364] on img "Next" at bounding box center [1273, 360] width 24 height 64
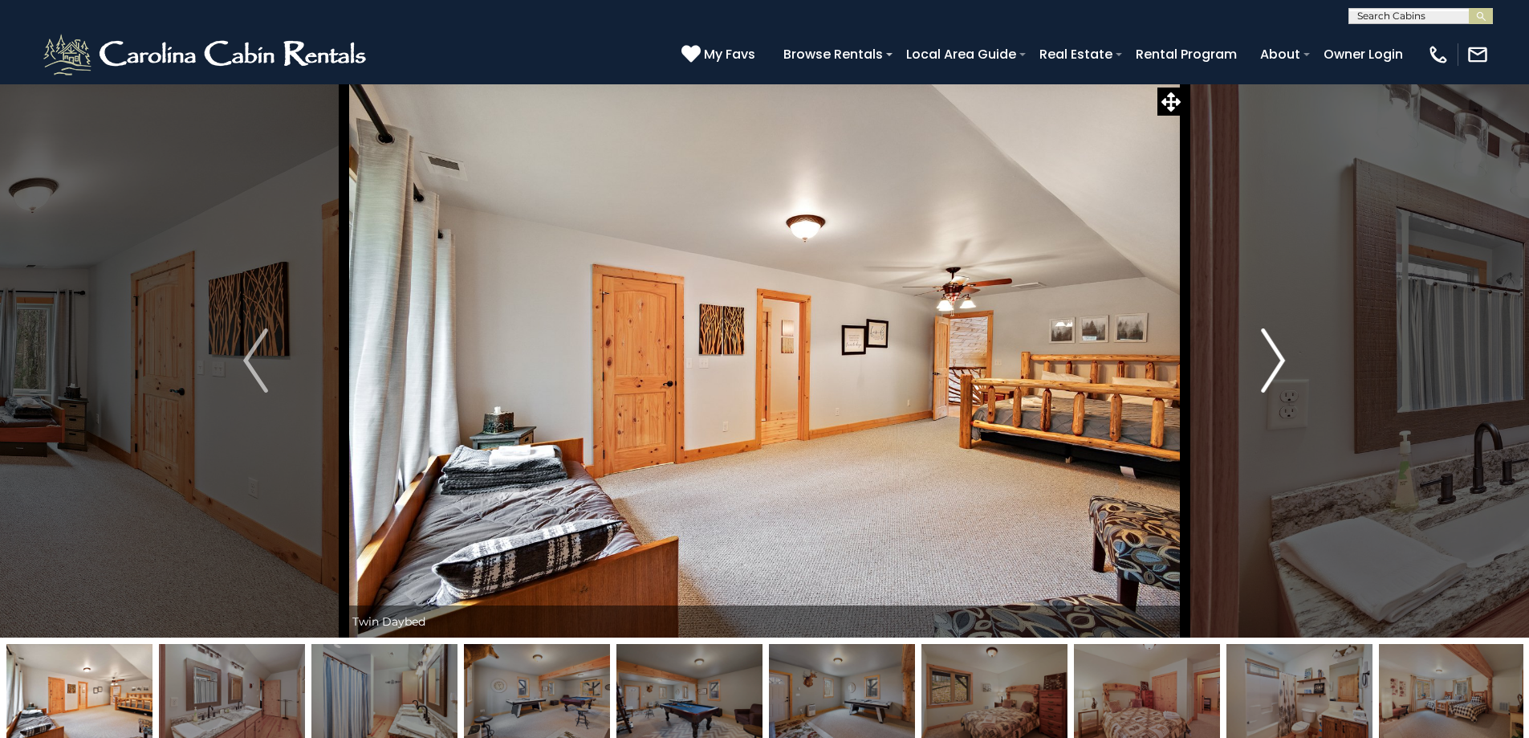
click at [1281, 364] on img "Next" at bounding box center [1273, 360] width 24 height 64
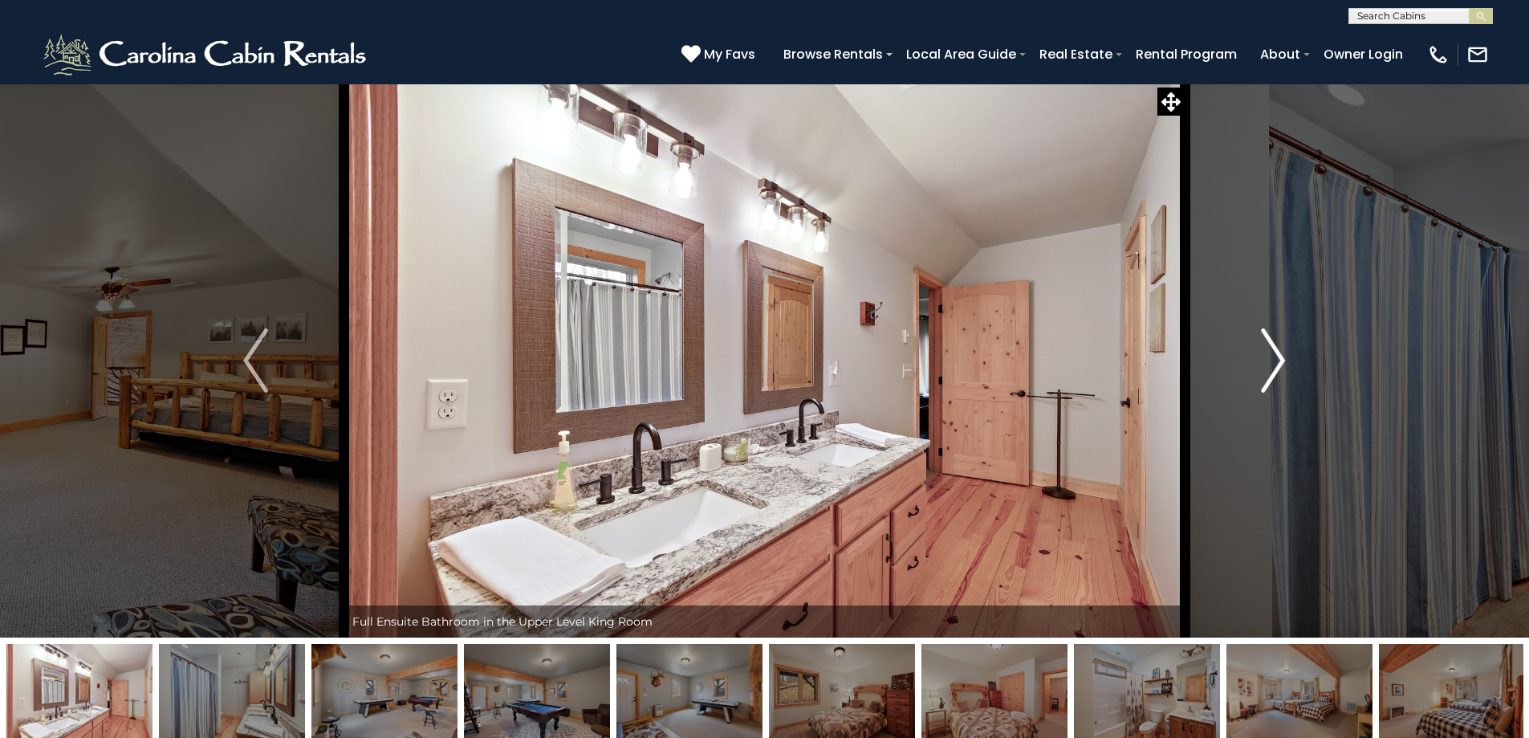
click at [1281, 364] on img "Next" at bounding box center [1273, 360] width 24 height 64
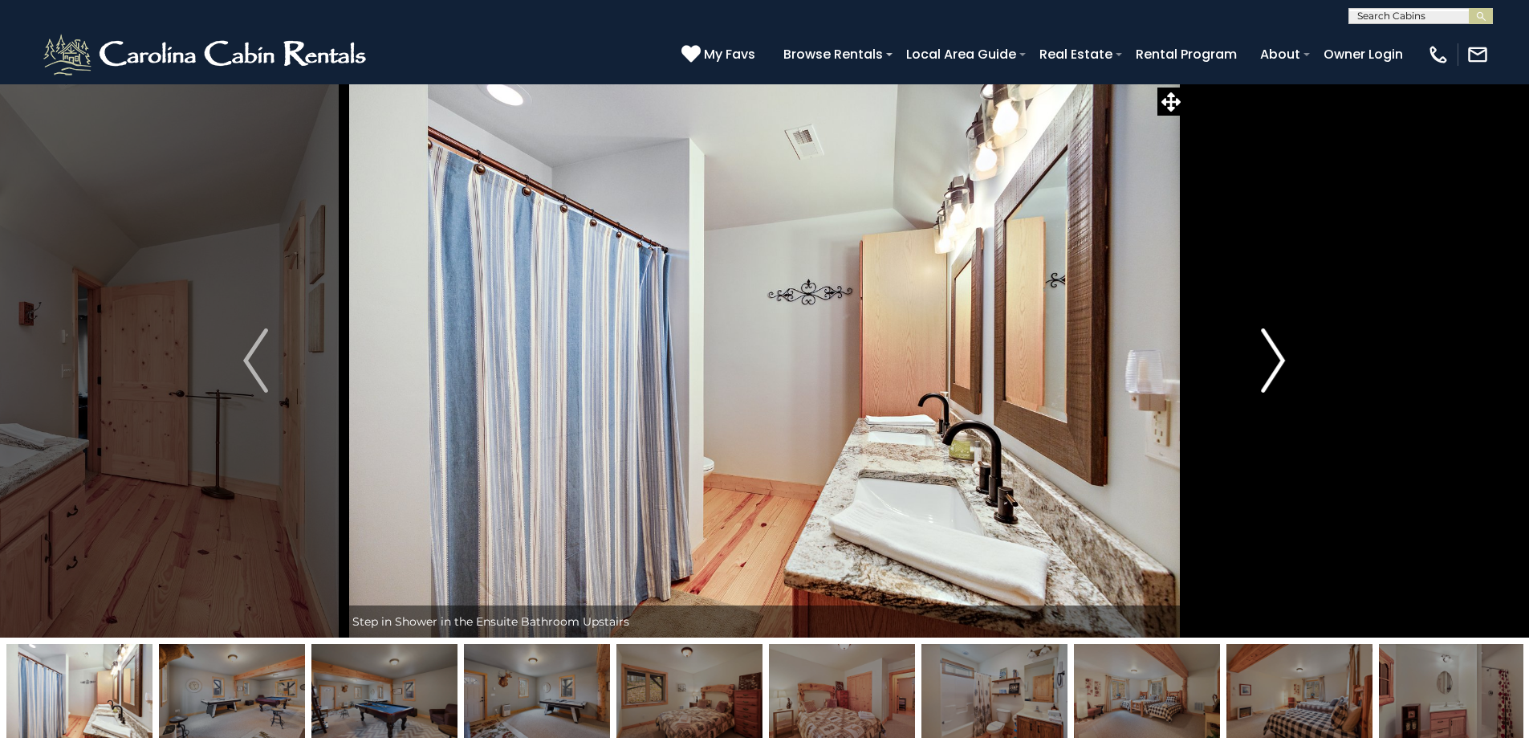
click at [1281, 364] on img "Next" at bounding box center [1273, 360] width 24 height 64
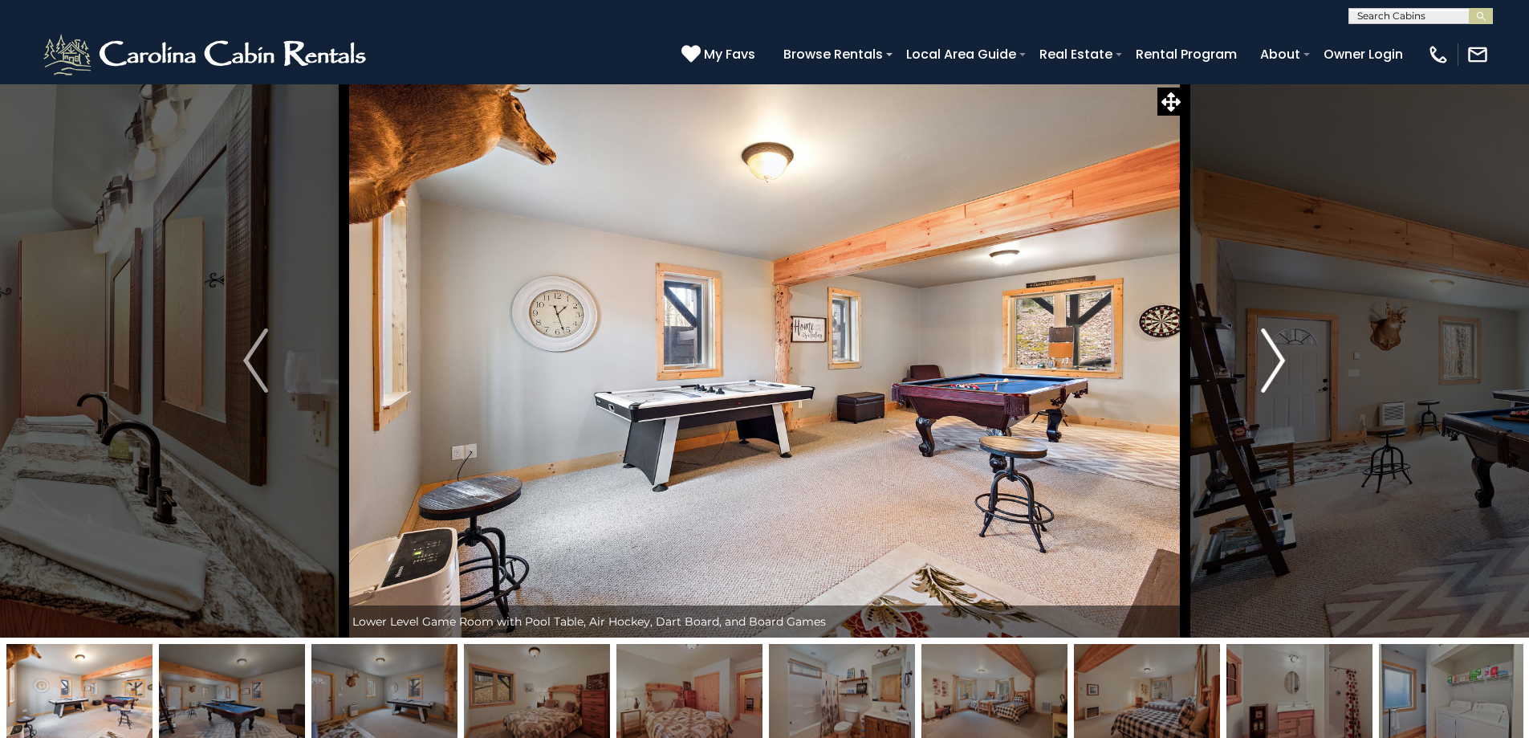
click at [1281, 364] on img "Next" at bounding box center [1273, 360] width 24 height 64
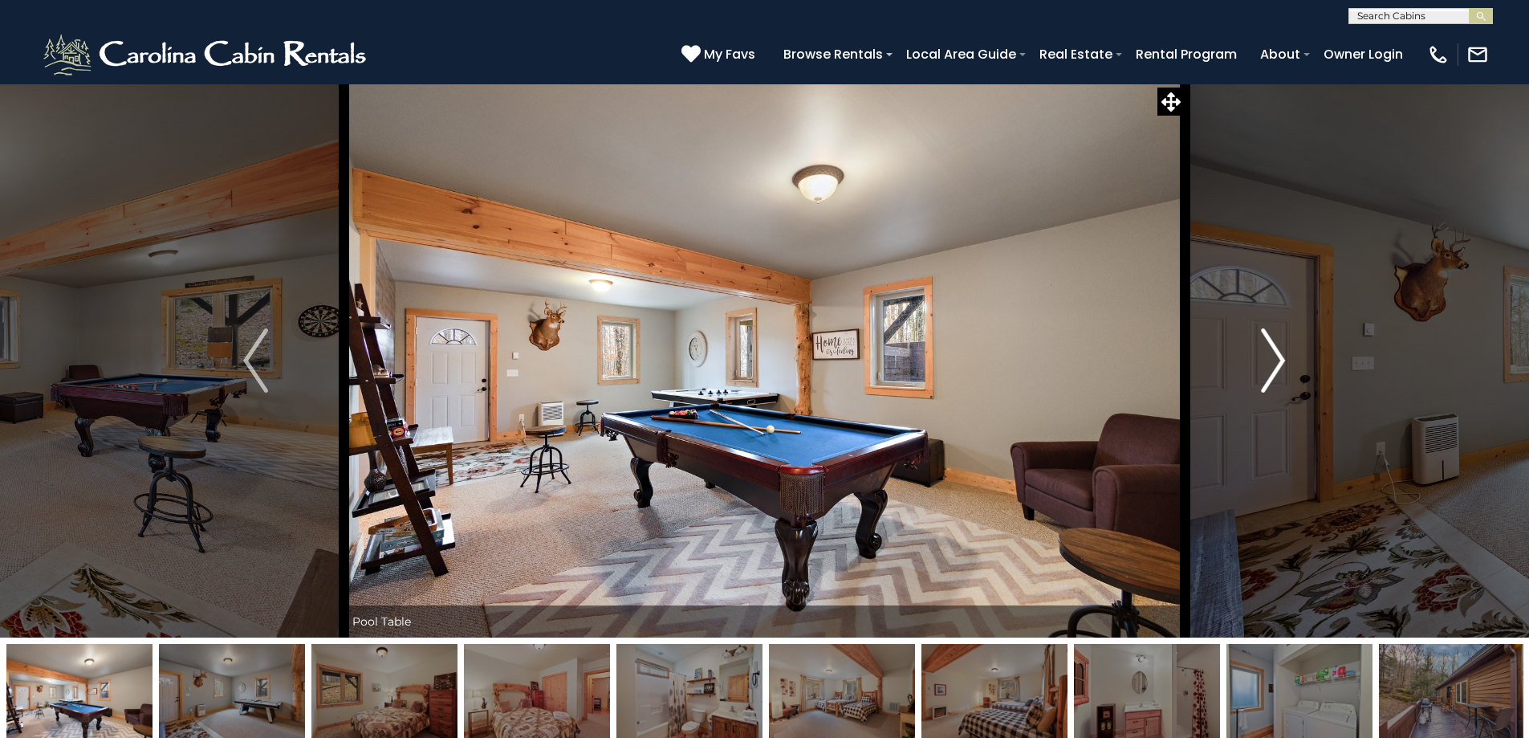
click at [1281, 364] on img "Next" at bounding box center [1273, 360] width 24 height 64
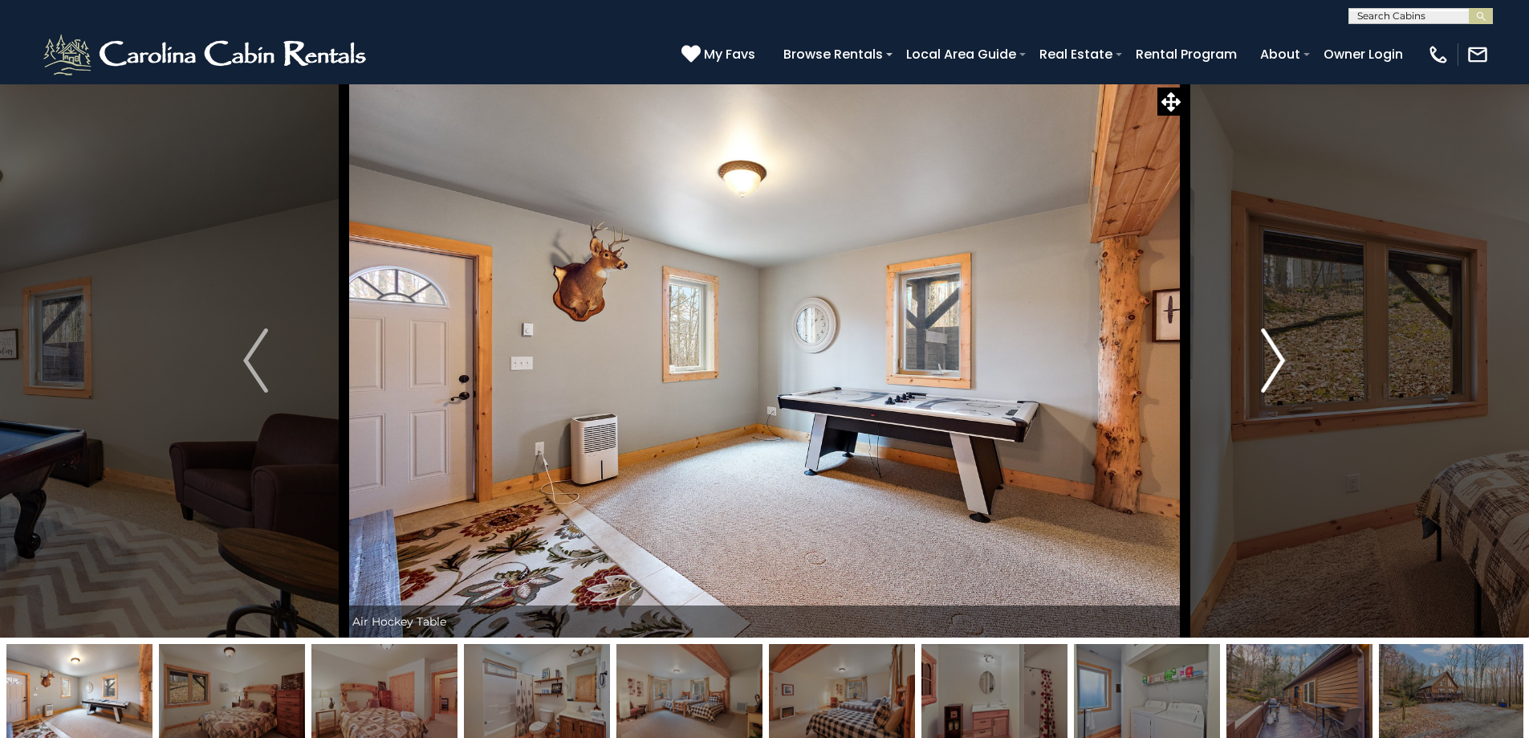
click at [1281, 364] on img "Next" at bounding box center [1273, 360] width 24 height 64
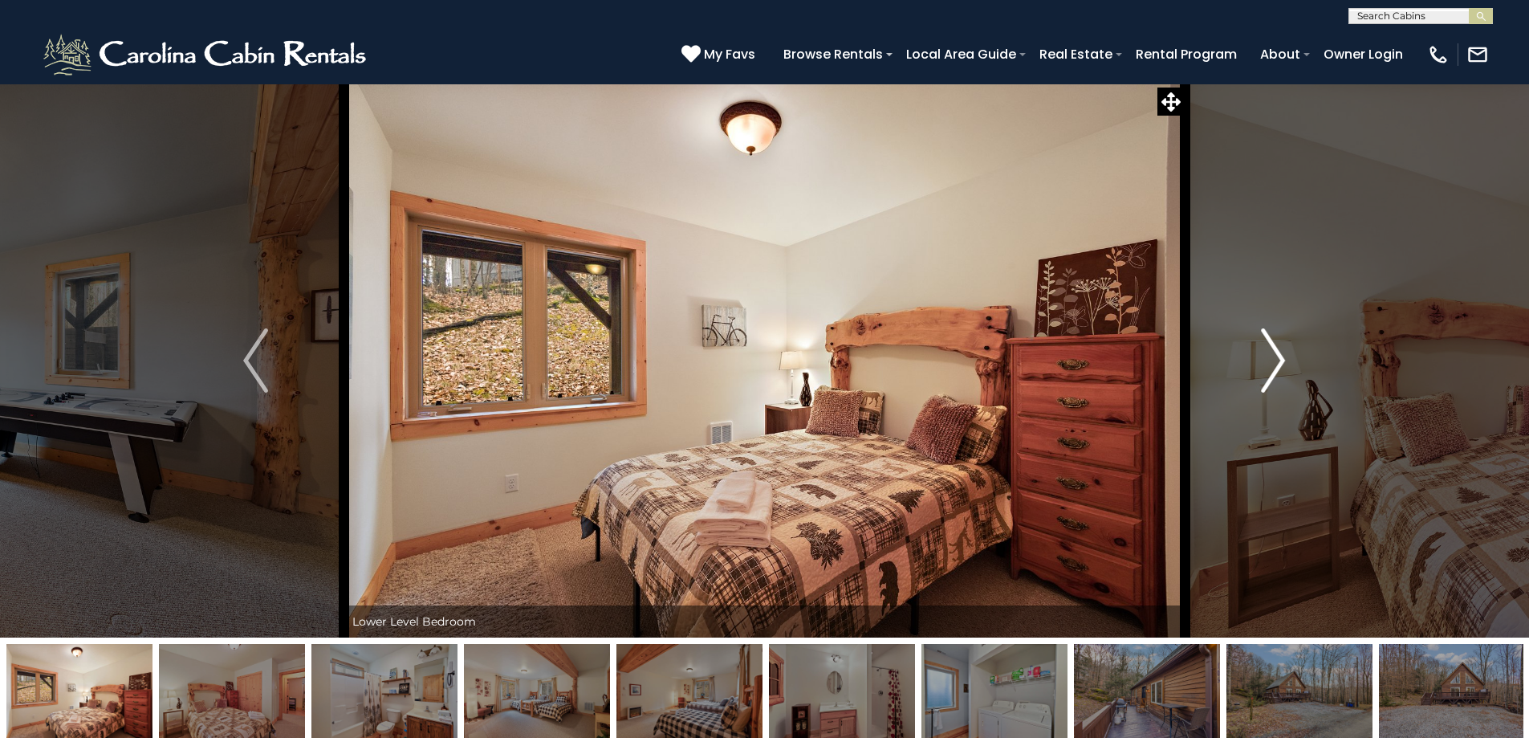
click at [1281, 364] on img "Next" at bounding box center [1273, 360] width 24 height 64
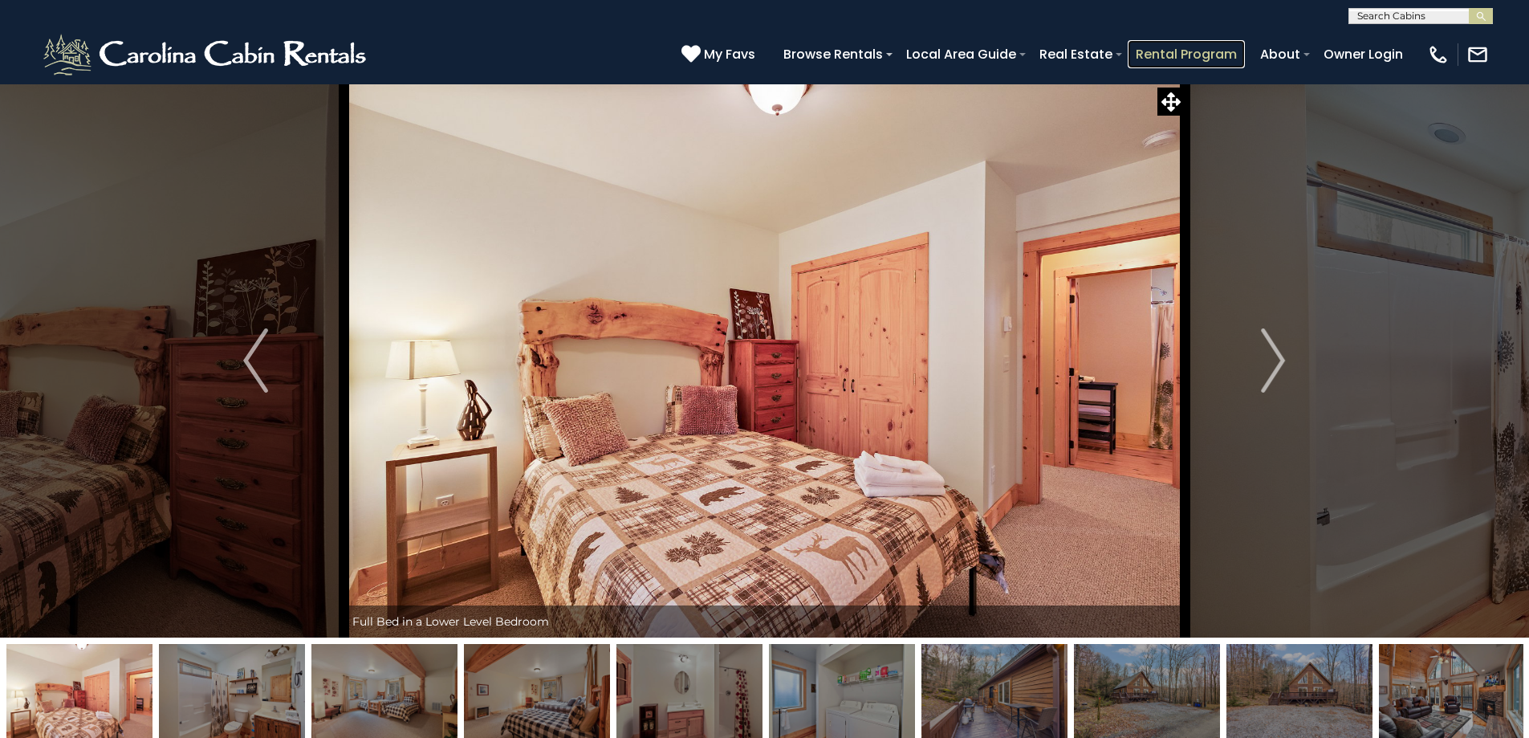
click at [1164, 55] on link "Rental Program" at bounding box center [1186, 54] width 117 height 28
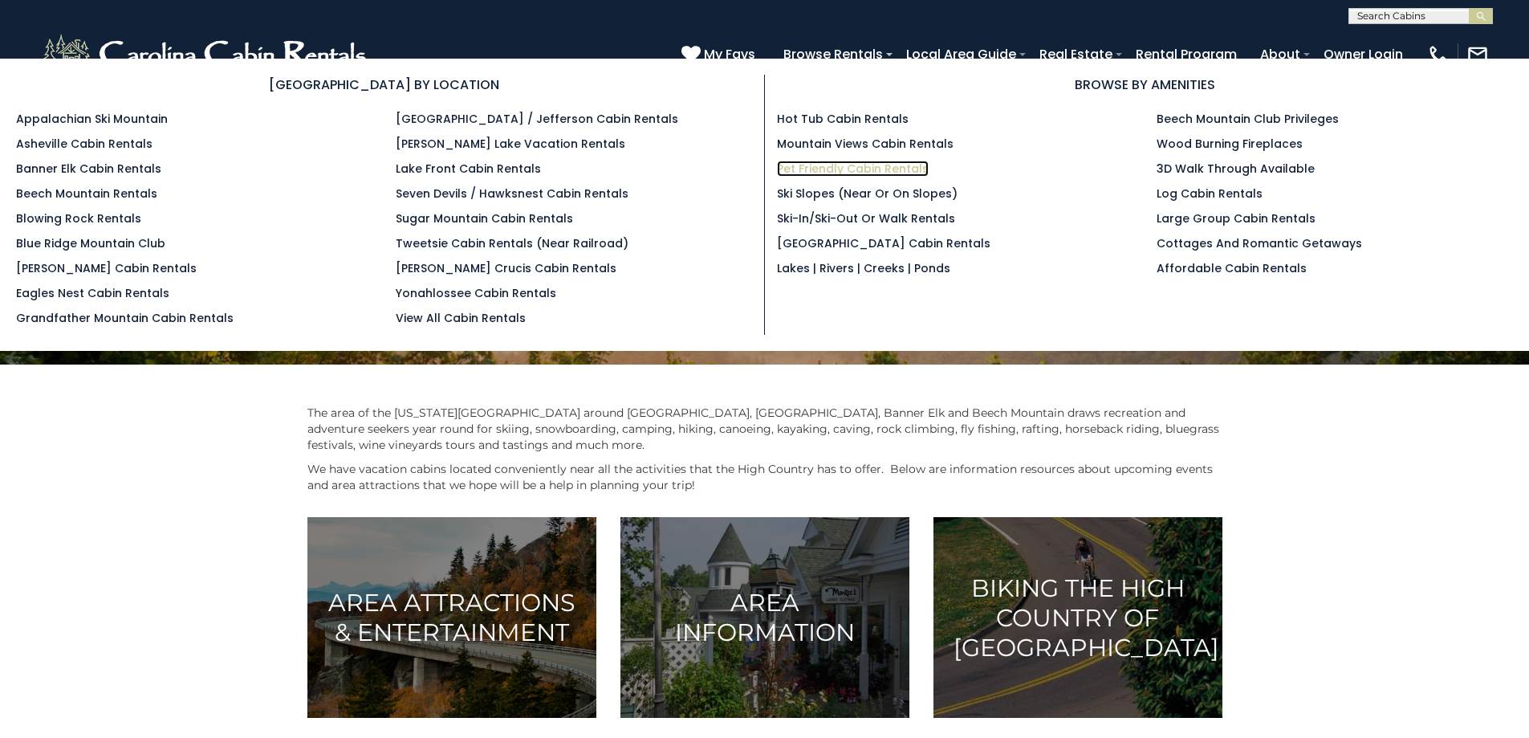
click at [826, 173] on link "Pet Friendly Cabin Rentals" at bounding box center [853, 169] width 152 height 16
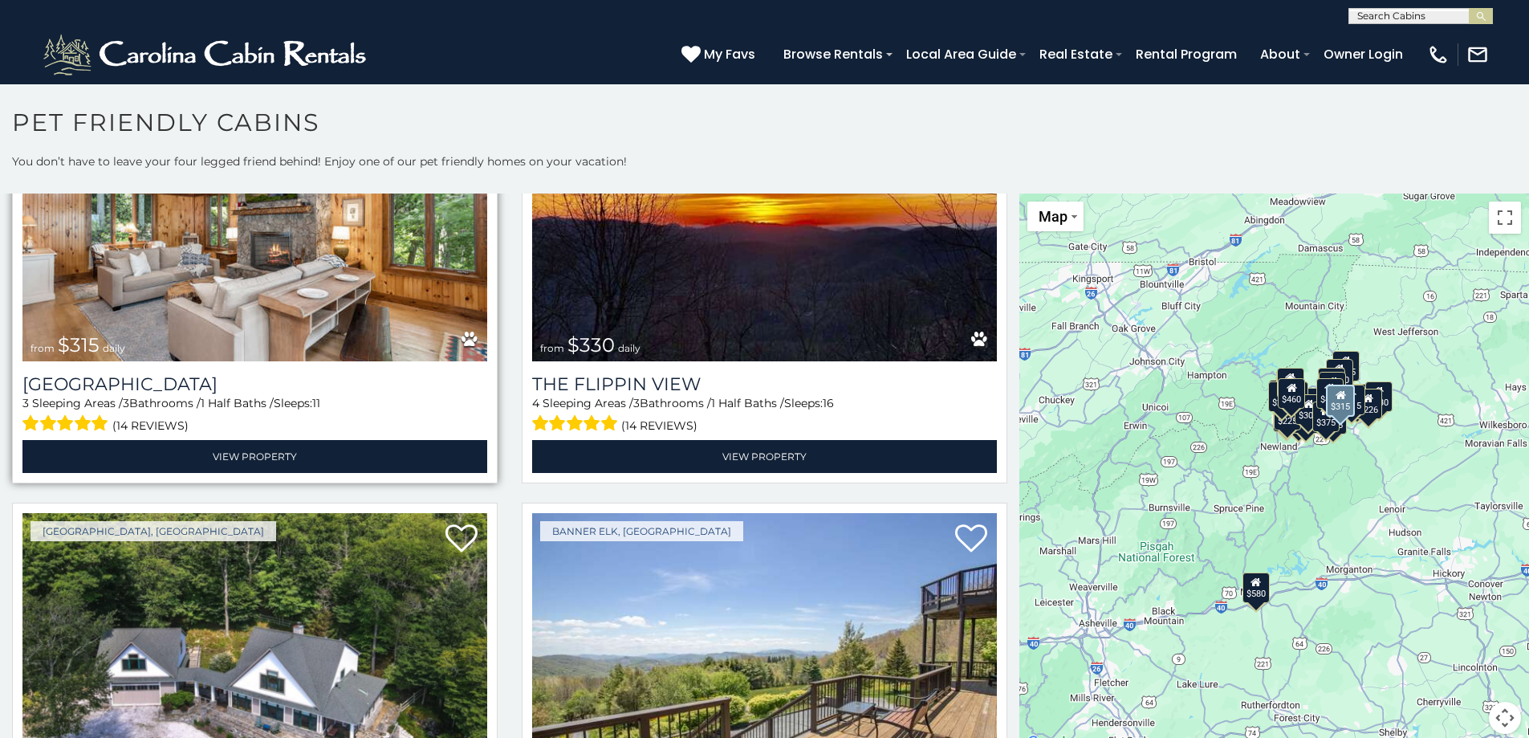
scroll to position [2167, 0]
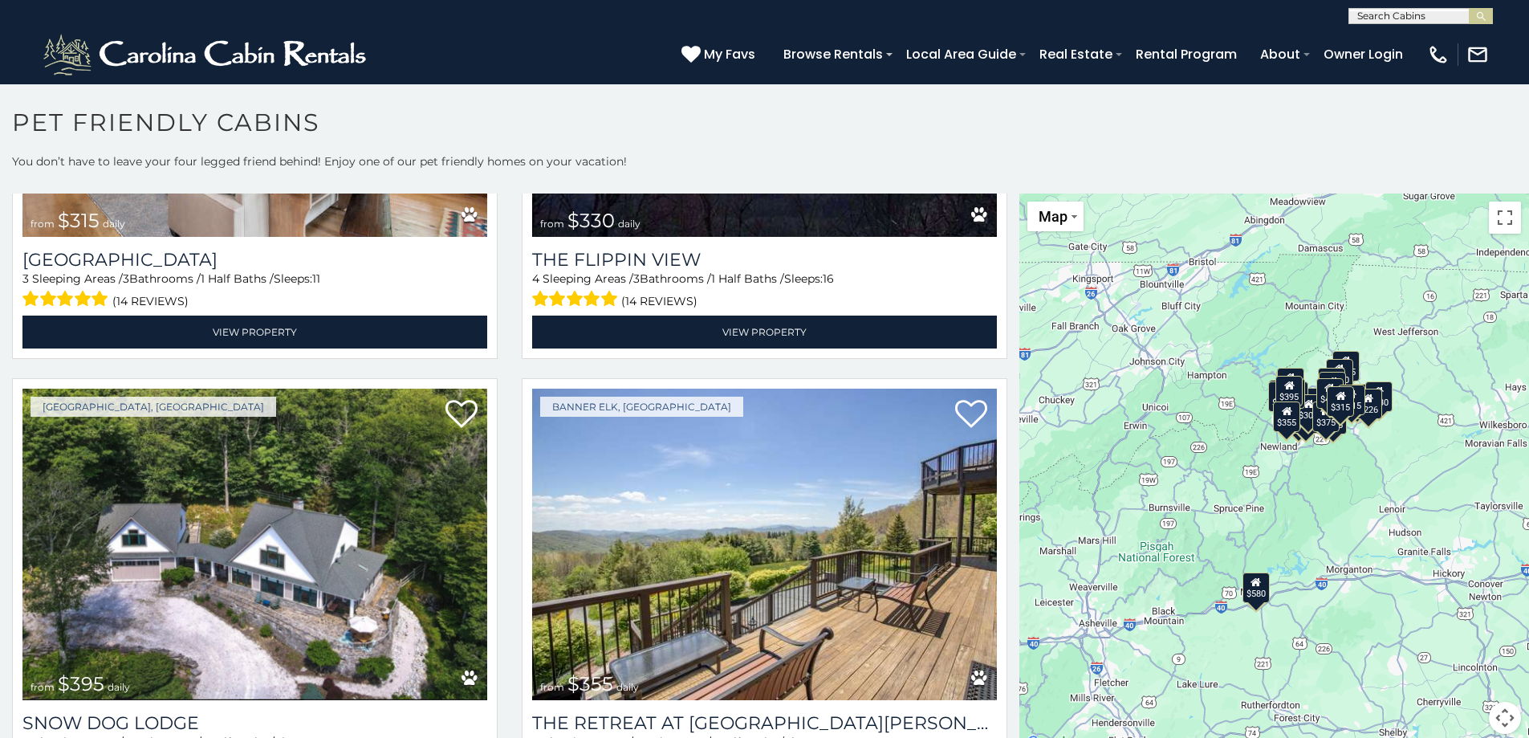
click at [1316, 392] on div "$451" at bounding box center [1329, 393] width 27 height 31
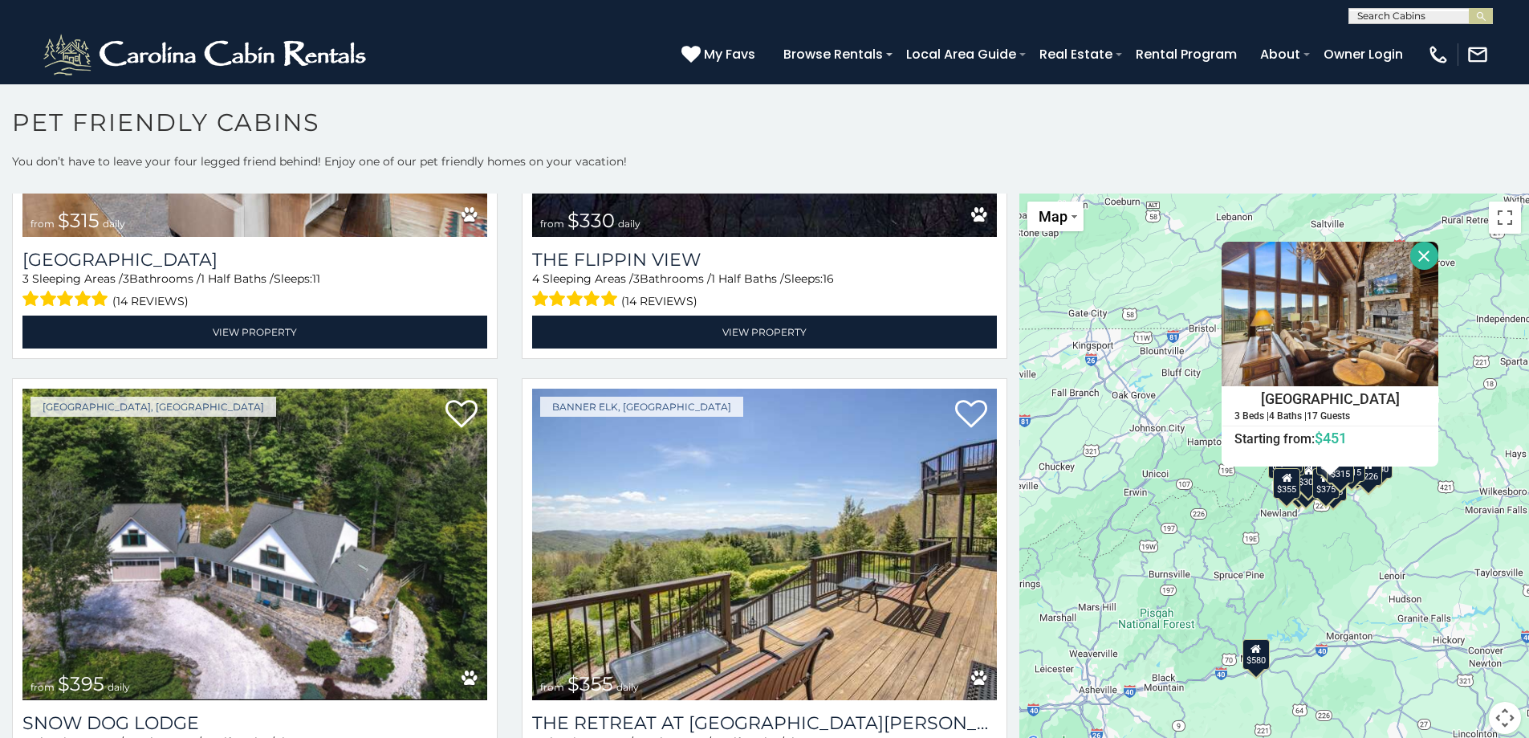
click at [1337, 574] on div "$580 $375 $325 $451 $460 $525 $315 $310 $315 $330 $395 $355 $650 $380 $675 $930…" at bounding box center [1274, 472] width 510 height 559
click at [1419, 258] on button "Close" at bounding box center [1424, 256] width 28 height 28
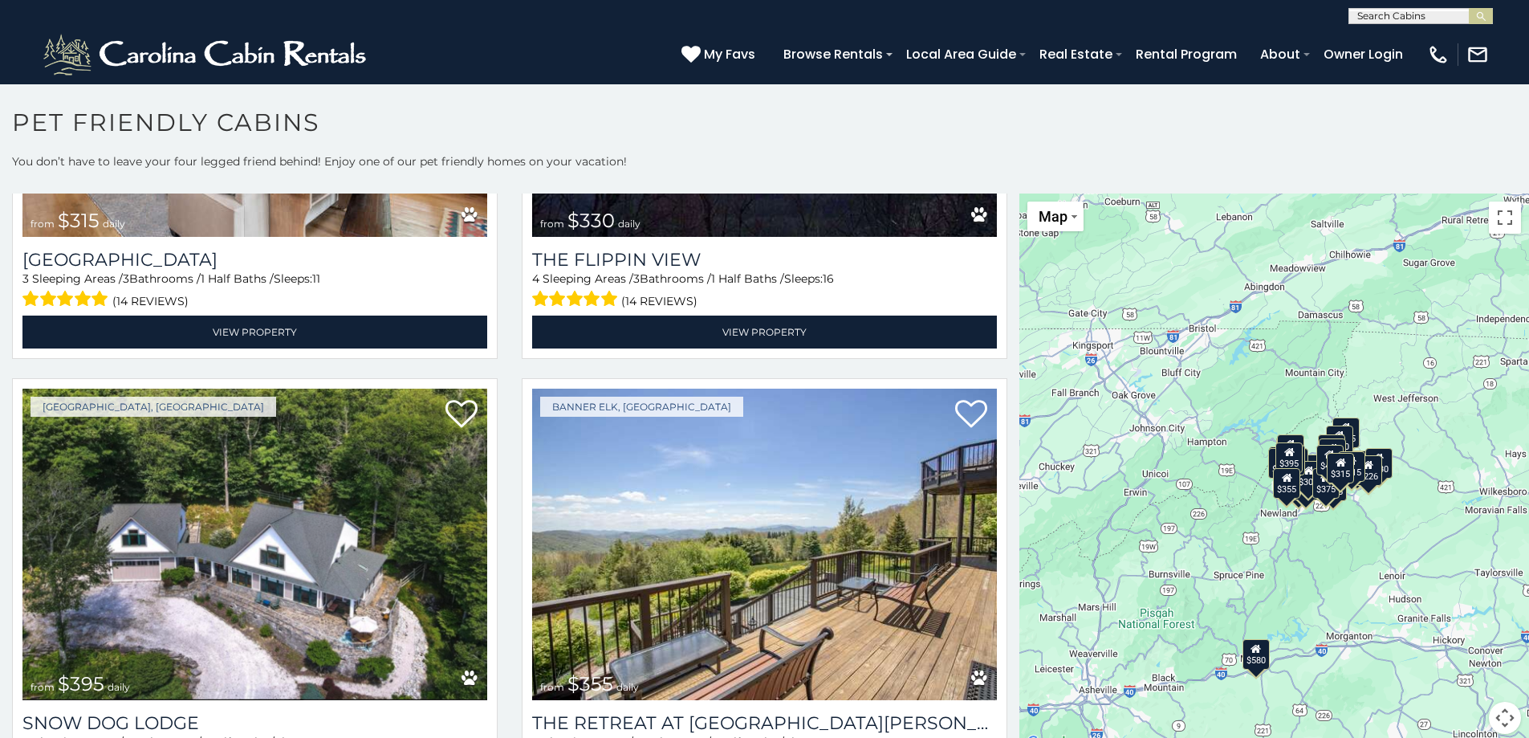
click at [1330, 441] on div "$245" at bounding box center [1333, 453] width 27 height 31
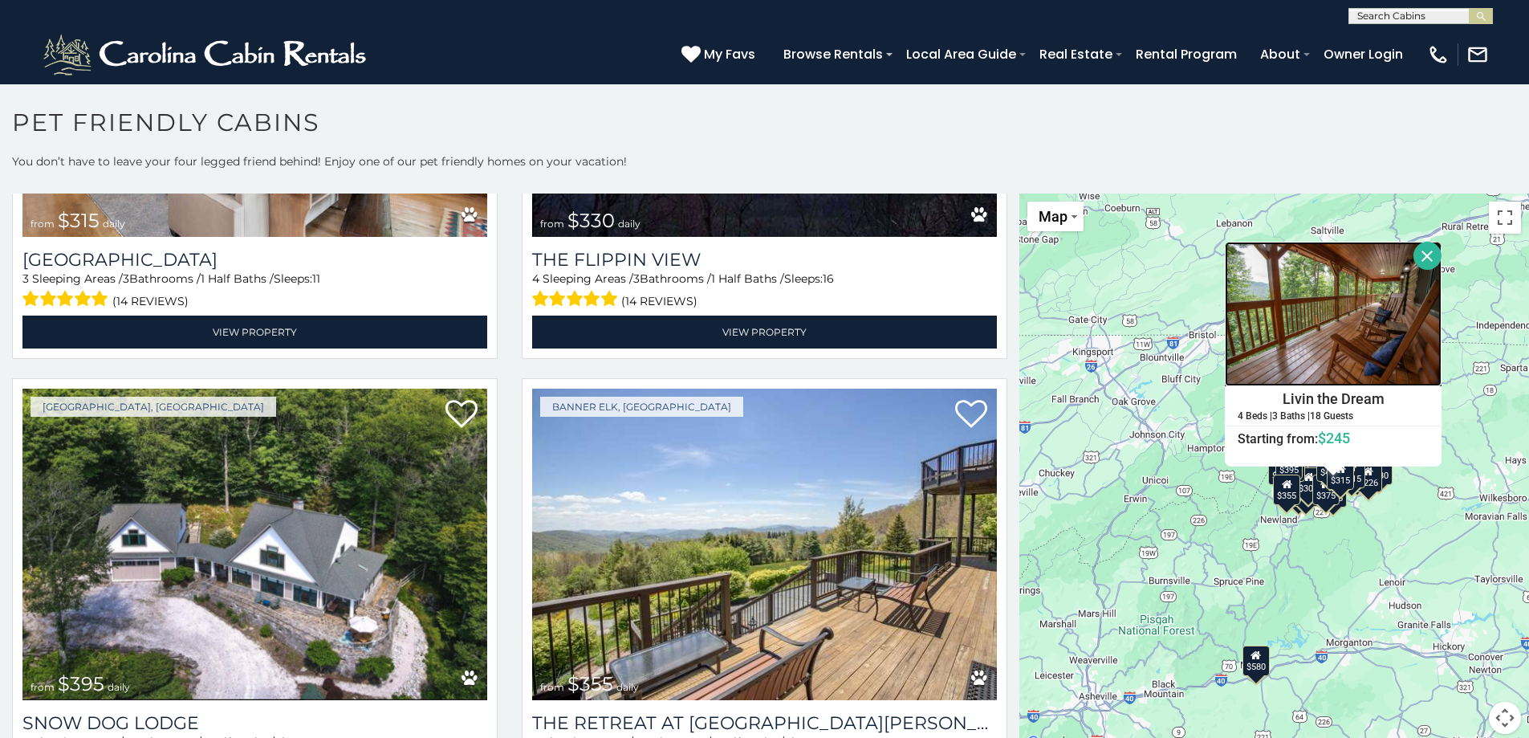
click at [1342, 352] on img at bounding box center [1333, 314] width 217 height 144
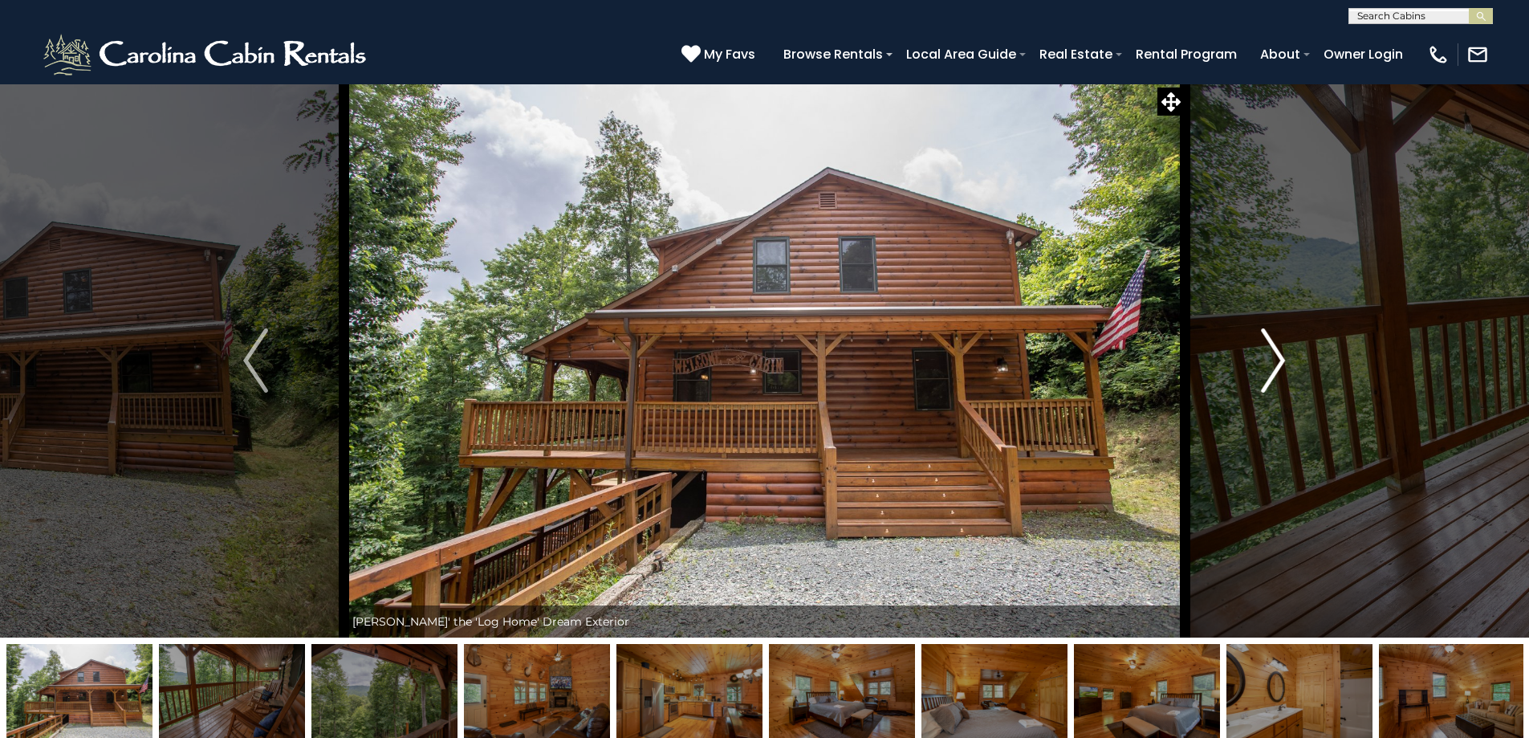
click at [1279, 360] on img "Next" at bounding box center [1273, 360] width 24 height 64
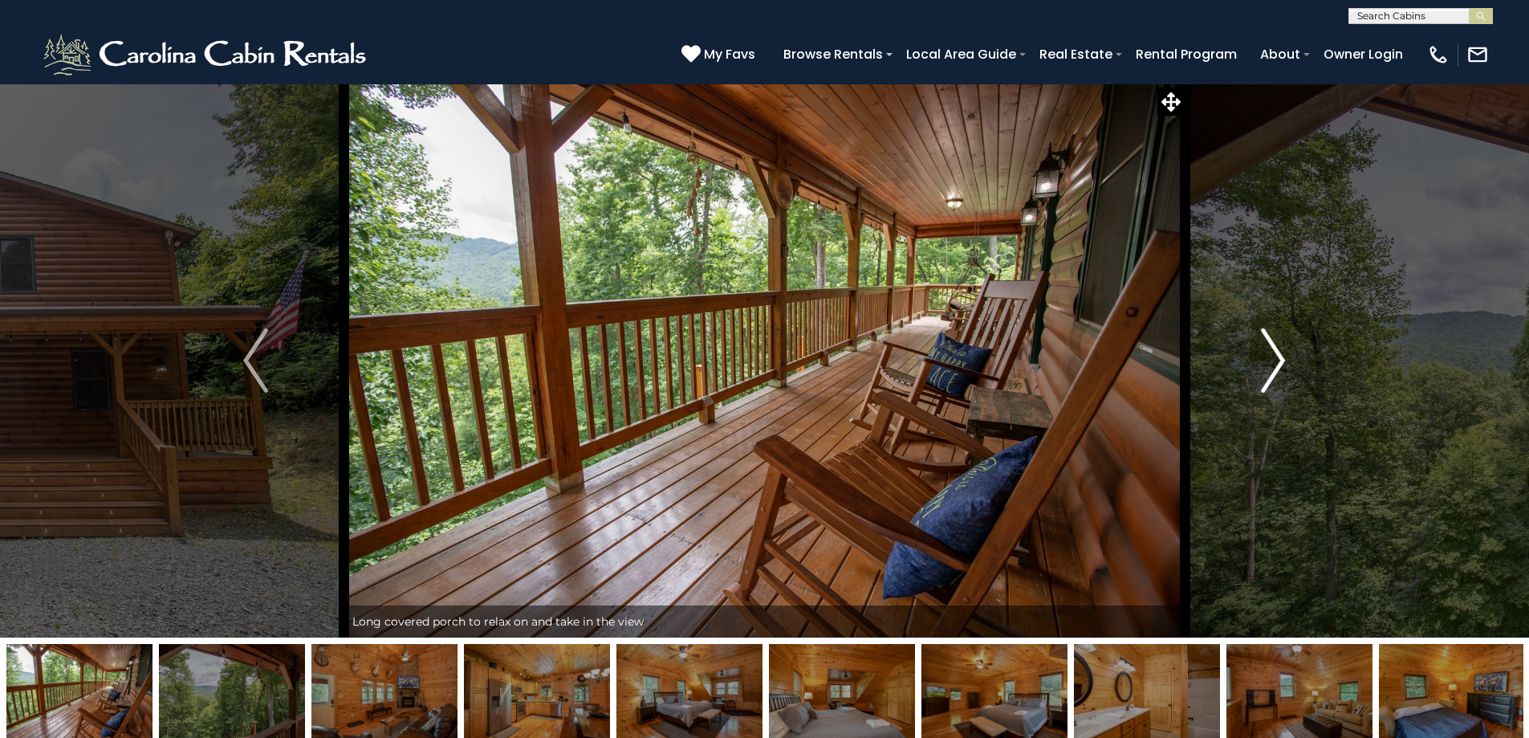
click at [1279, 360] on img "Next" at bounding box center [1273, 360] width 24 height 64
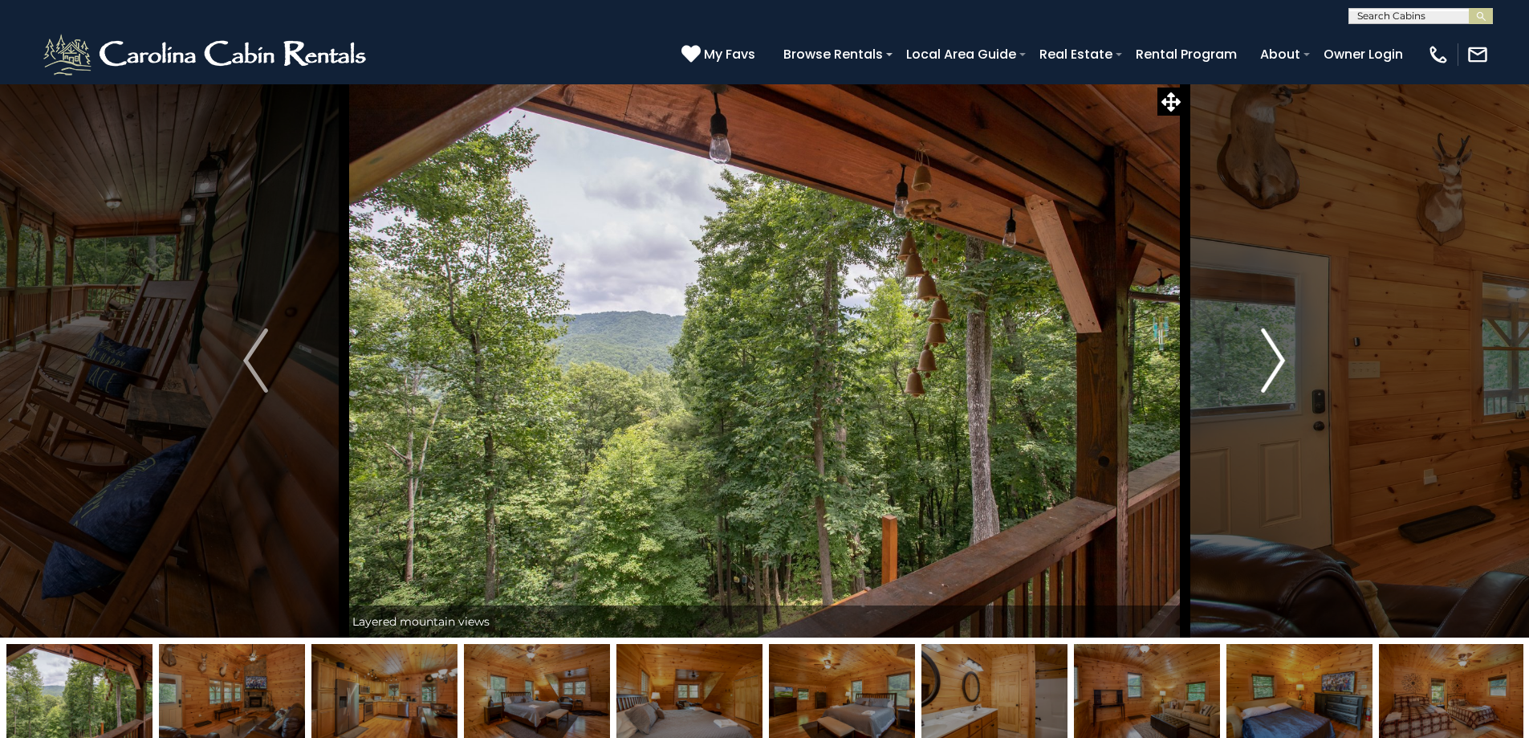
click at [1279, 360] on img "Next" at bounding box center [1273, 360] width 24 height 64
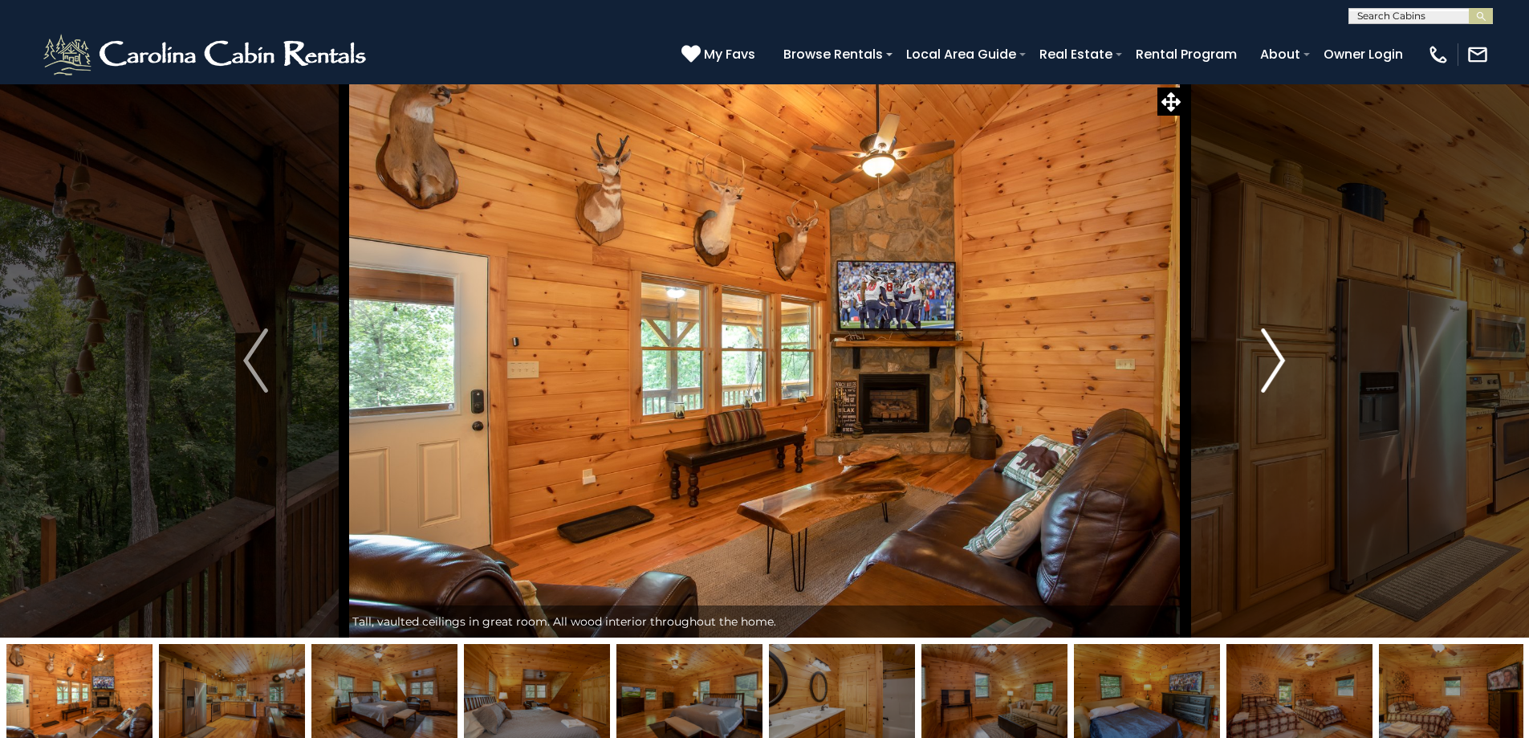
click at [1279, 360] on img "Next" at bounding box center [1273, 360] width 24 height 64
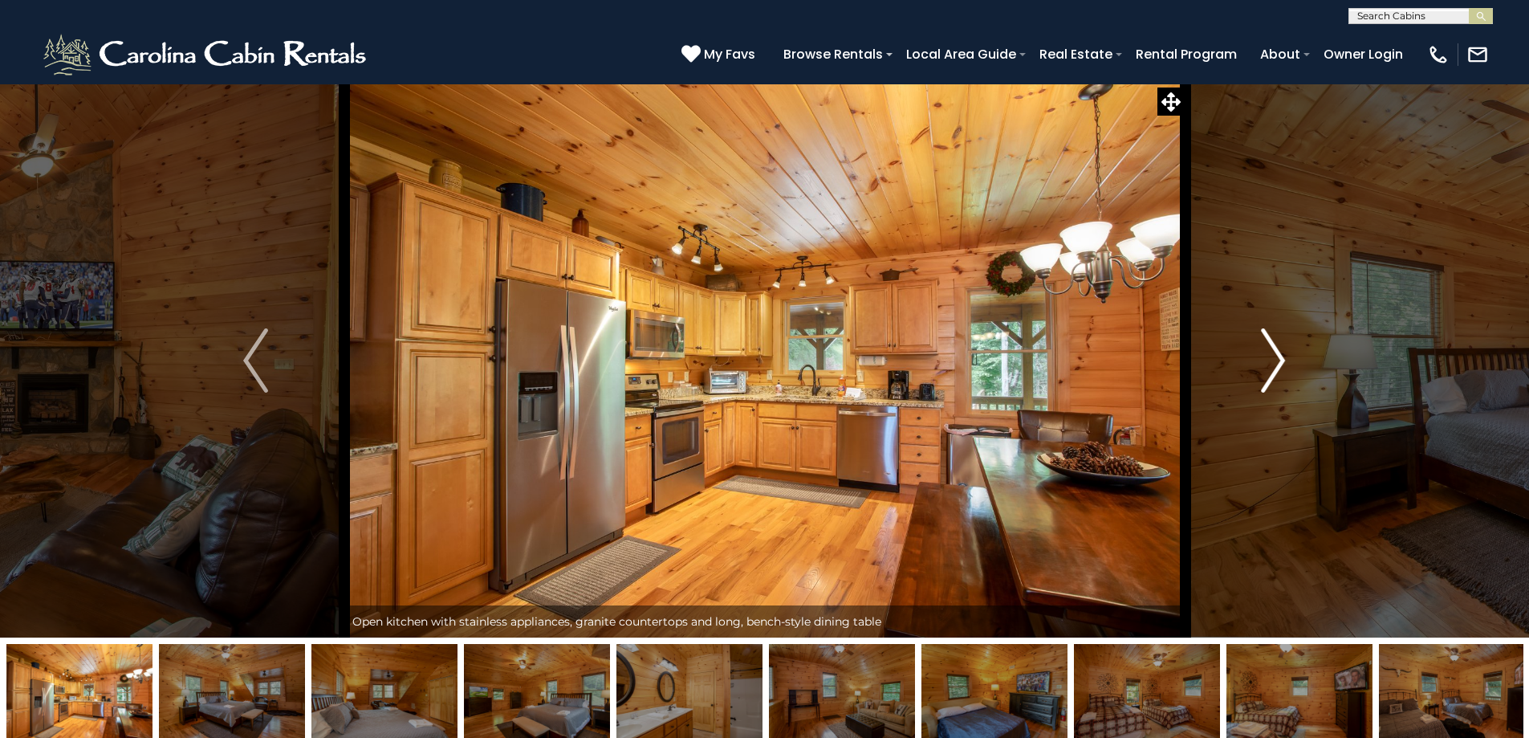
click at [1279, 360] on img "Next" at bounding box center [1273, 360] width 24 height 64
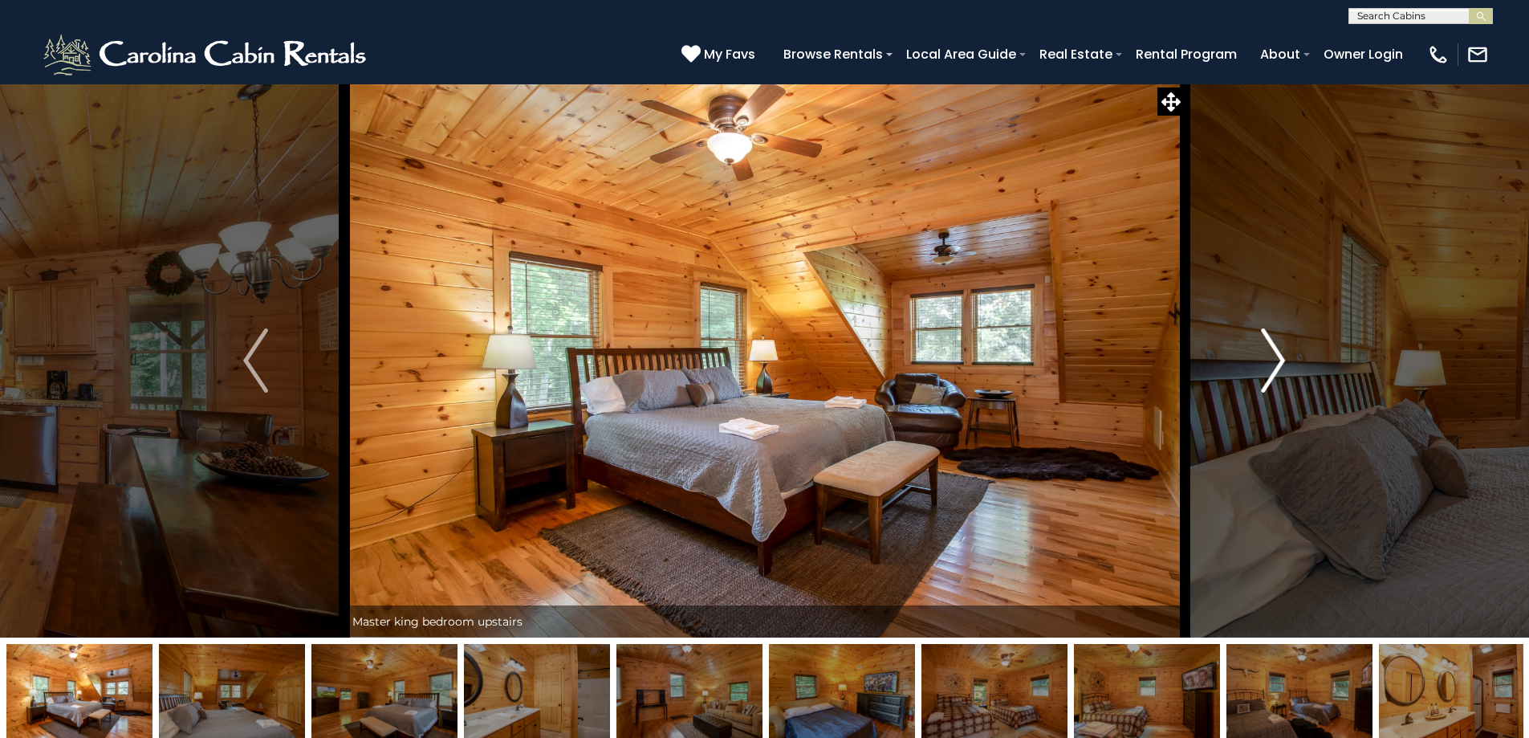
click at [1279, 360] on img "Next" at bounding box center [1273, 360] width 24 height 64
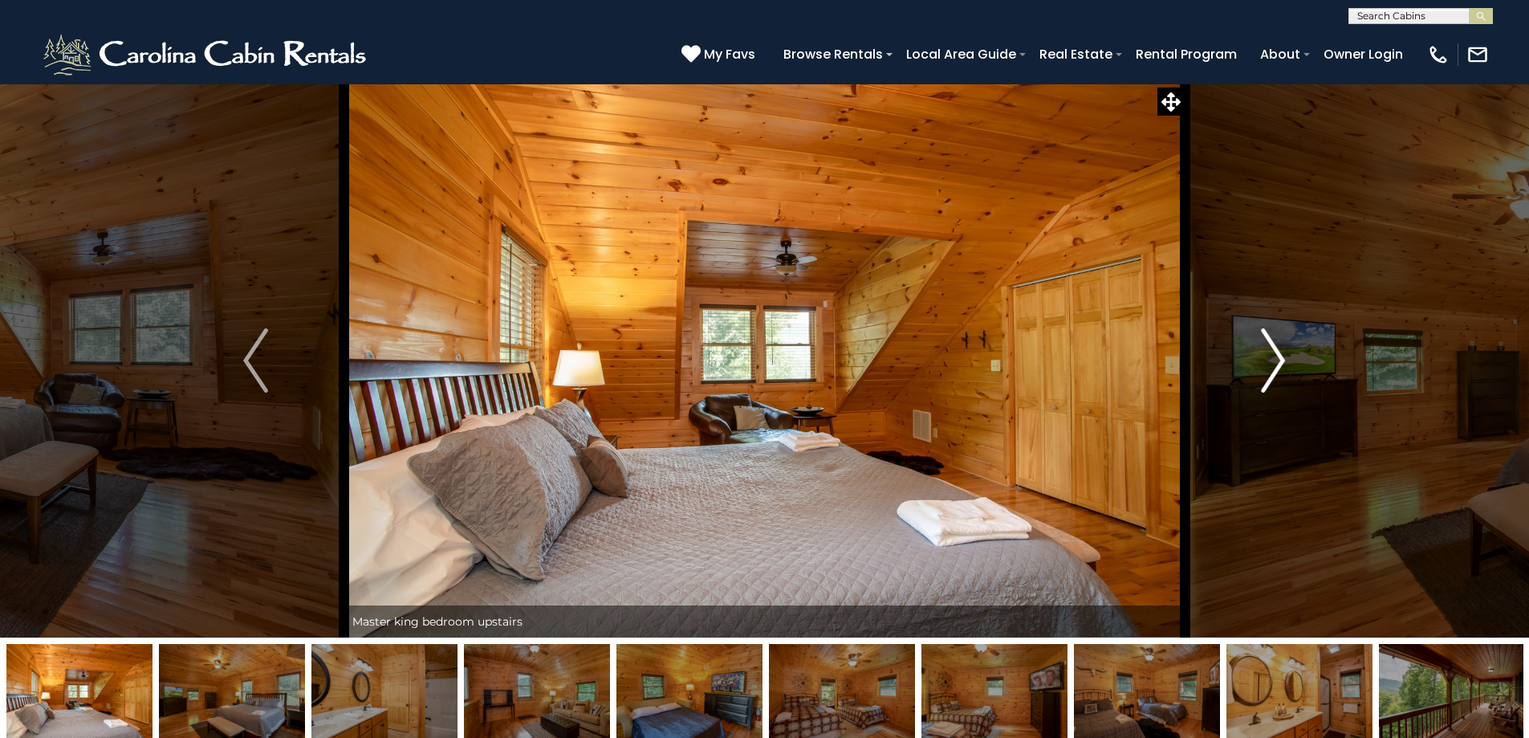
click at [1279, 360] on img "Next" at bounding box center [1273, 360] width 24 height 64
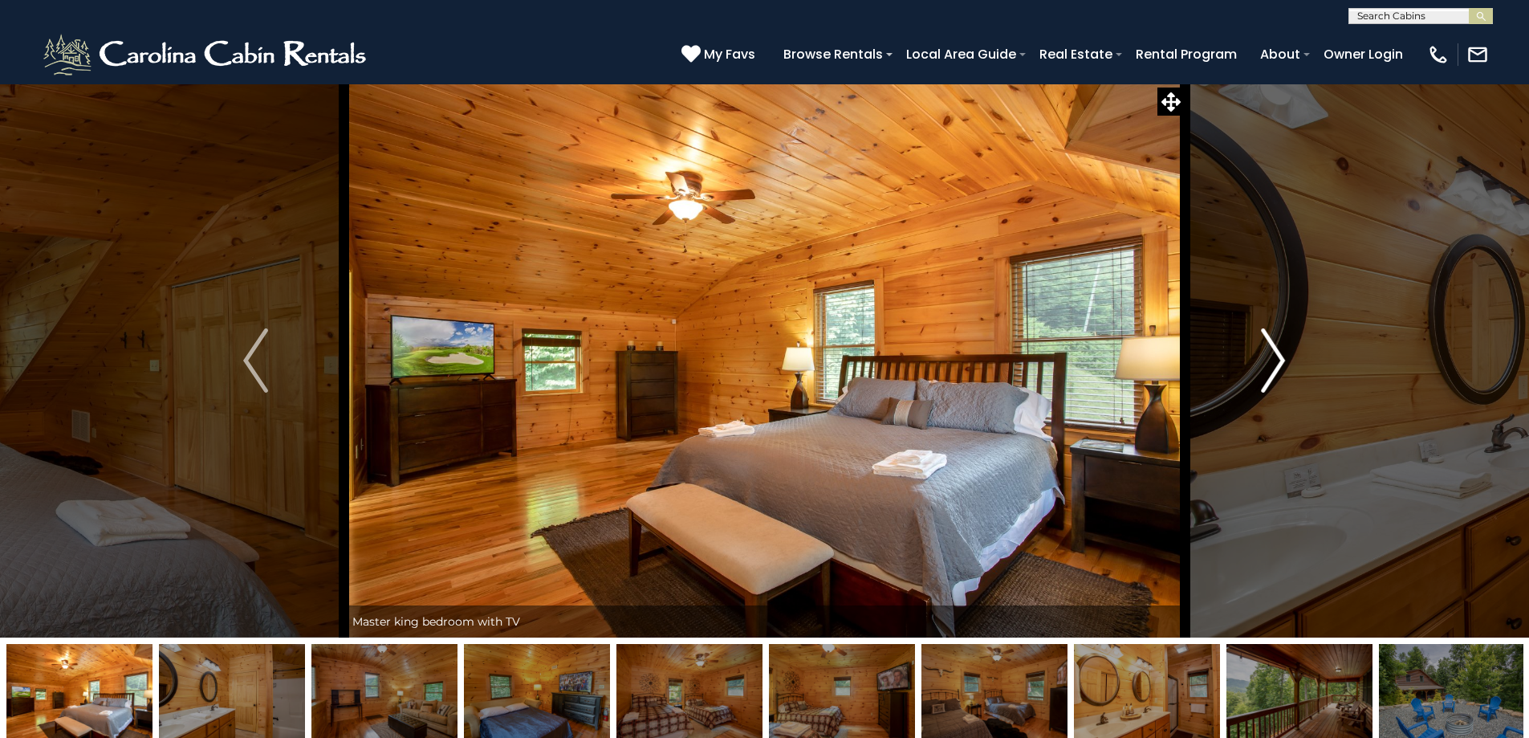
click at [1279, 360] on img "Next" at bounding box center [1273, 360] width 24 height 64
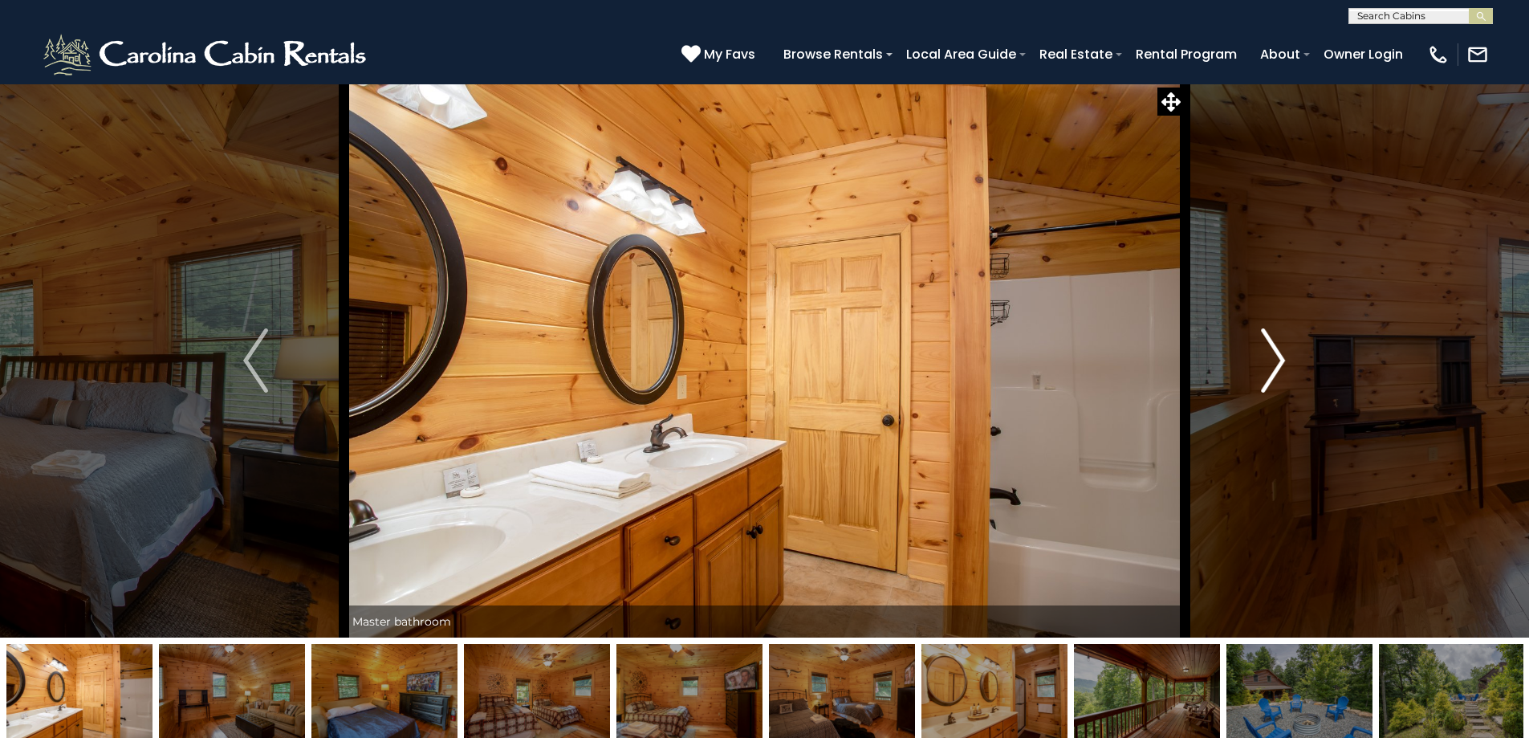
click at [1279, 360] on img "Next" at bounding box center [1273, 360] width 24 height 64
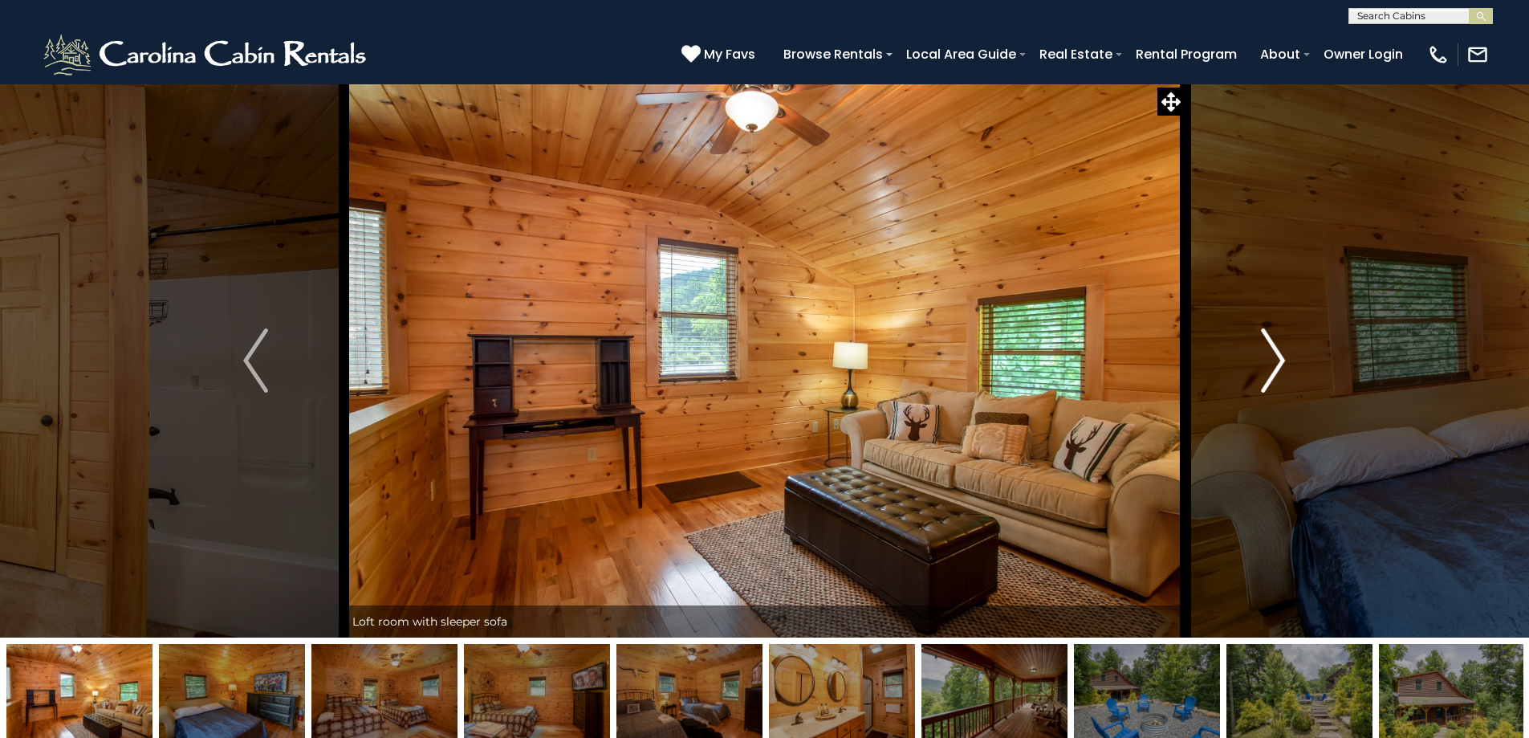
click at [1279, 360] on img "Next" at bounding box center [1273, 360] width 24 height 64
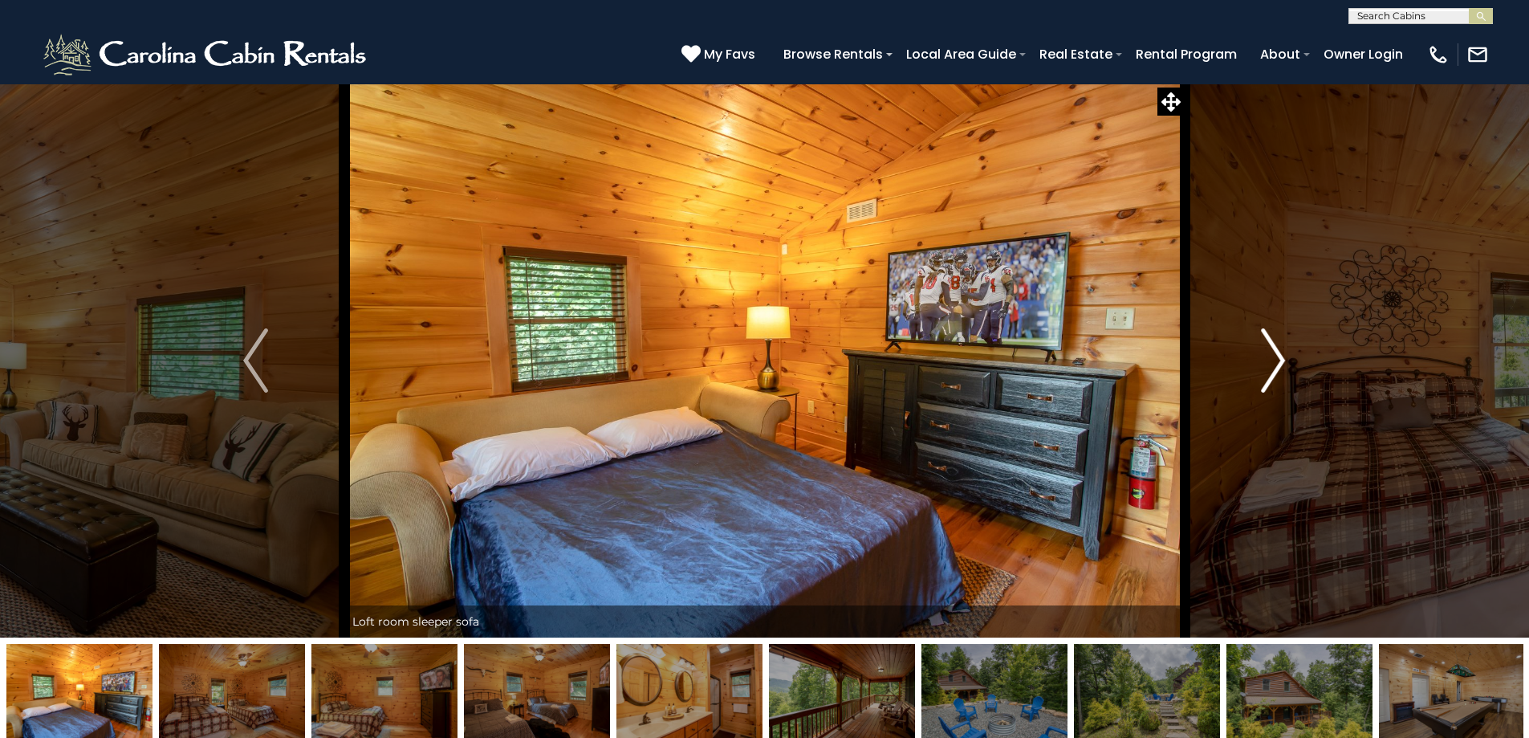
click at [1279, 360] on img "Next" at bounding box center [1273, 360] width 24 height 64
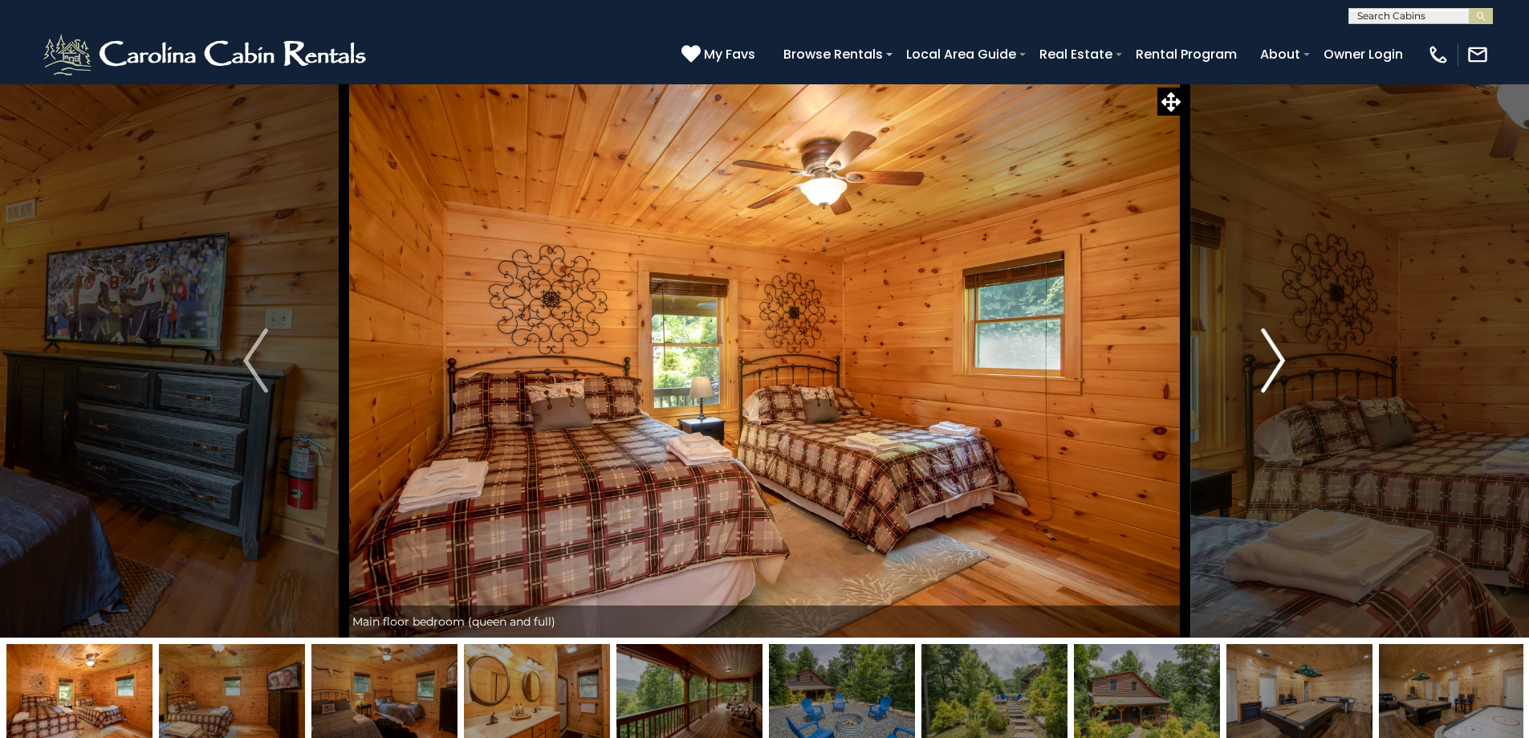
click at [1279, 360] on img "Next" at bounding box center [1273, 360] width 24 height 64
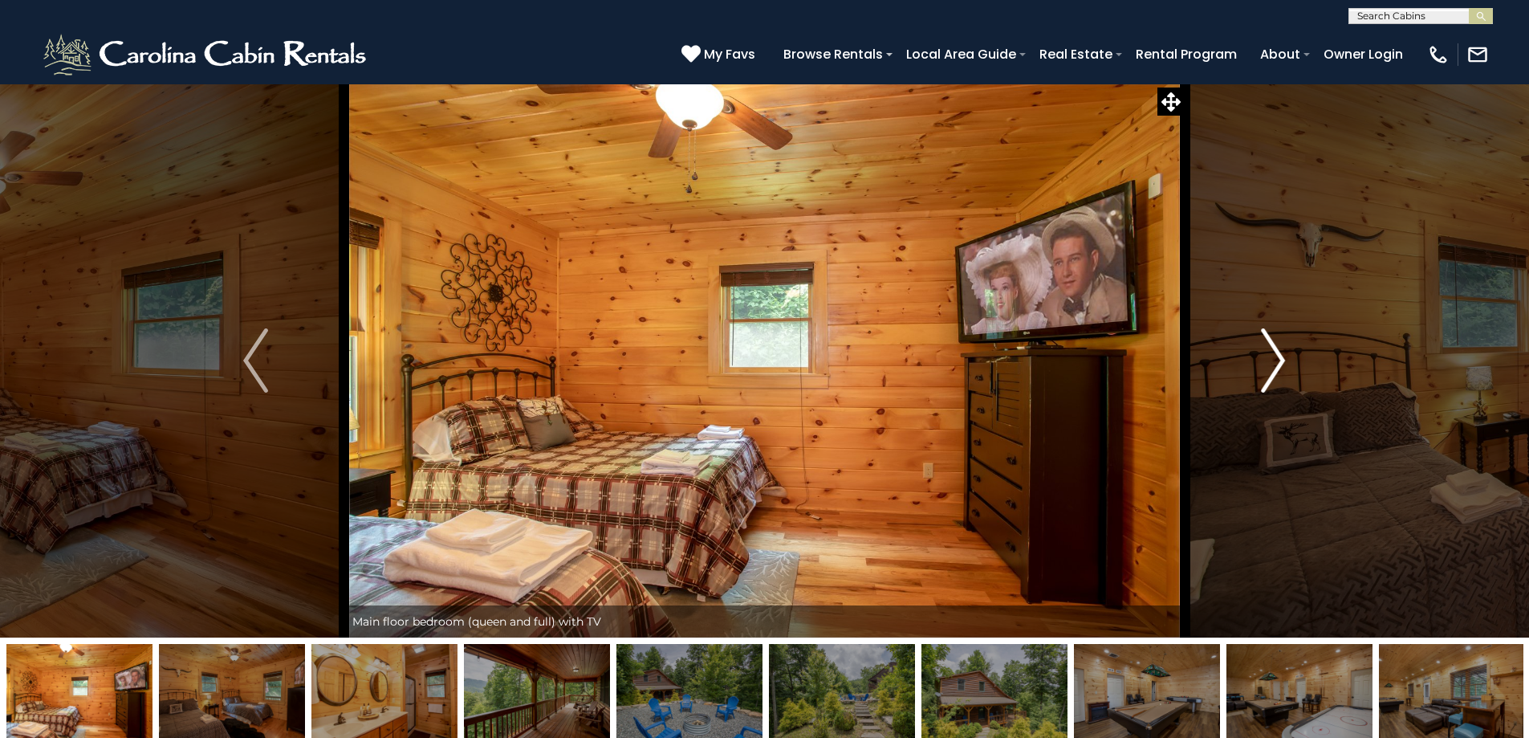
click at [1279, 360] on img "Next" at bounding box center [1273, 360] width 24 height 64
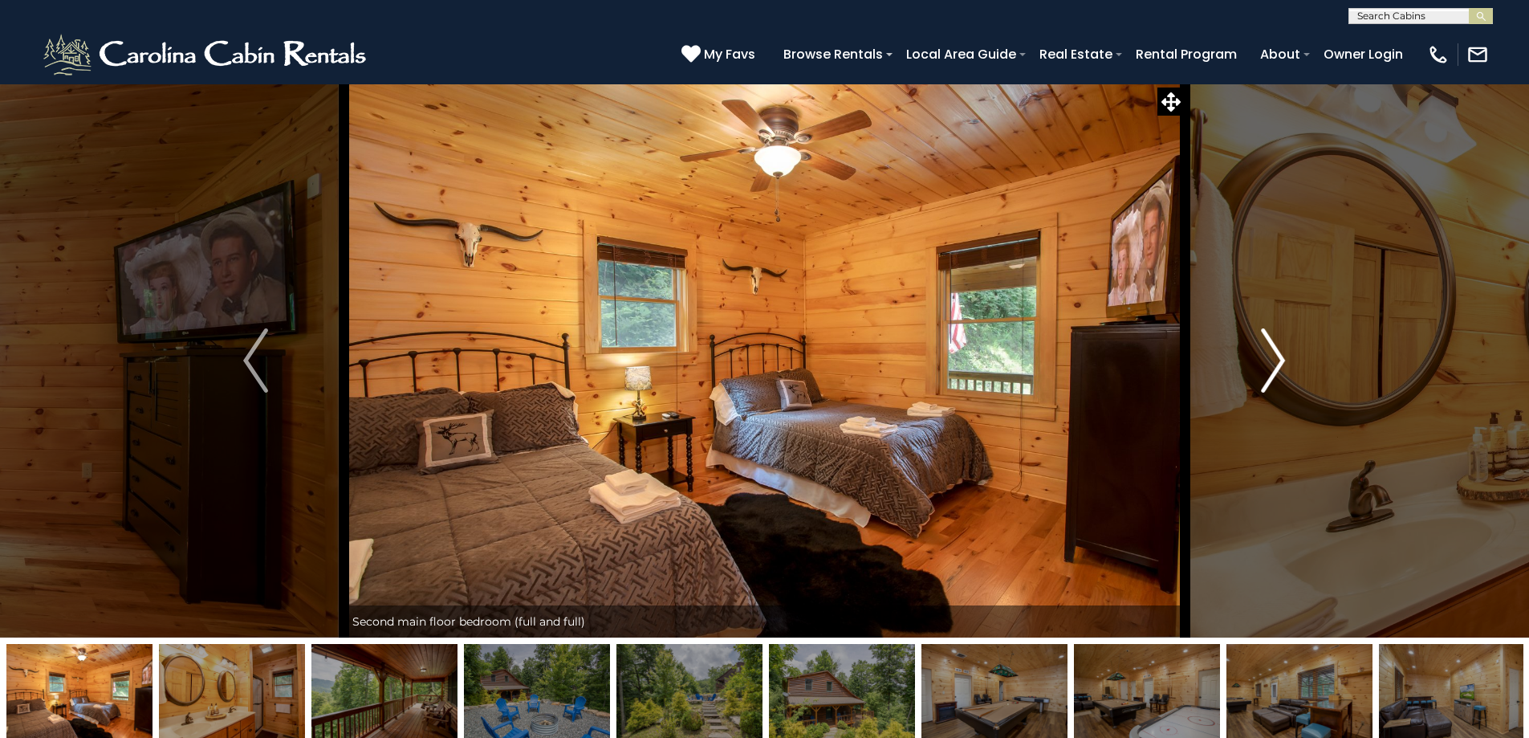
click at [1279, 360] on img "Next" at bounding box center [1273, 360] width 24 height 64
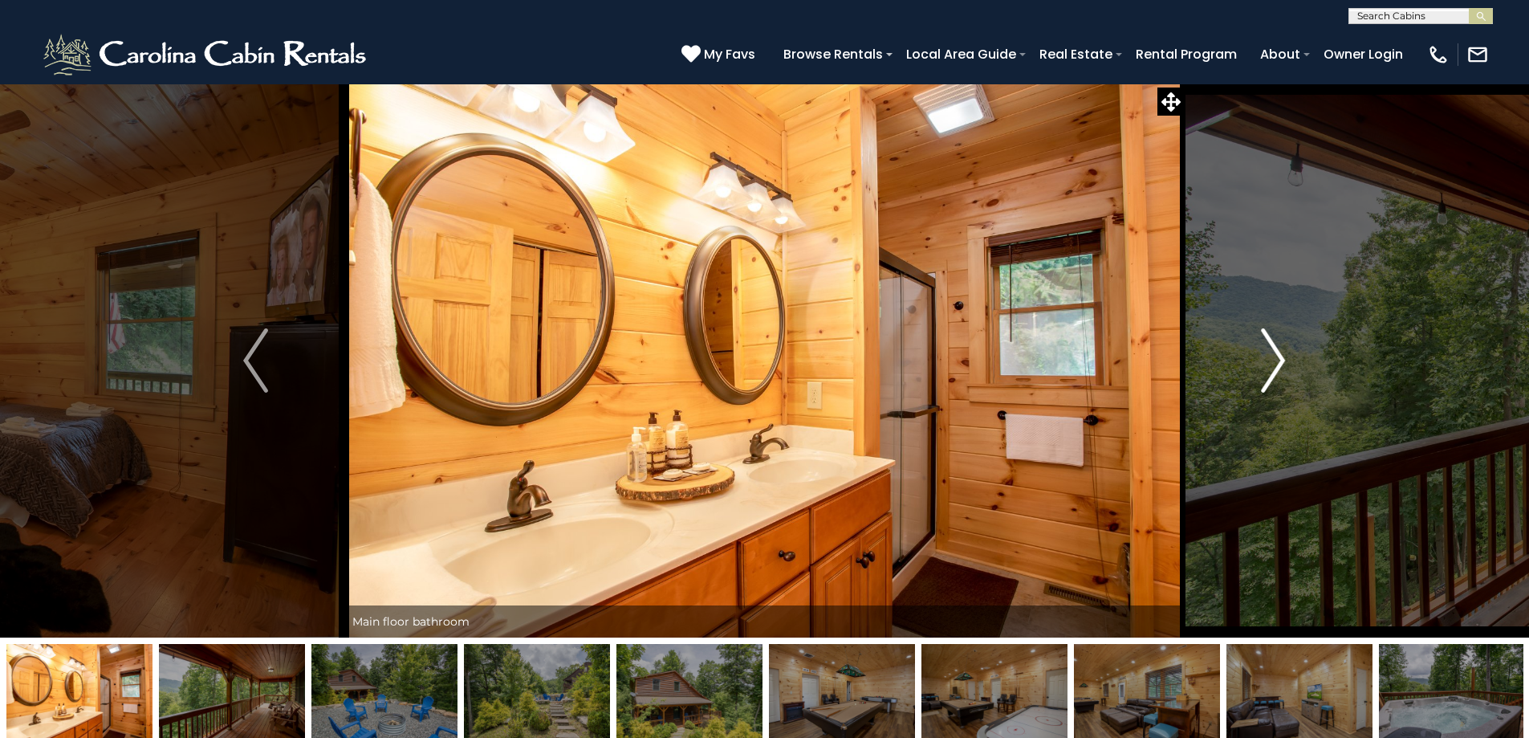
click at [1279, 360] on img "Next" at bounding box center [1273, 360] width 24 height 64
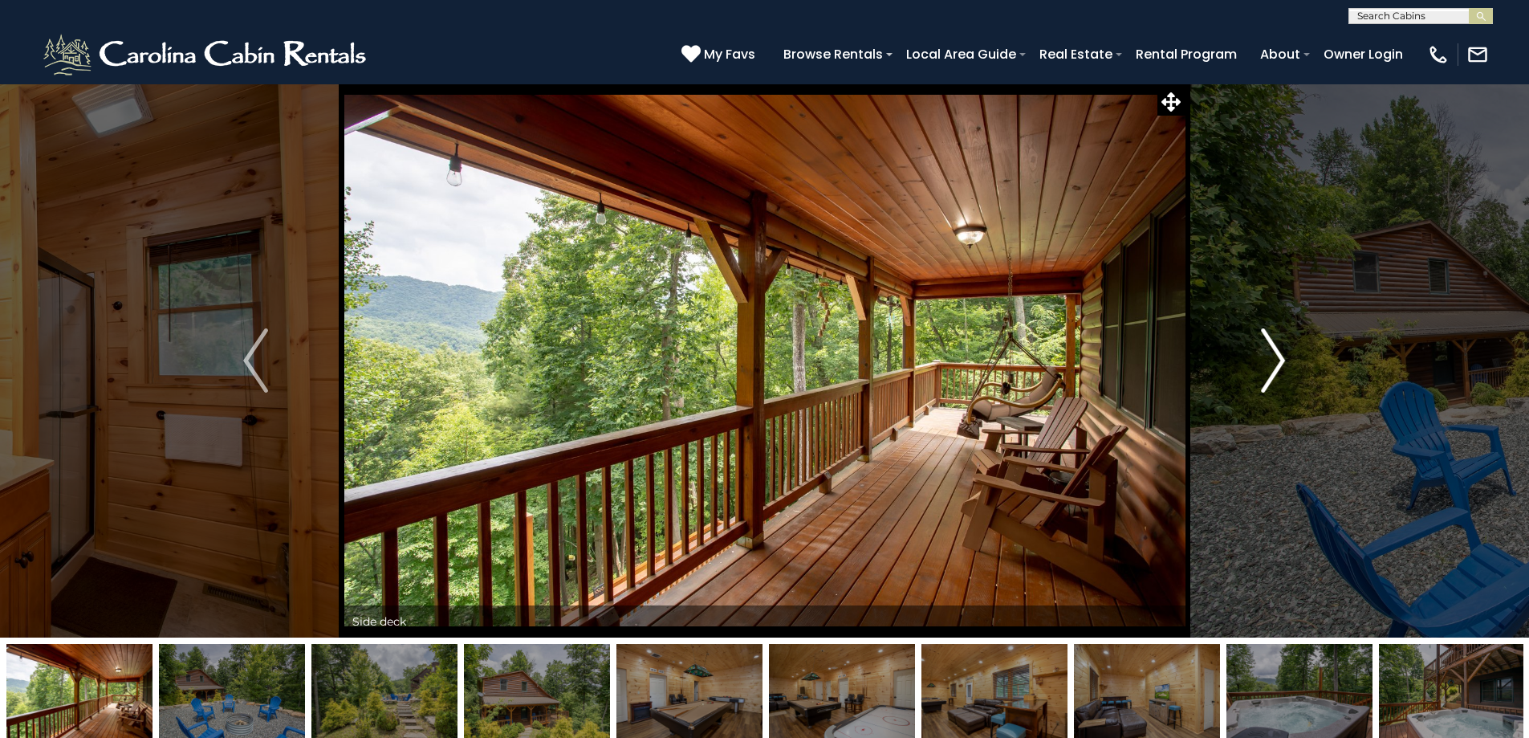
click at [1279, 360] on img "Next" at bounding box center [1273, 360] width 24 height 64
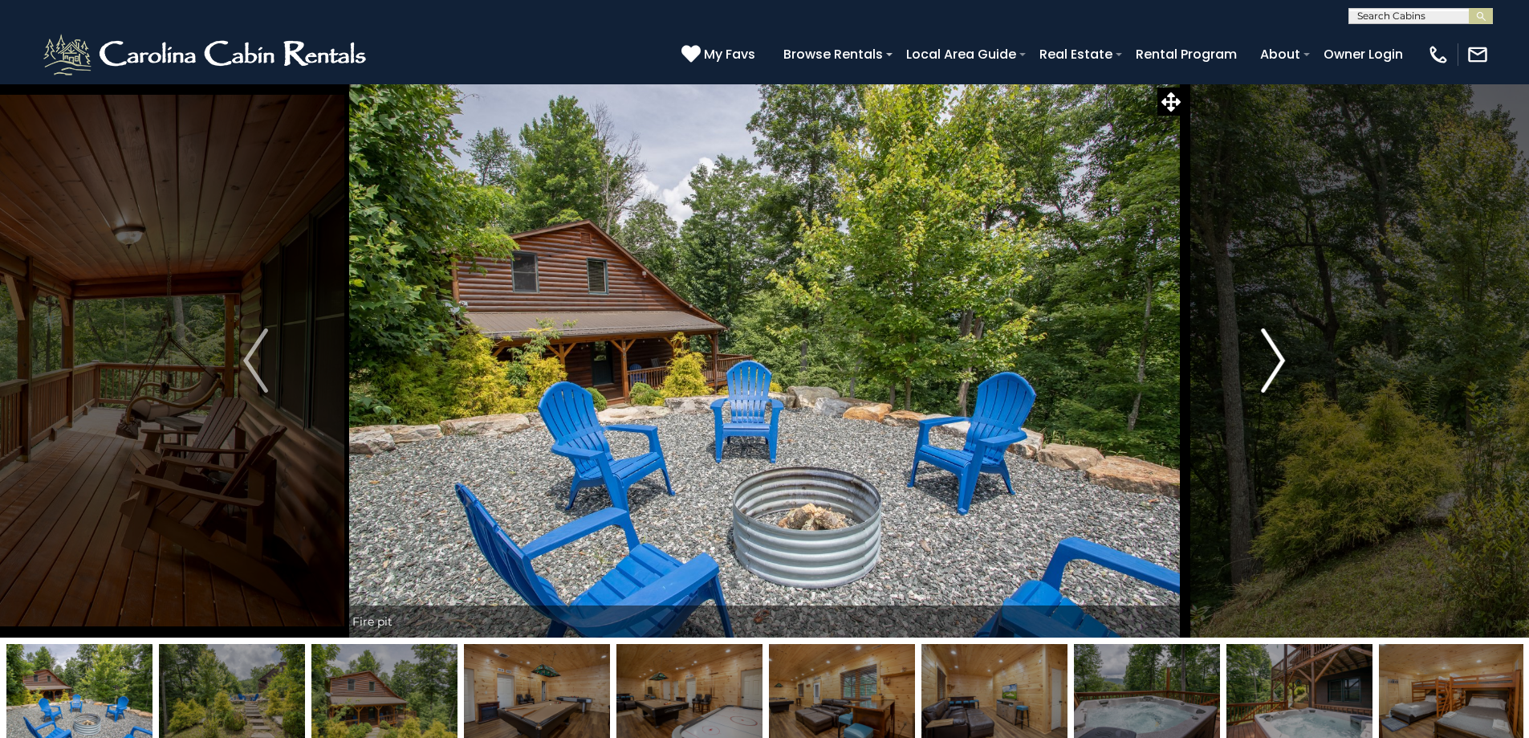
click at [1279, 360] on img "Next" at bounding box center [1273, 360] width 24 height 64
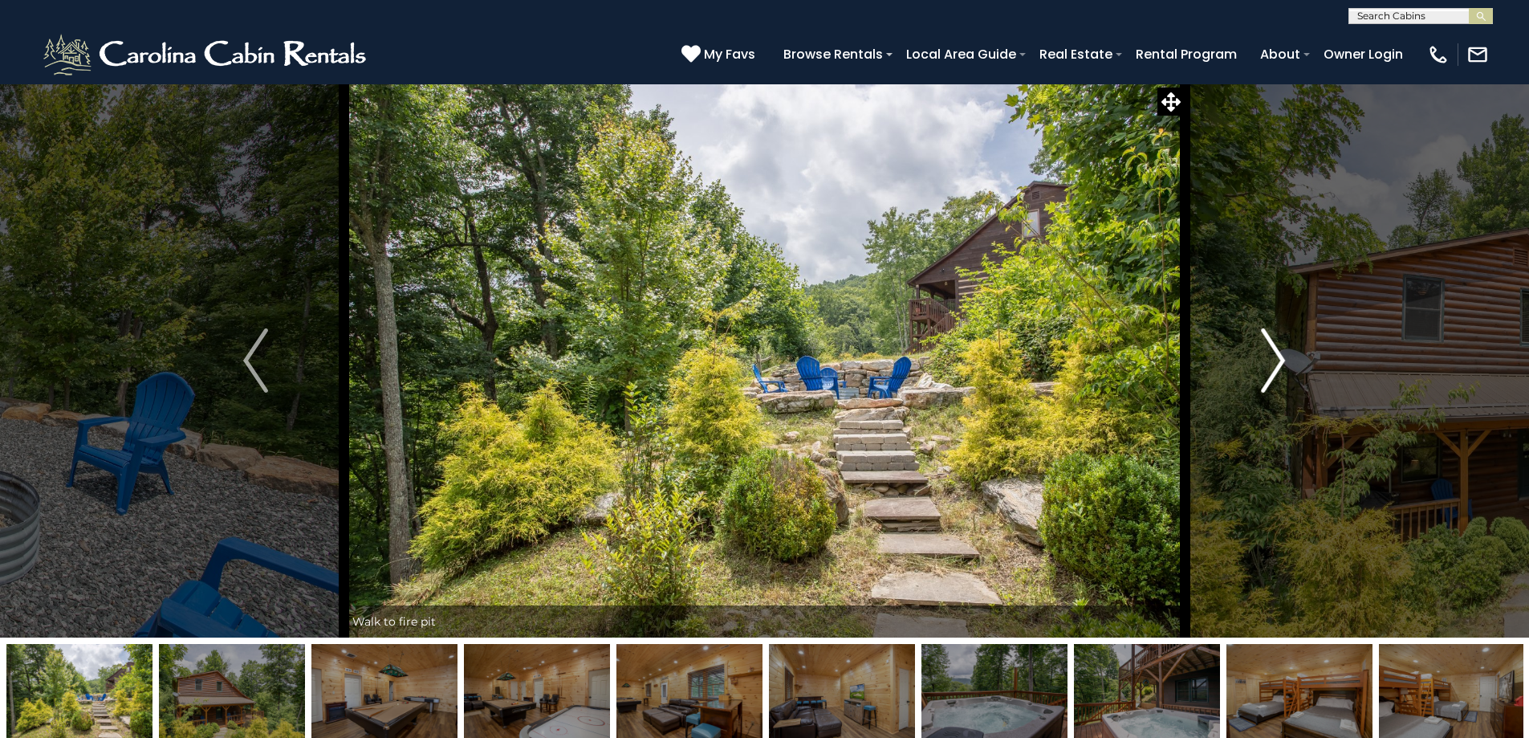
click at [1279, 360] on img "Next" at bounding box center [1273, 360] width 24 height 64
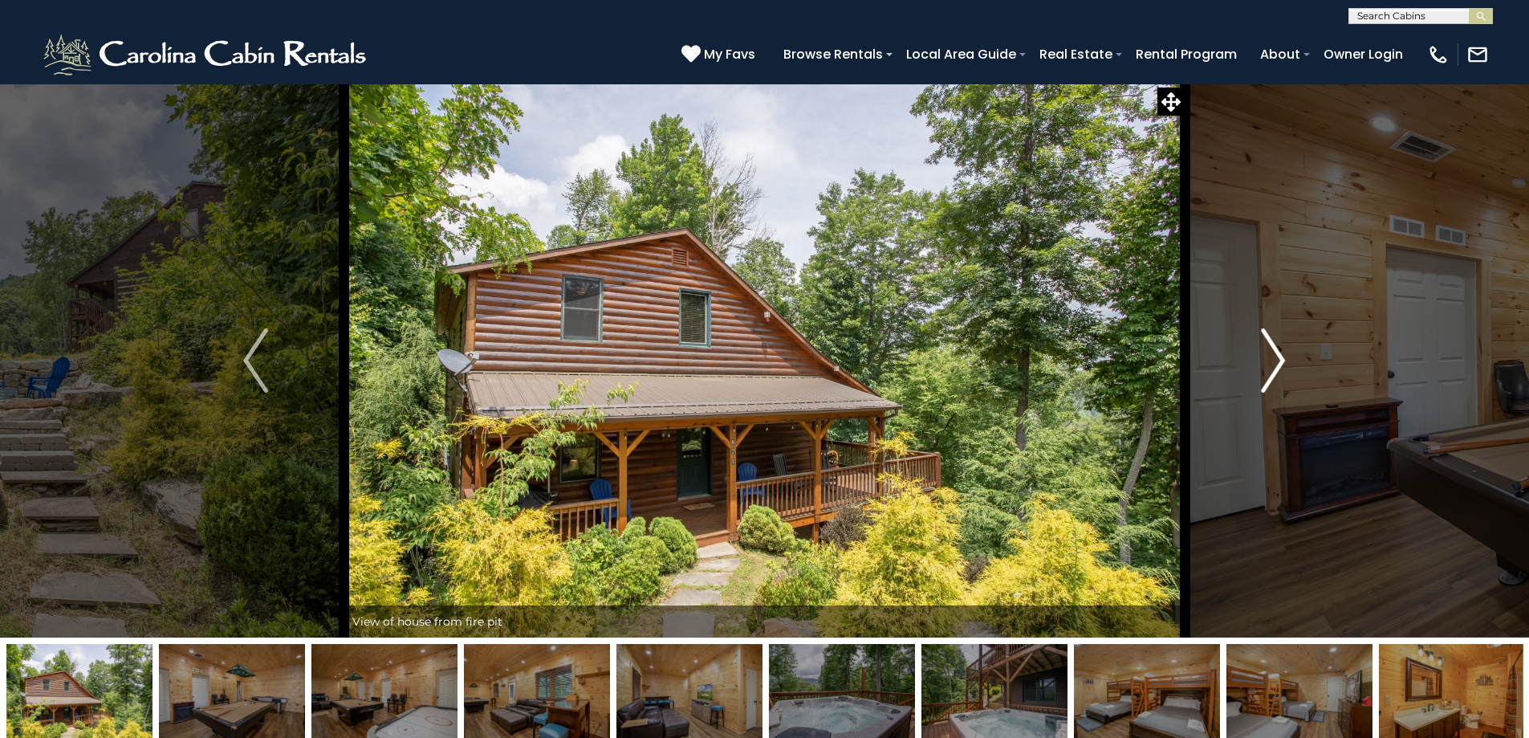
click at [1279, 360] on img "Next" at bounding box center [1273, 360] width 24 height 64
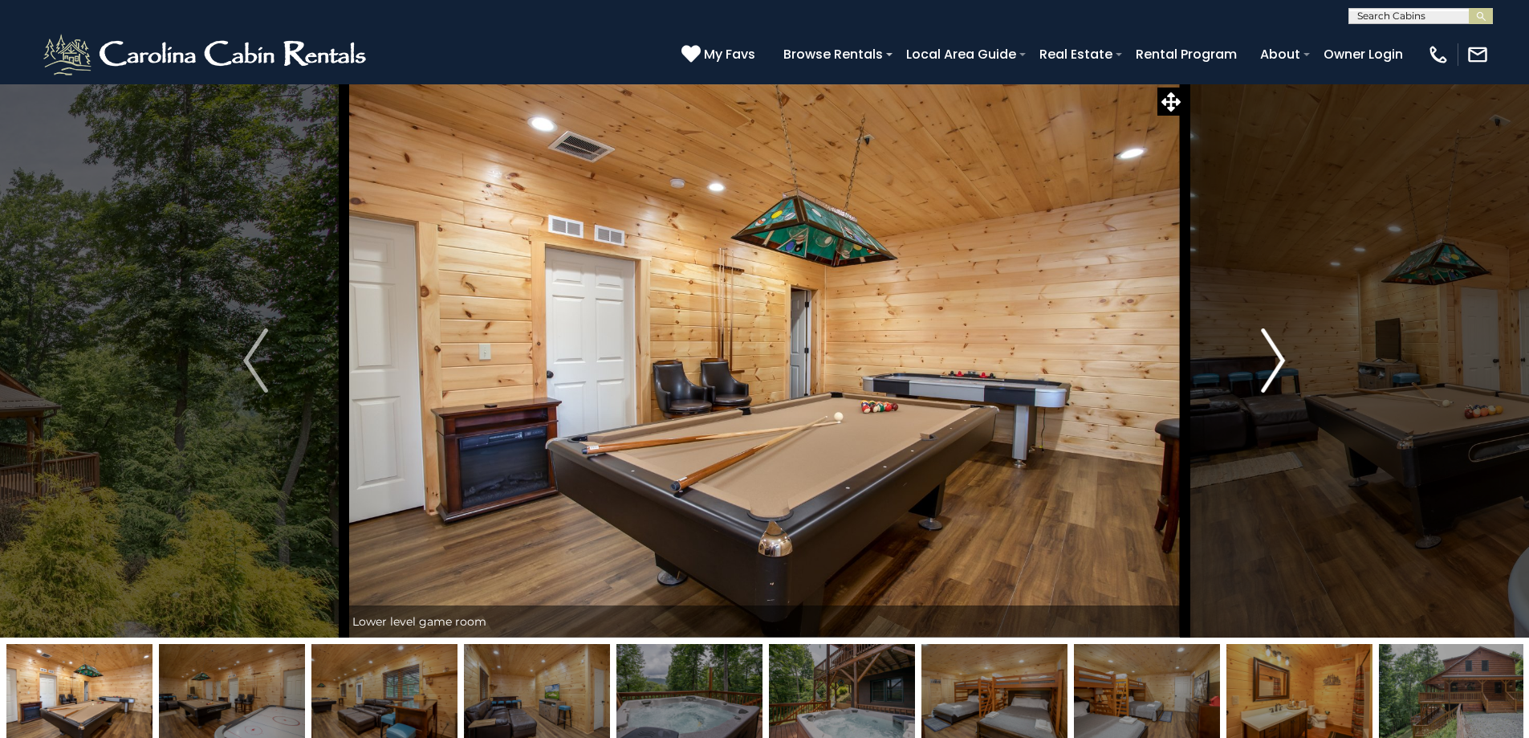
click at [1279, 360] on img "Next" at bounding box center [1273, 360] width 24 height 64
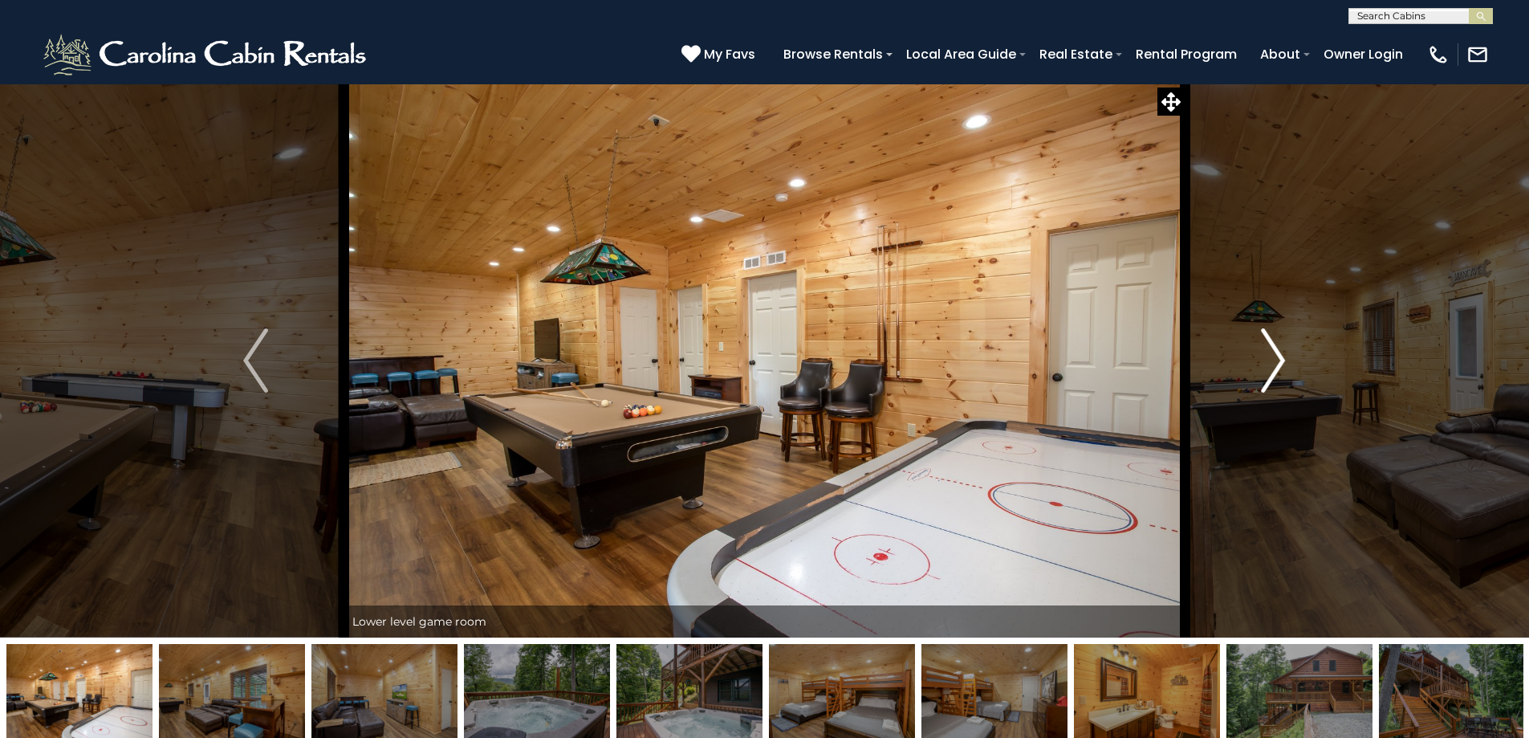
click at [1279, 360] on img "Next" at bounding box center [1273, 360] width 24 height 64
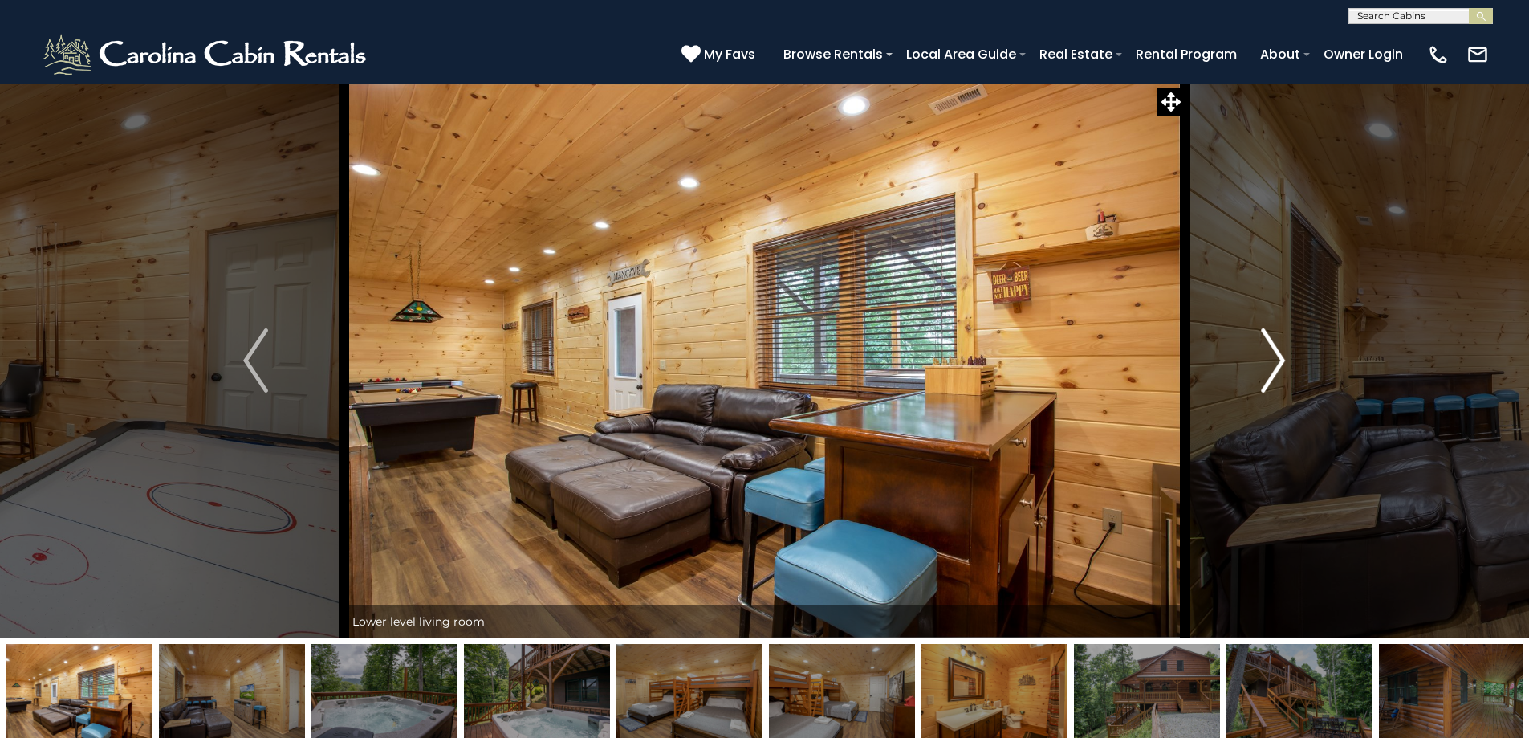
click at [1279, 360] on img "Next" at bounding box center [1273, 360] width 24 height 64
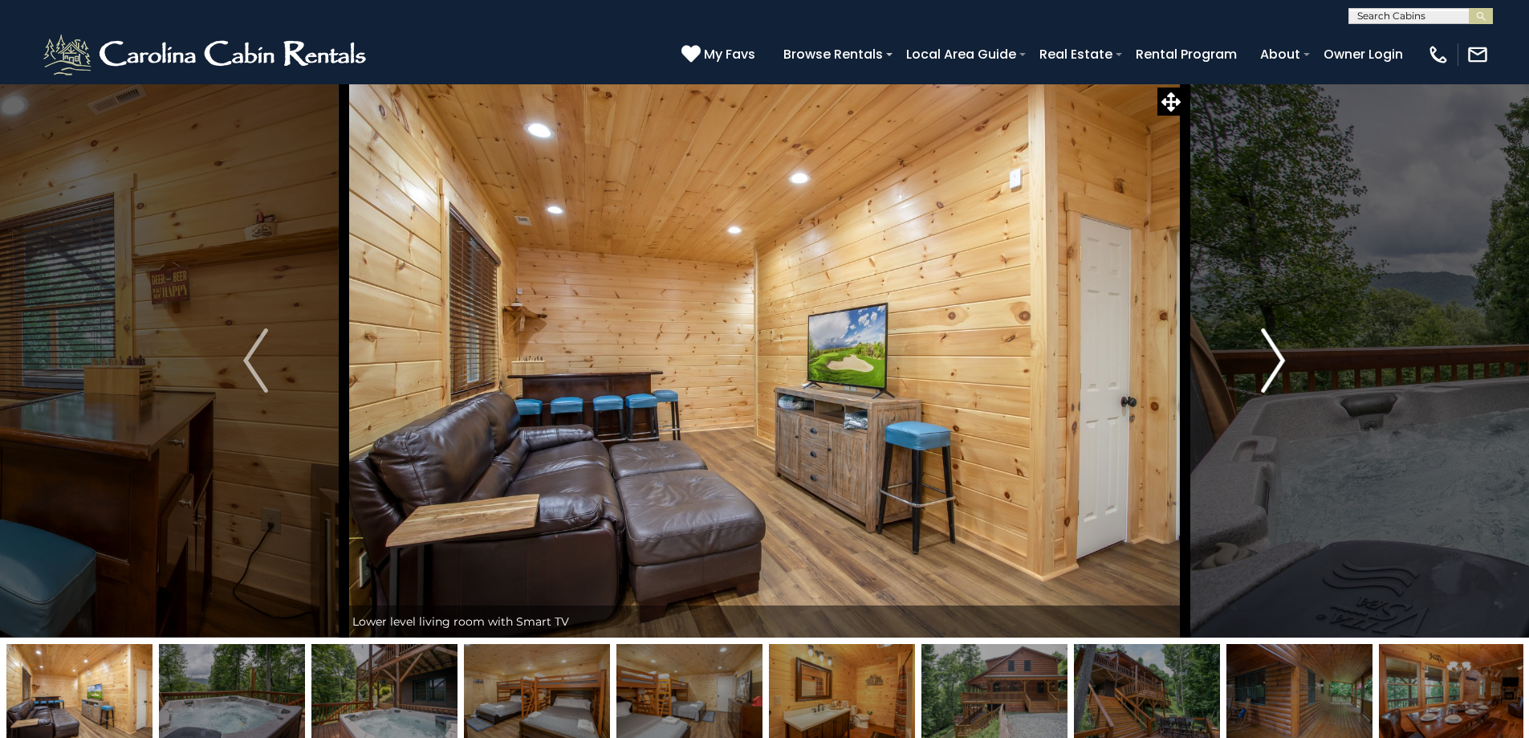
click at [1279, 360] on img "Next" at bounding box center [1273, 360] width 24 height 64
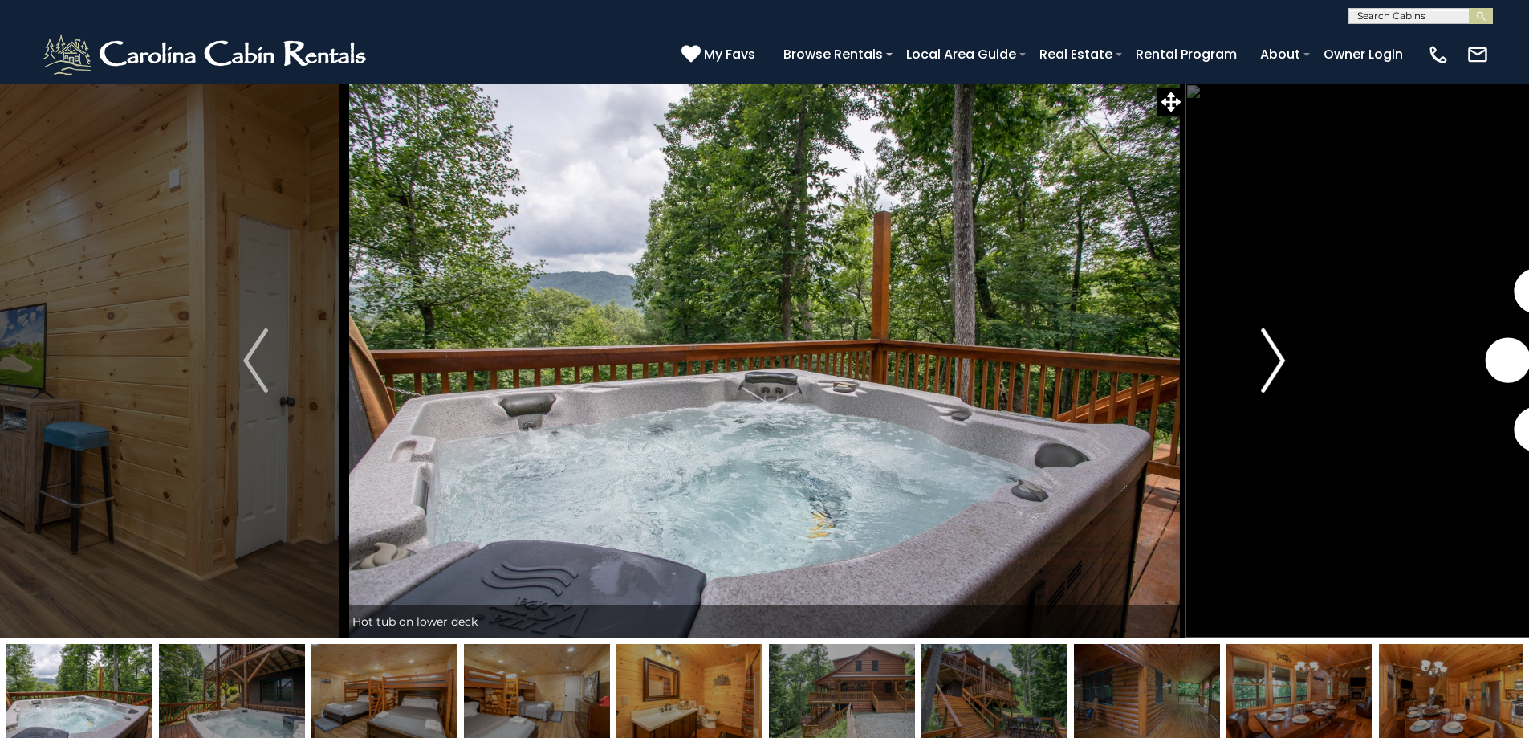
click at [1279, 360] on img "Next" at bounding box center [1273, 360] width 24 height 64
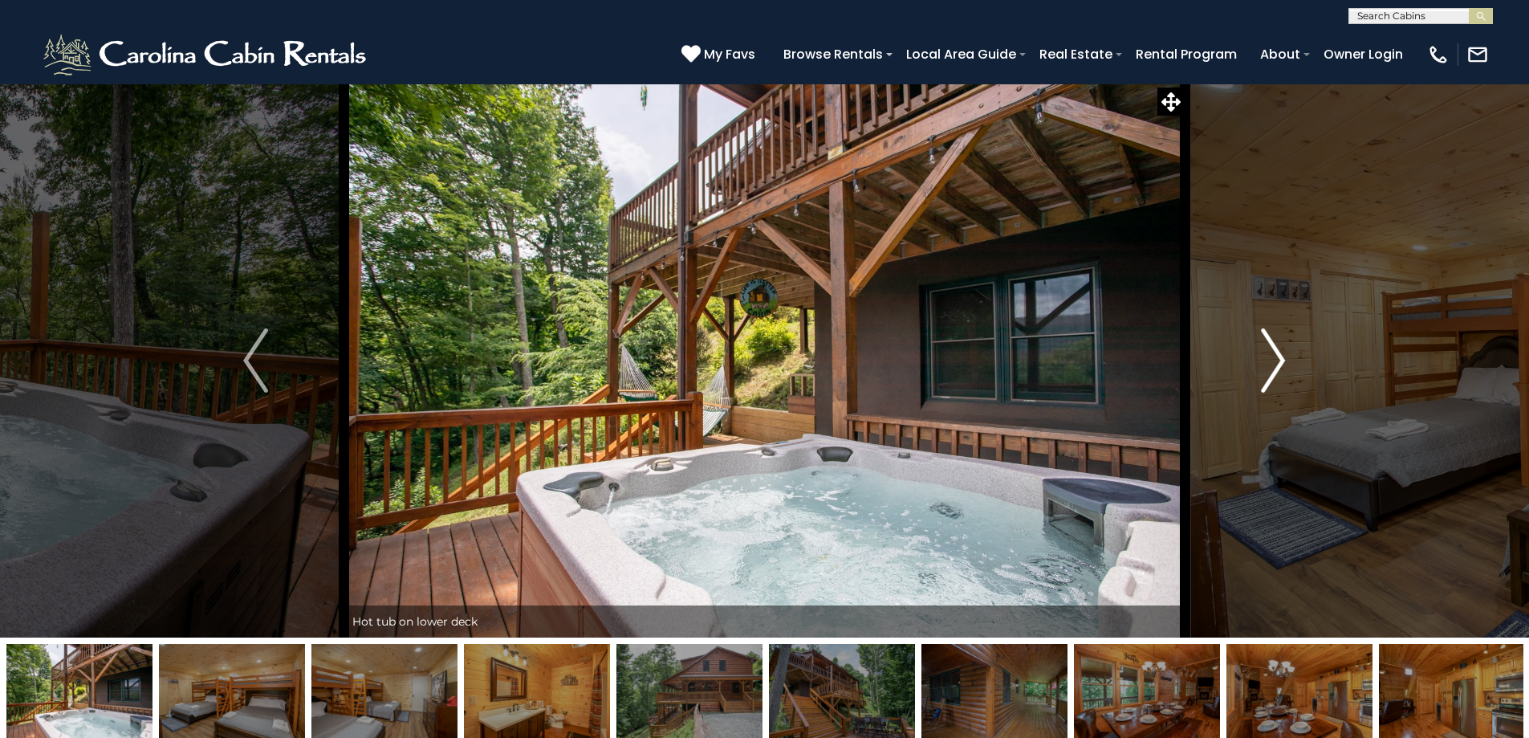
click at [1280, 371] on img "Next" at bounding box center [1273, 360] width 24 height 64
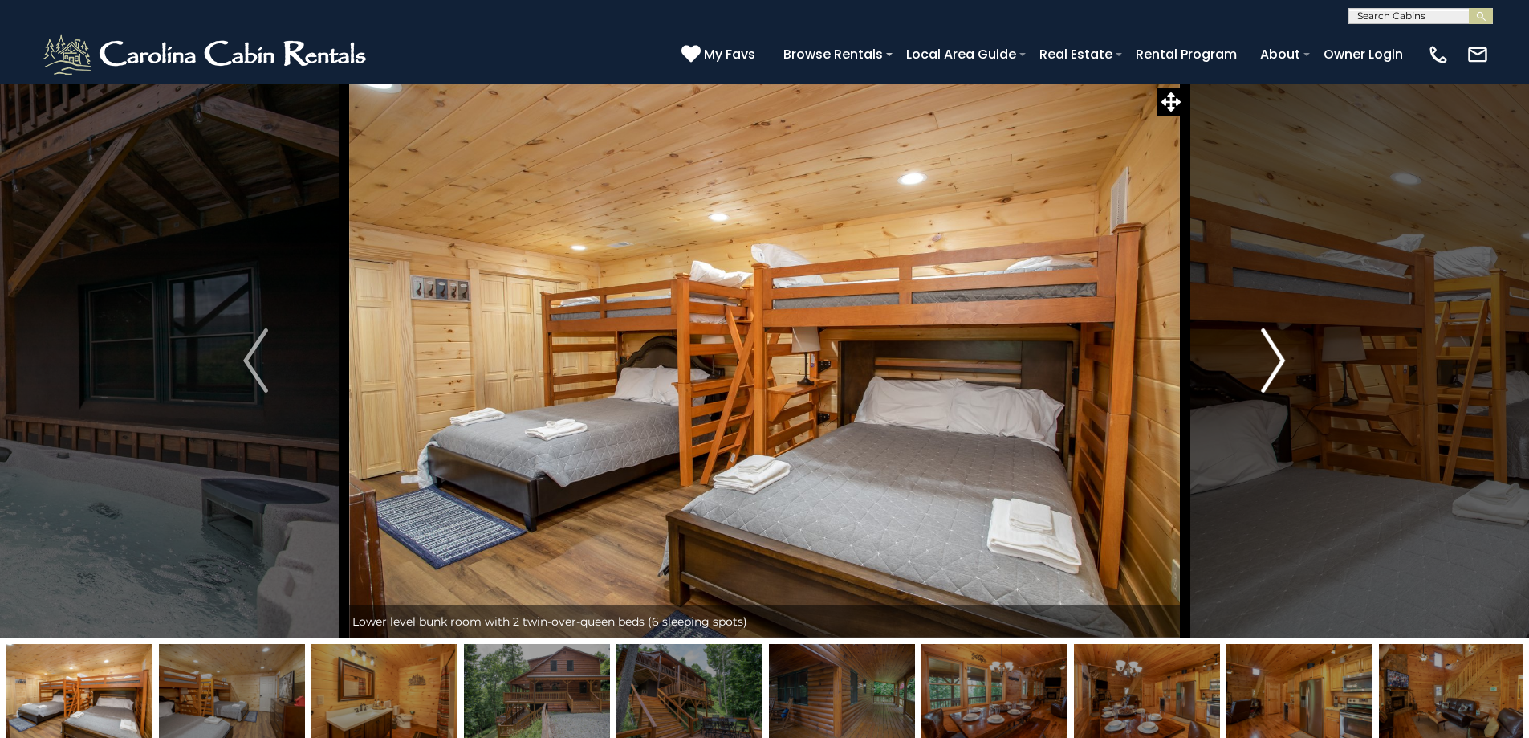
click at [1280, 371] on img "Next" at bounding box center [1273, 360] width 24 height 64
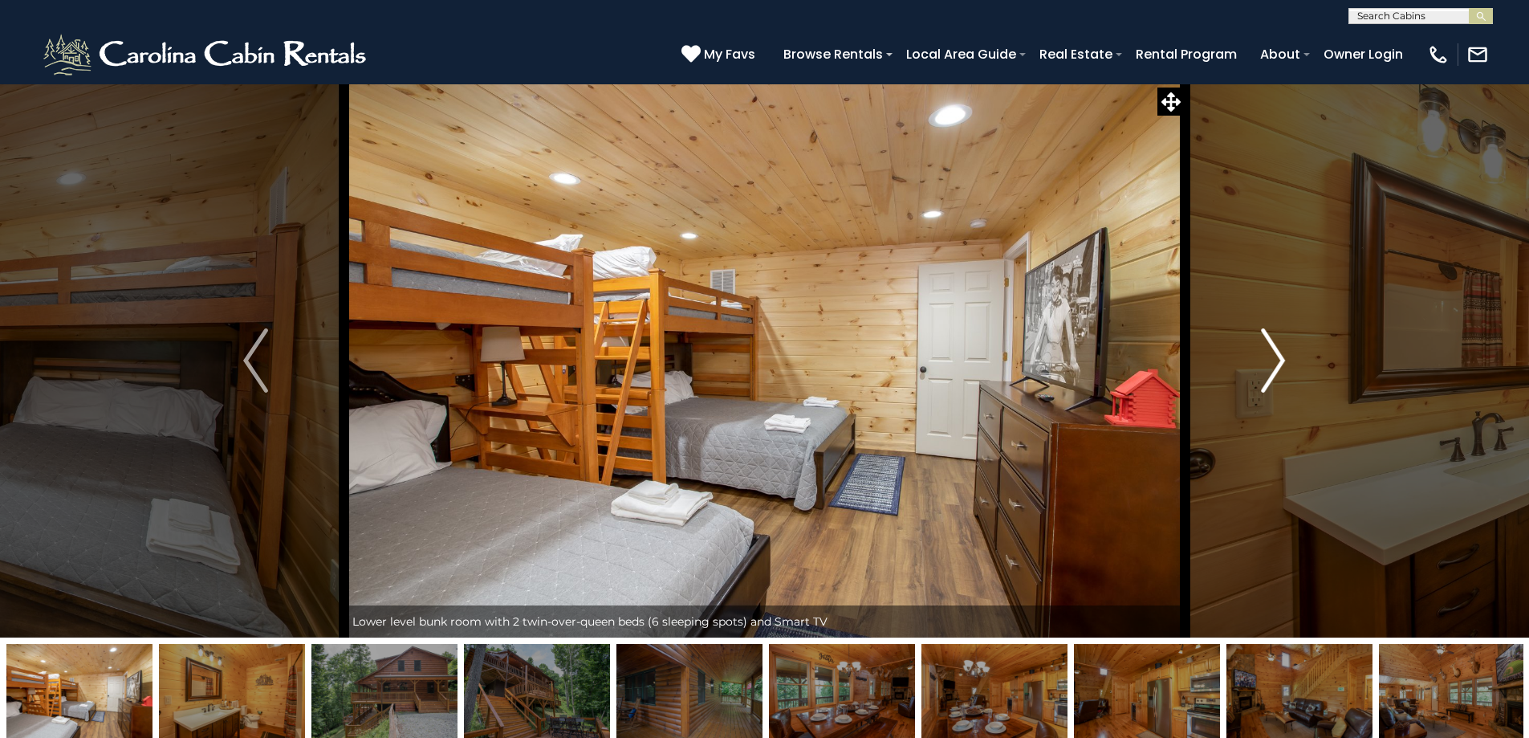
click at [1276, 362] on img "Next" at bounding box center [1273, 360] width 24 height 64
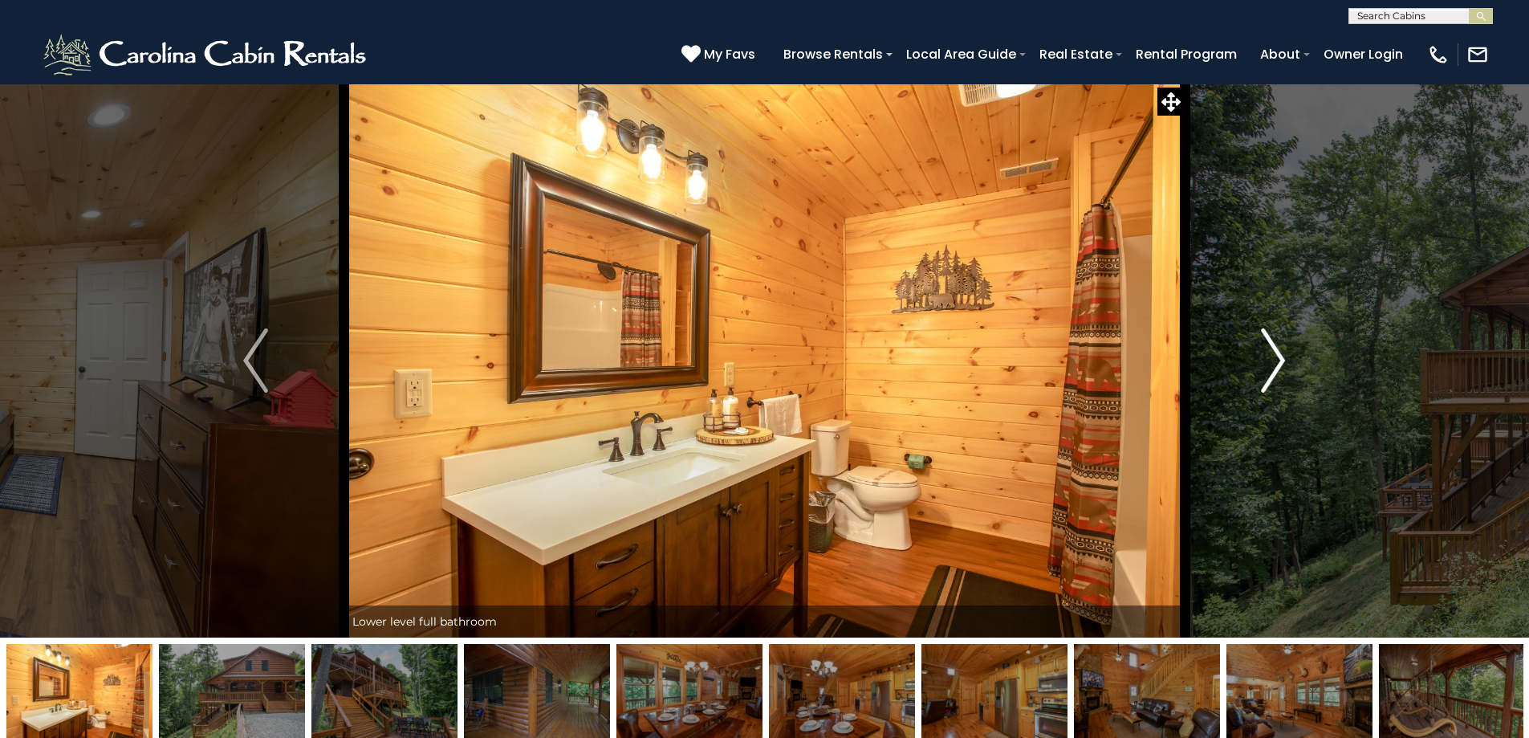
click at [1276, 364] on img "Next" at bounding box center [1273, 360] width 24 height 64
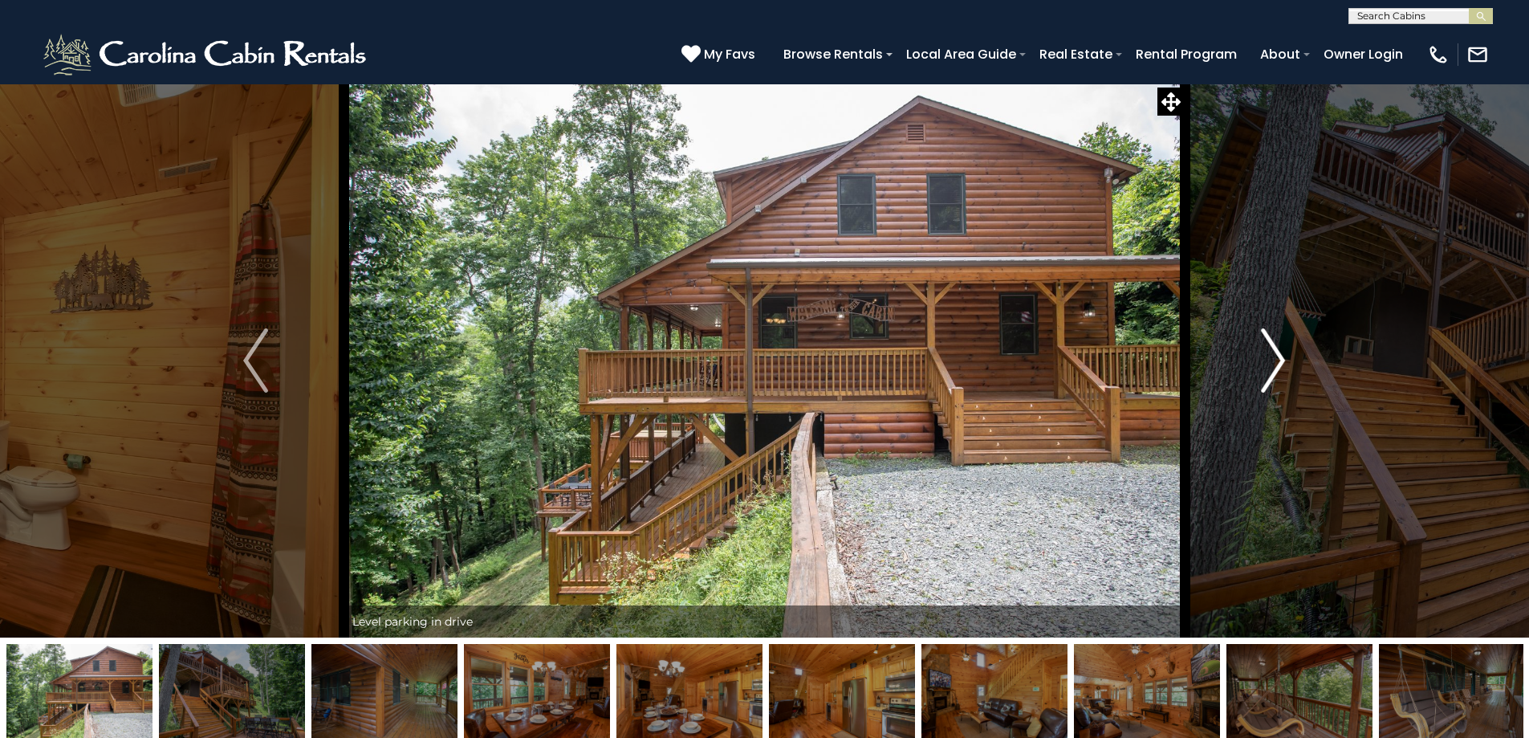
click at [1276, 364] on img "Next" at bounding box center [1273, 360] width 24 height 64
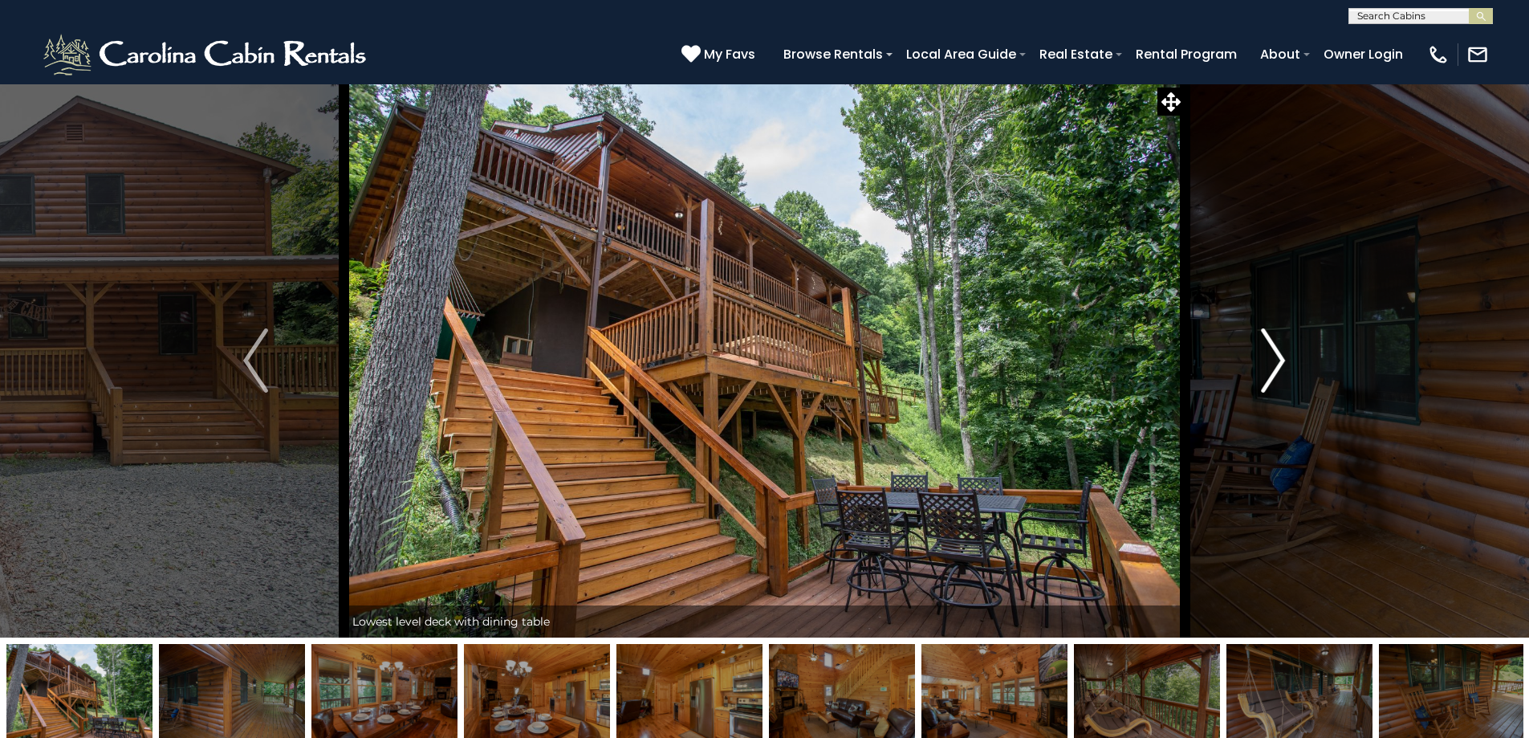
click at [1276, 364] on img "Next" at bounding box center [1273, 360] width 24 height 64
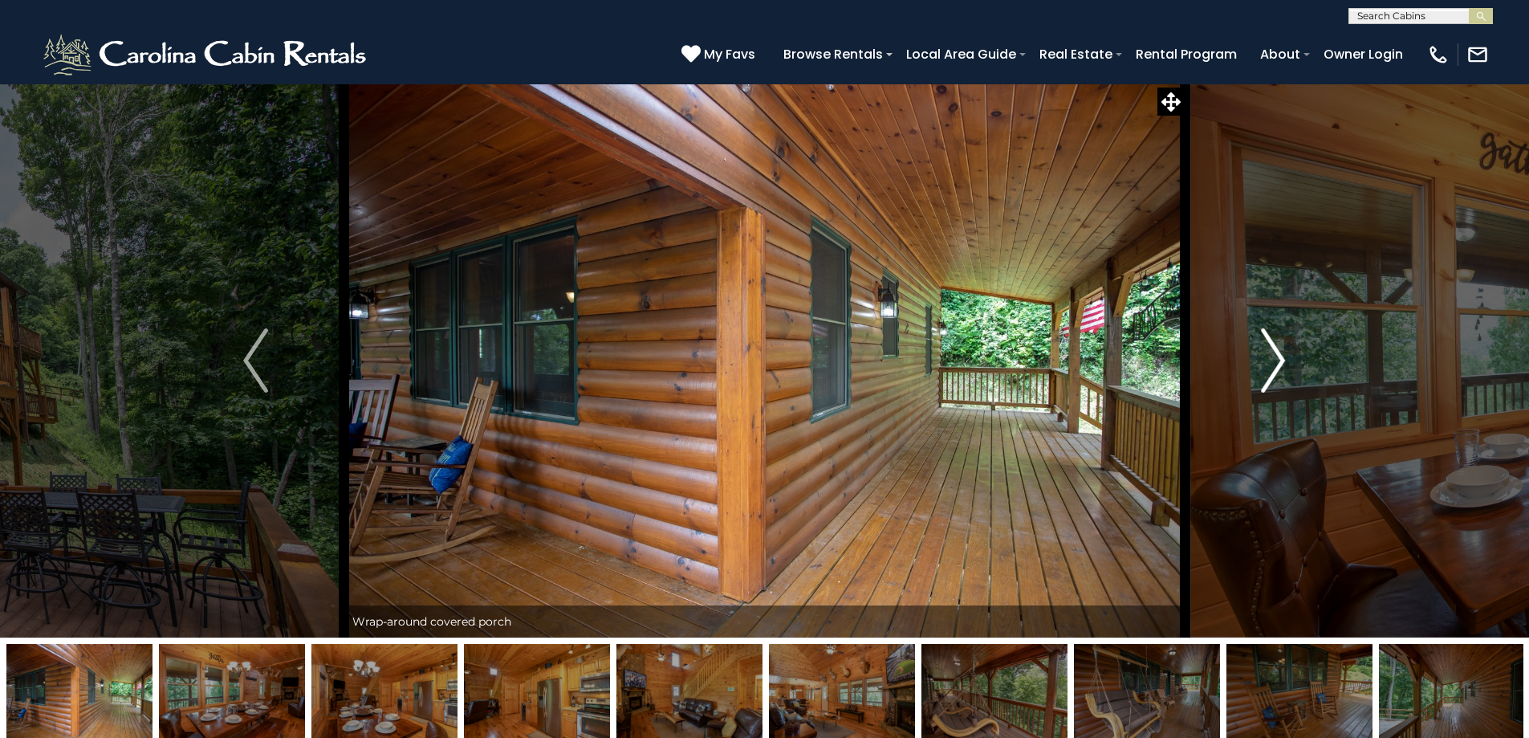
click at [1276, 365] on img "Next" at bounding box center [1273, 360] width 24 height 64
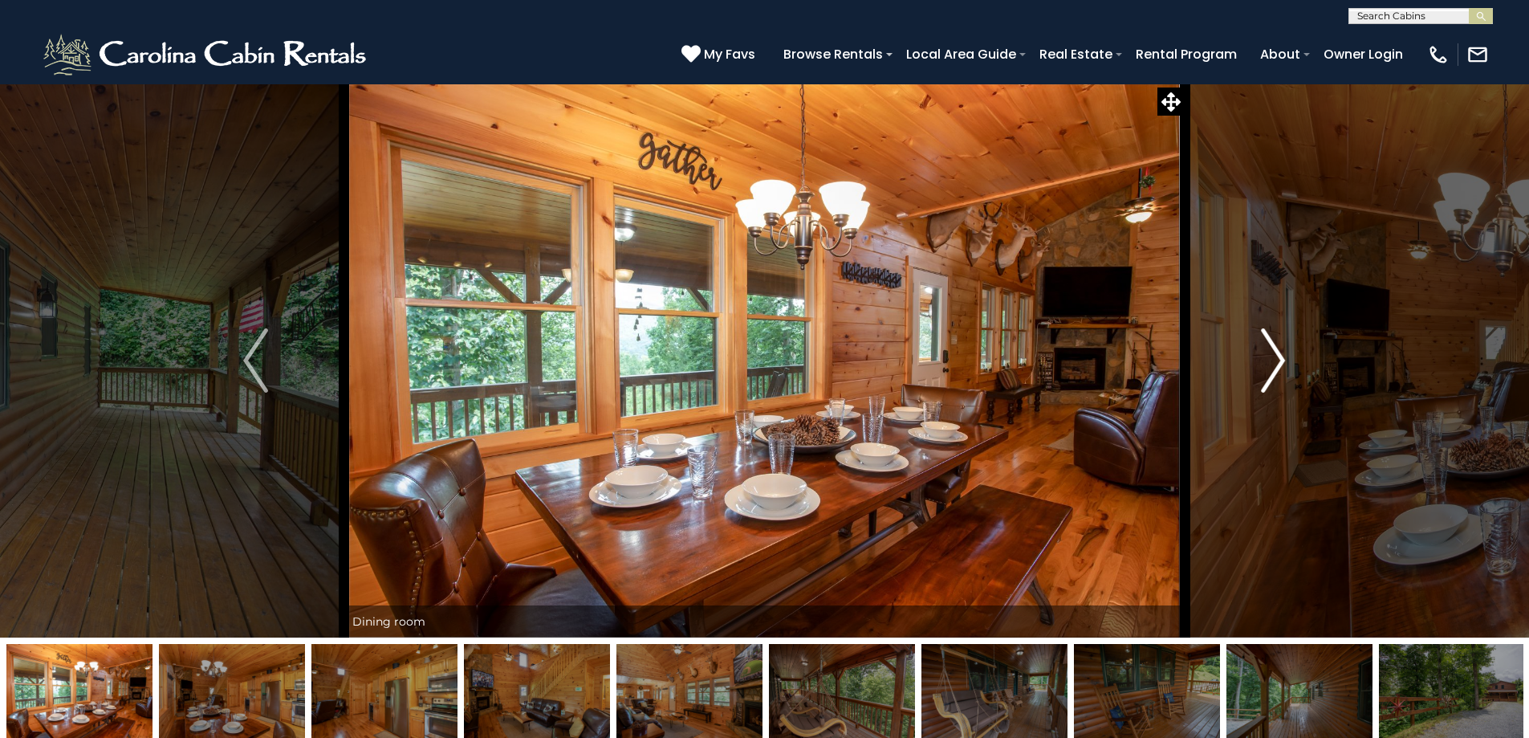
click at [1276, 365] on img "Next" at bounding box center [1273, 360] width 24 height 64
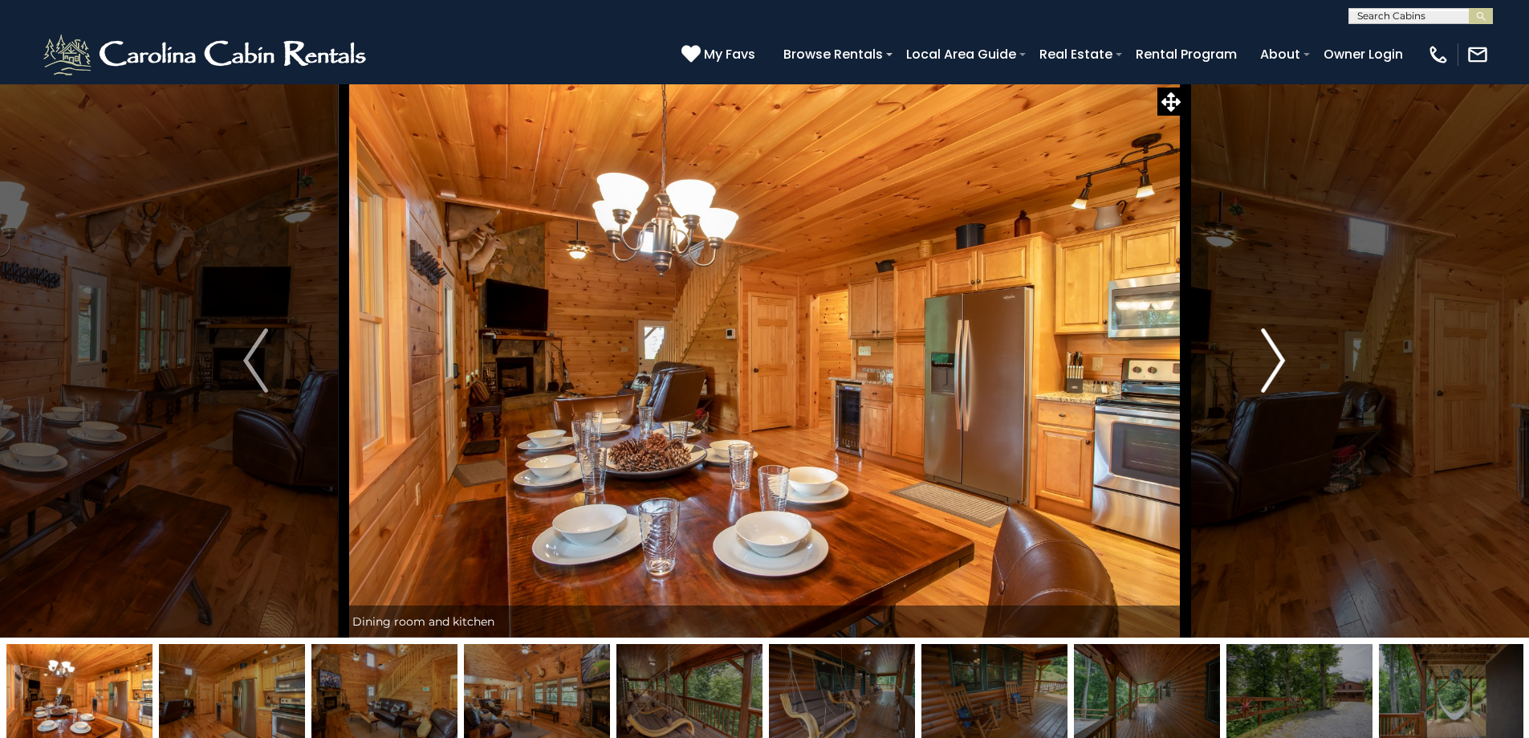
click at [1276, 365] on img "Next" at bounding box center [1273, 360] width 24 height 64
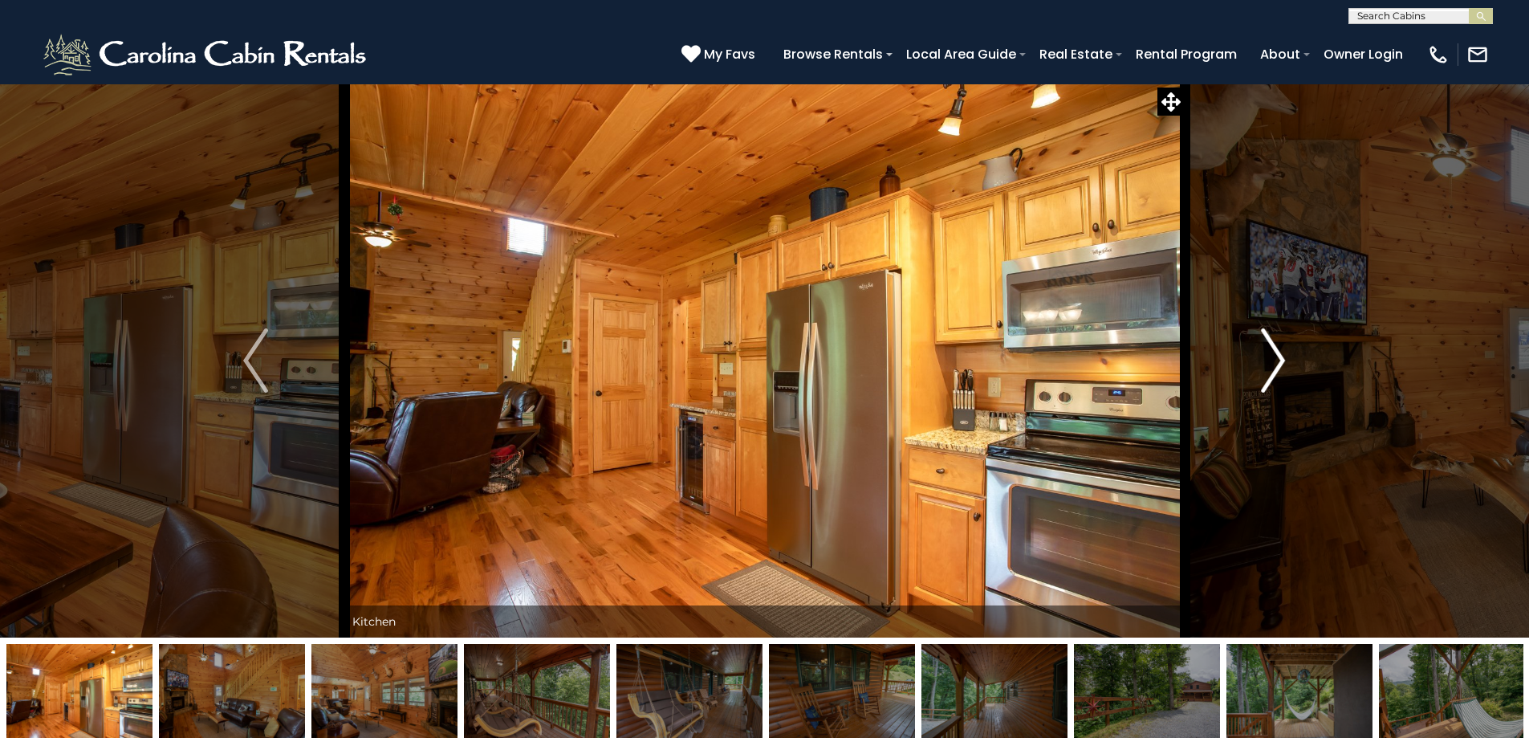
click at [1277, 370] on img "Next" at bounding box center [1273, 360] width 24 height 64
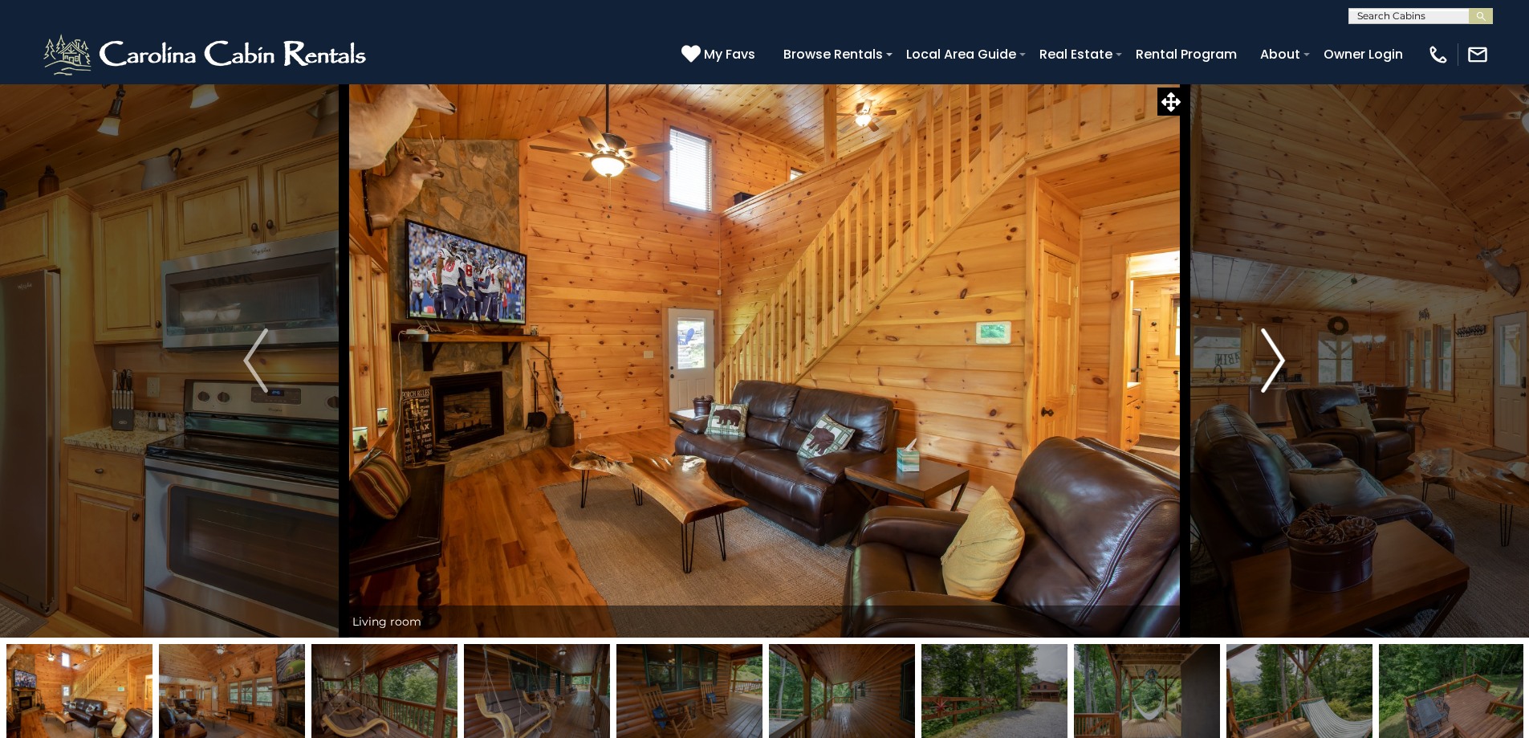
click at [1277, 370] on img "Next" at bounding box center [1273, 360] width 24 height 64
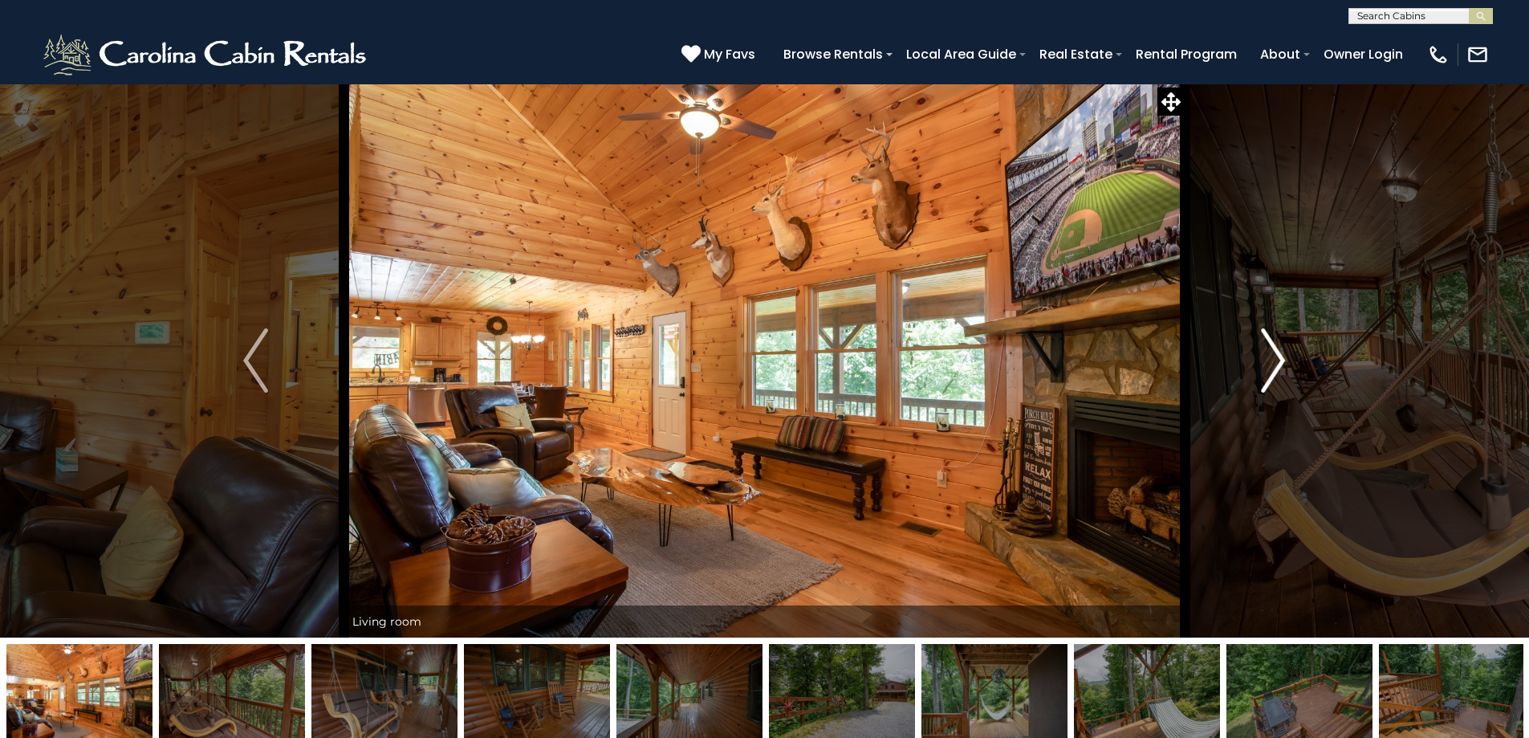
click at [1277, 370] on img "Next" at bounding box center [1273, 360] width 24 height 64
